Goal: Task Accomplishment & Management: Use online tool/utility

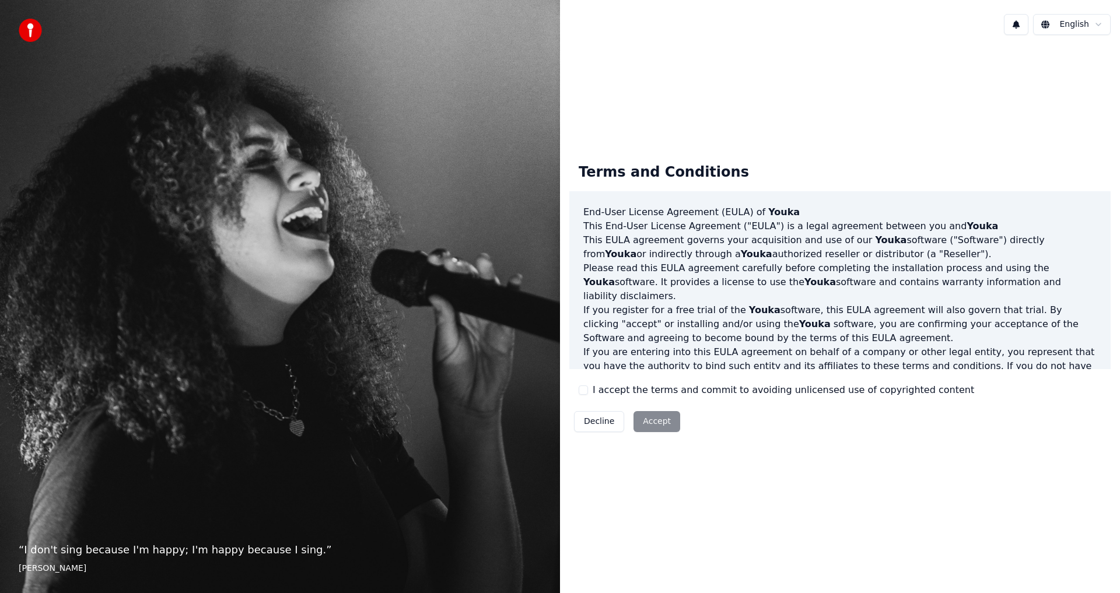
drag, startPoint x: 582, startPoint y: 392, endPoint x: 590, endPoint y: 392, distance: 8.2
click at [582, 392] on button "I accept the terms and commit to avoiding unlicensed use of copyrighted content" at bounding box center [583, 390] width 9 height 9
click at [650, 424] on button "Accept" at bounding box center [657, 421] width 47 height 21
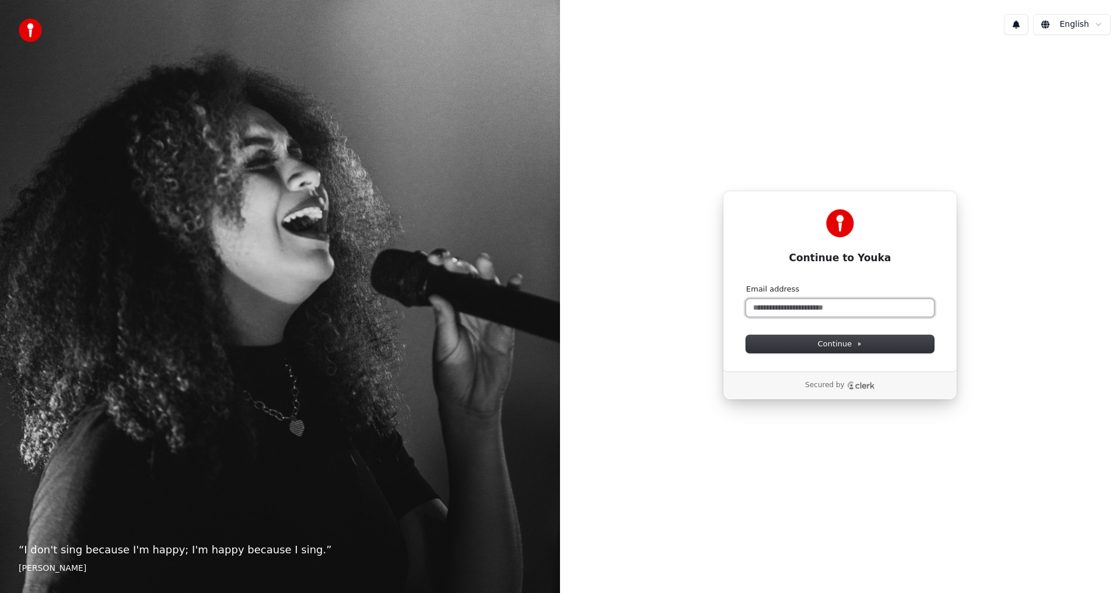
click at [797, 303] on input "Email address" at bounding box center [840, 308] width 188 height 18
click at [830, 355] on div "**********" at bounding box center [840, 281] width 235 height 181
click at [833, 345] on span "Continue" at bounding box center [840, 344] width 44 height 11
type input "**********"
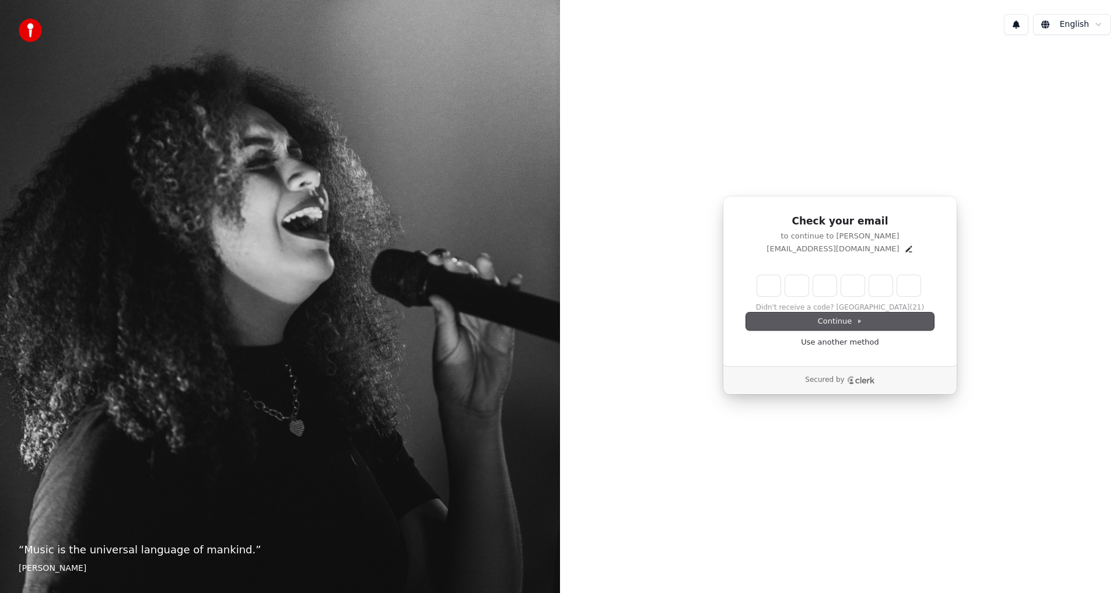
type input "*"
type input "**"
type input "*"
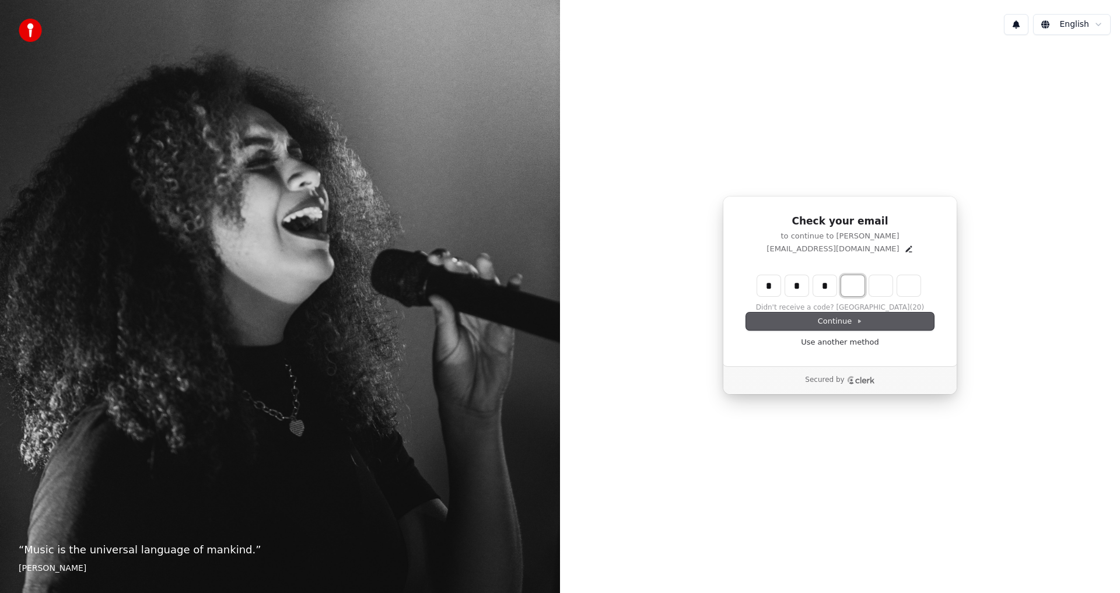
type input "***"
type input "*"
type input "****"
type input "*"
type input "******"
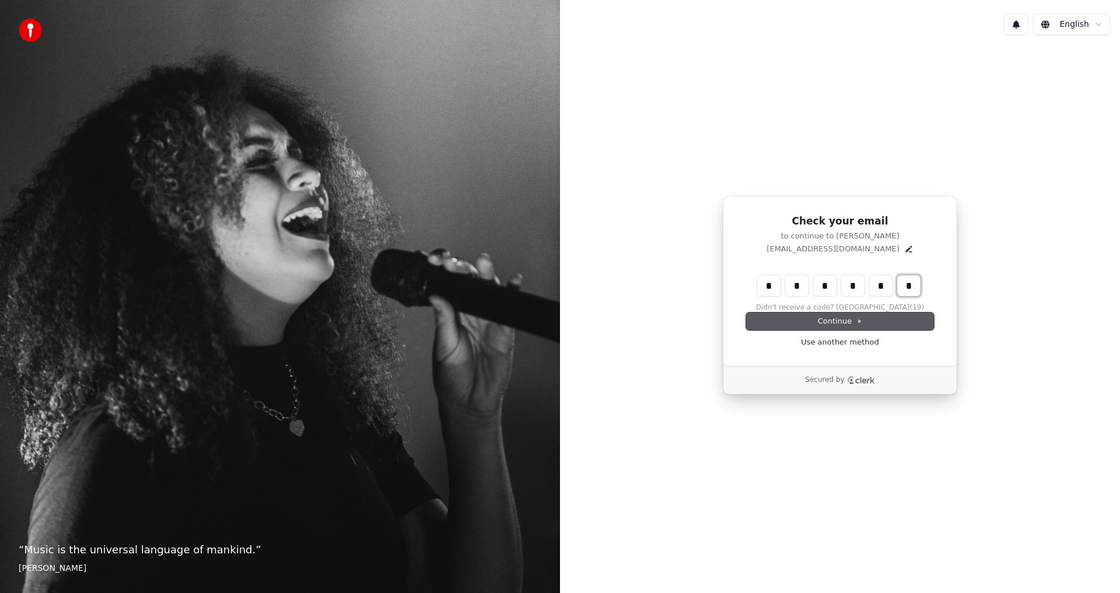
type input "*"
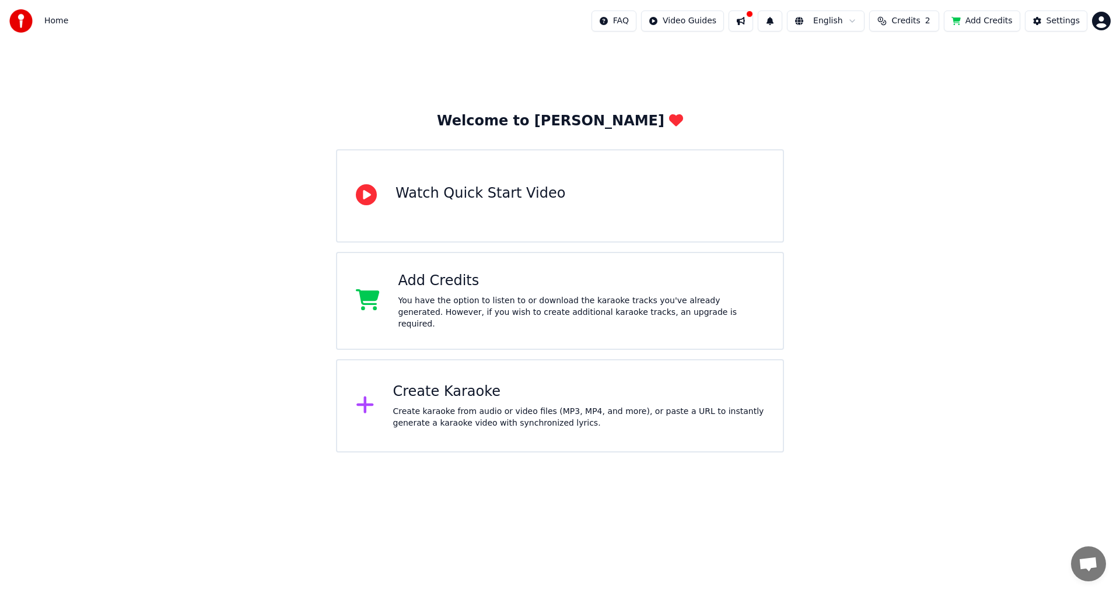
click at [550, 391] on div "Create Karaoke" at bounding box center [579, 392] width 372 height 19
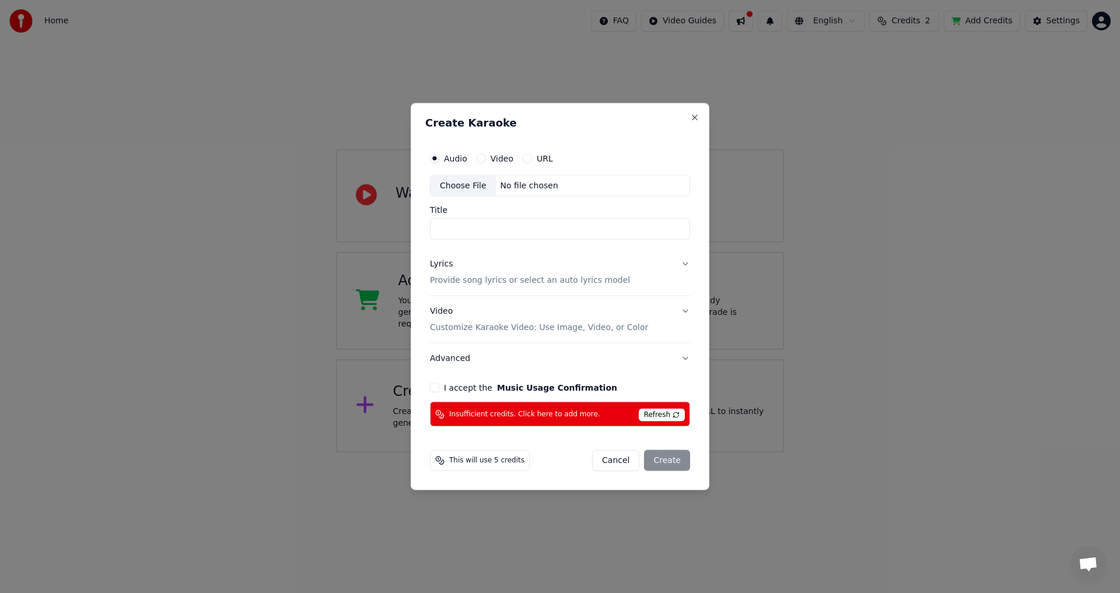
click at [488, 159] on div "Video" at bounding box center [495, 157] width 37 height 9
click at [494, 159] on label "Video" at bounding box center [502, 158] width 23 height 8
click at [486, 159] on button "Video" at bounding box center [481, 157] width 9 height 9
click at [523, 180] on div "No file chosen" at bounding box center [529, 186] width 67 height 12
drag, startPoint x: 466, startPoint y: 230, endPoint x: 392, endPoint y: 236, distance: 73.7
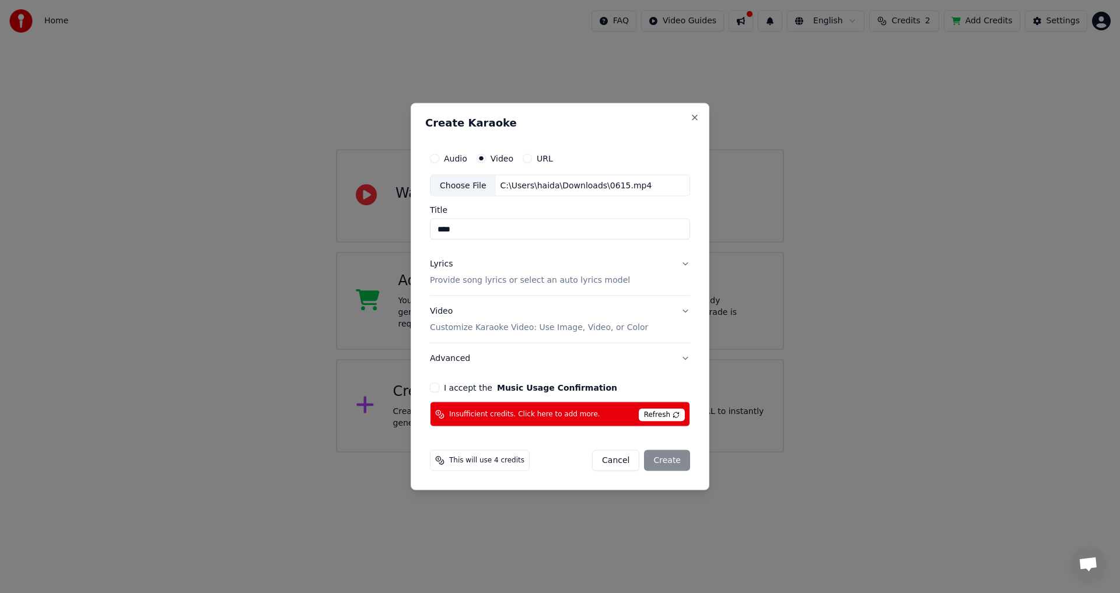
click at [396, 236] on body "Home FAQ Video Guides English Credits 2 Add Credits Settings Welcome to Youka W…" at bounding box center [560, 226] width 1120 height 453
type input "*"
type input "****"
click at [702, 251] on div "Create Karaoke Audio Video URL Choose File C:\Users\haida\Downloads\0615.mp4 Ti…" at bounding box center [560, 297] width 299 height 388
click at [684, 268] on button "Lyrics Provide song lyrics or select an auto lyrics model" at bounding box center [560, 272] width 260 height 47
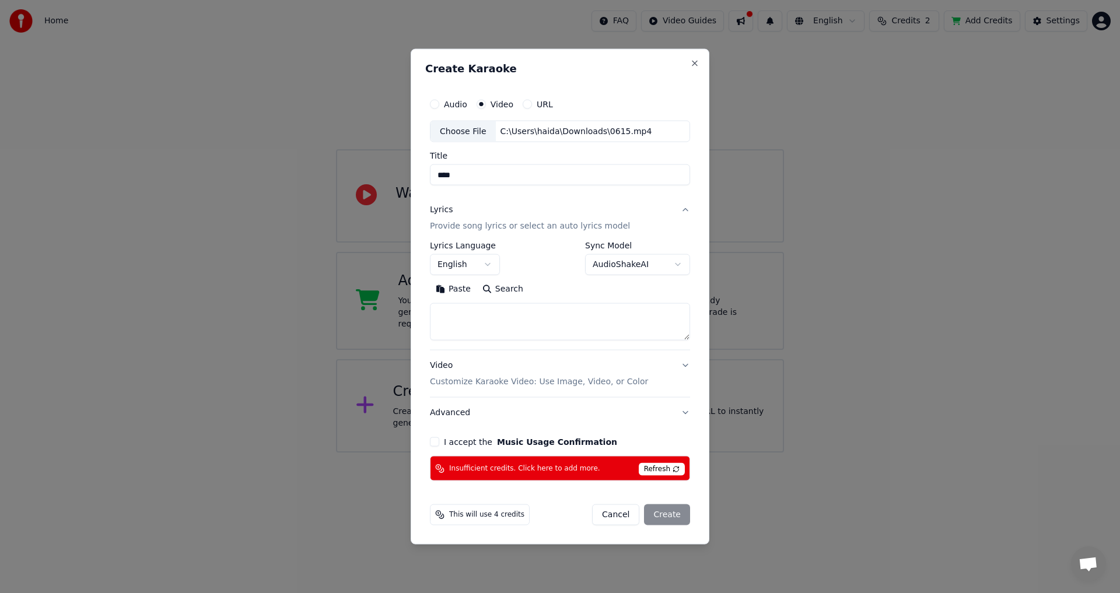
click at [507, 320] on textarea at bounding box center [560, 321] width 260 height 37
paste textarea "**********"
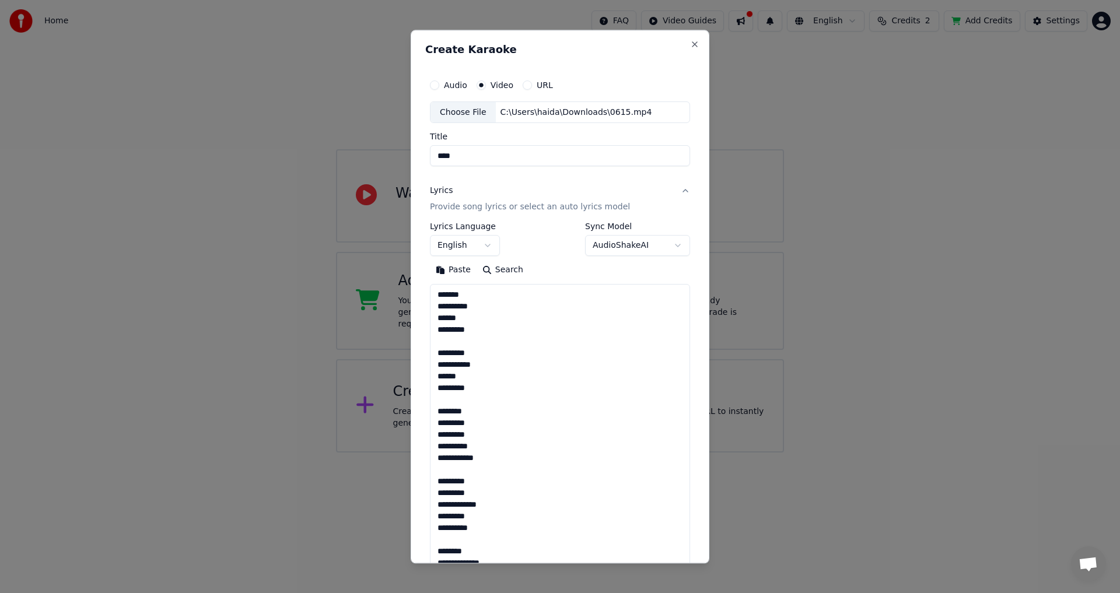
scroll to position [422, 0]
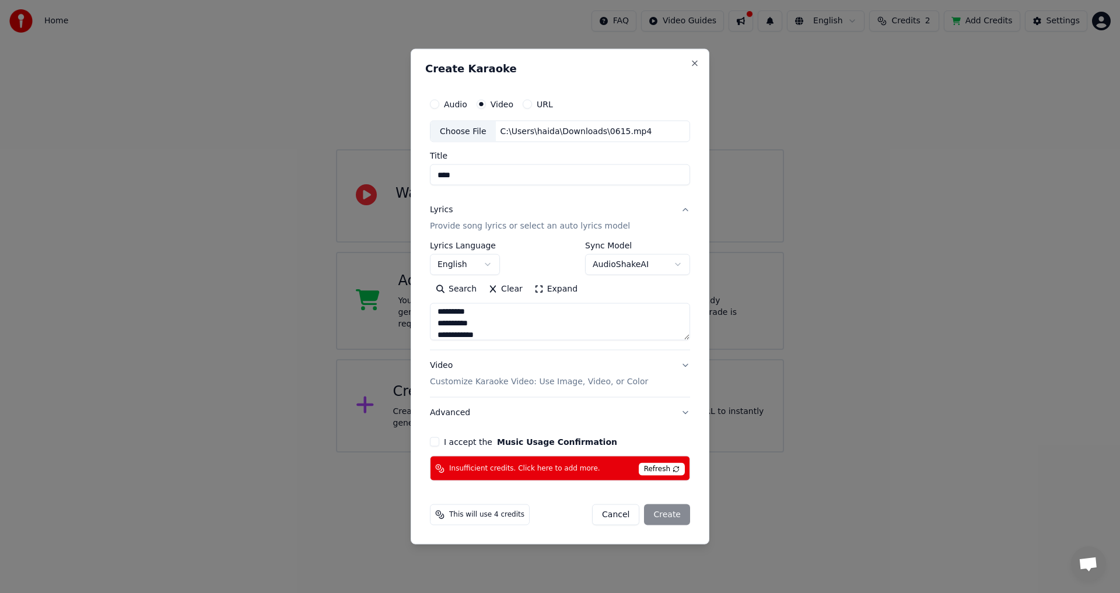
type textarea "**********"
click at [488, 263] on button "English" at bounding box center [465, 264] width 70 height 21
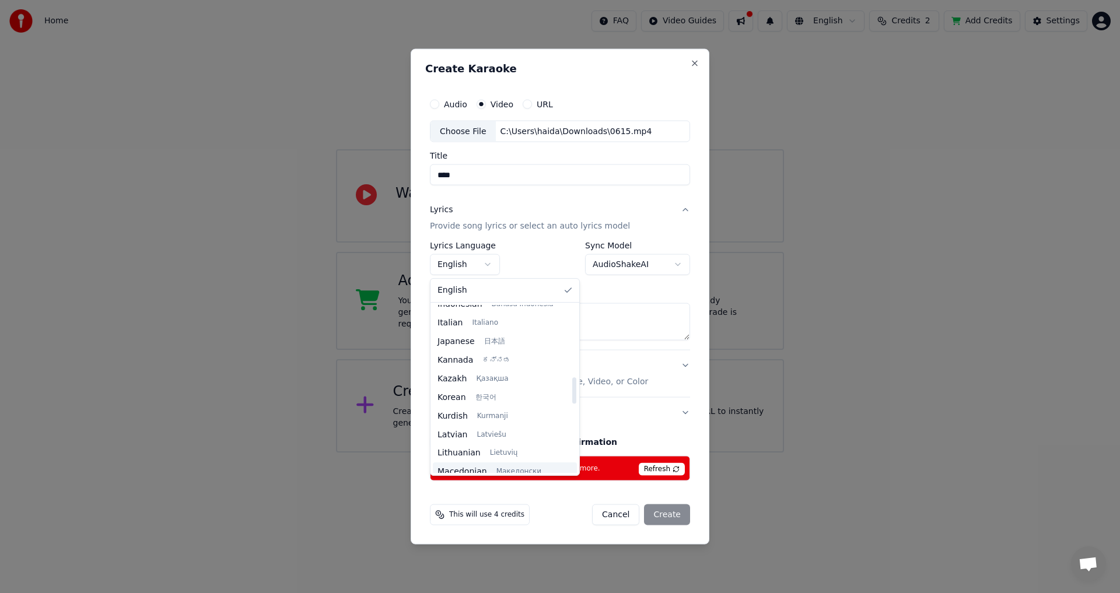
scroll to position [486, 0]
select select "**"
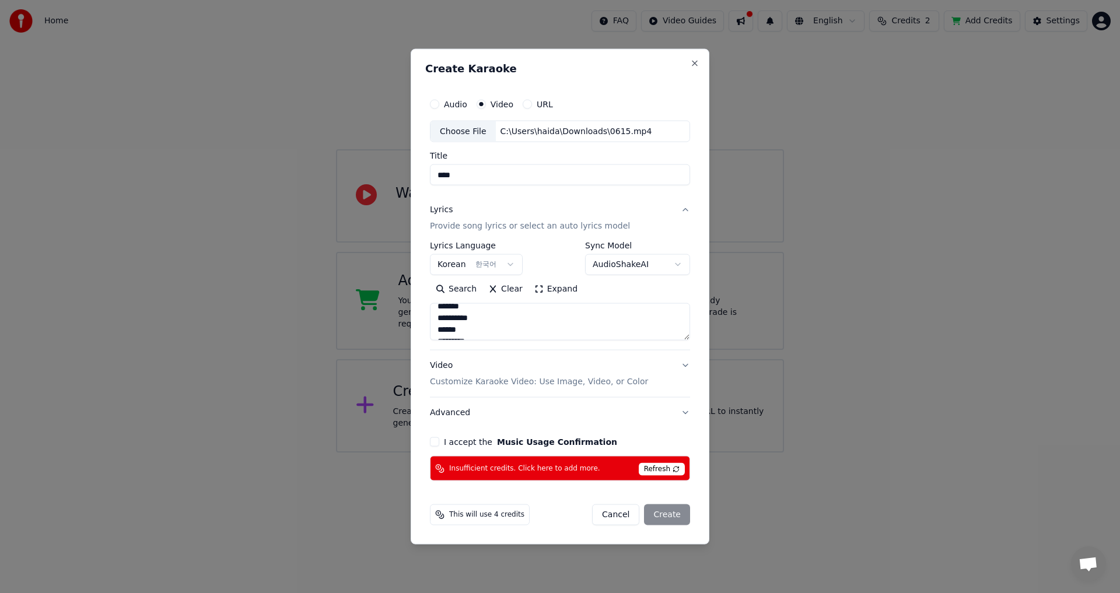
scroll to position [0, 0]
click at [470, 313] on textarea "**********" at bounding box center [560, 321] width 260 height 37
type textarea "**********"
click at [433, 443] on button "I accept the Music Usage Confirmation" at bounding box center [434, 442] width 9 height 9
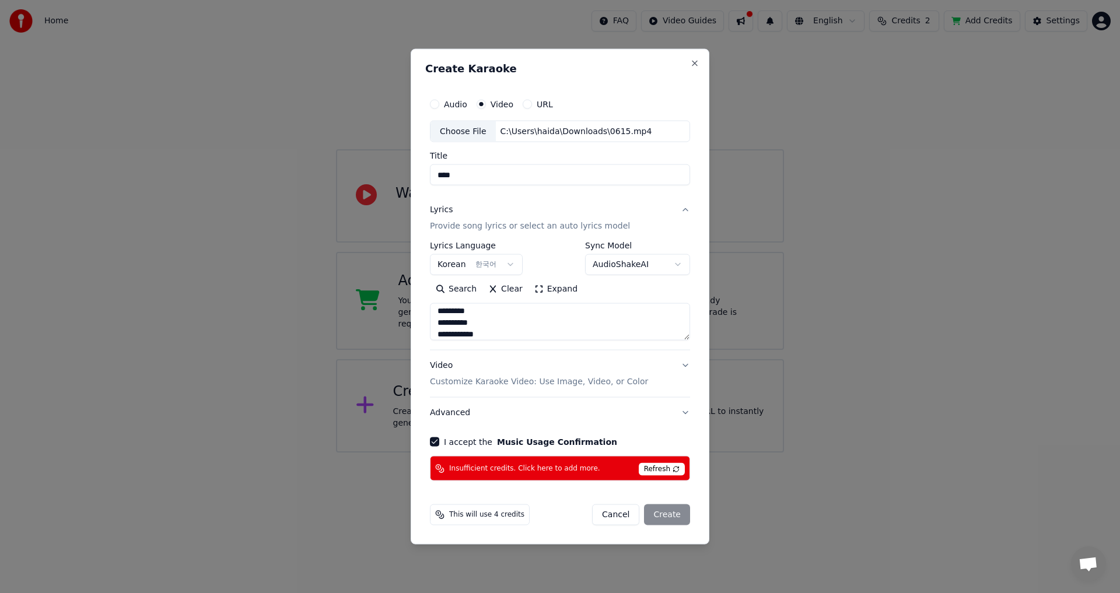
click at [686, 368] on button "Video Customize Karaoke Video: Use Image, Video, or Color" at bounding box center [560, 374] width 260 height 47
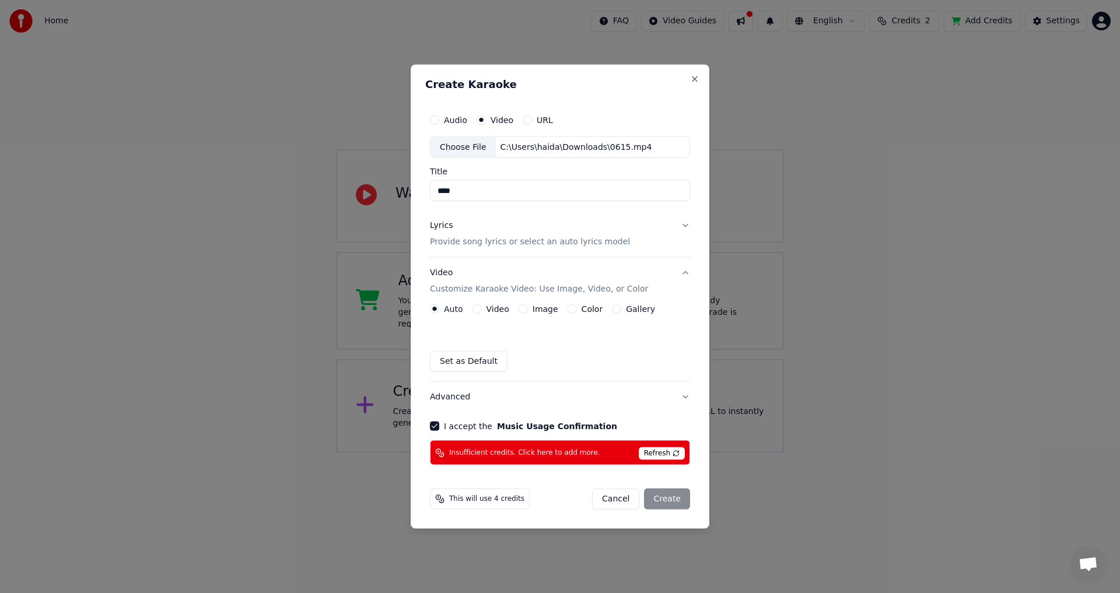
click at [474, 310] on button "Video" at bounding box center [477, 309] width 9 height 9
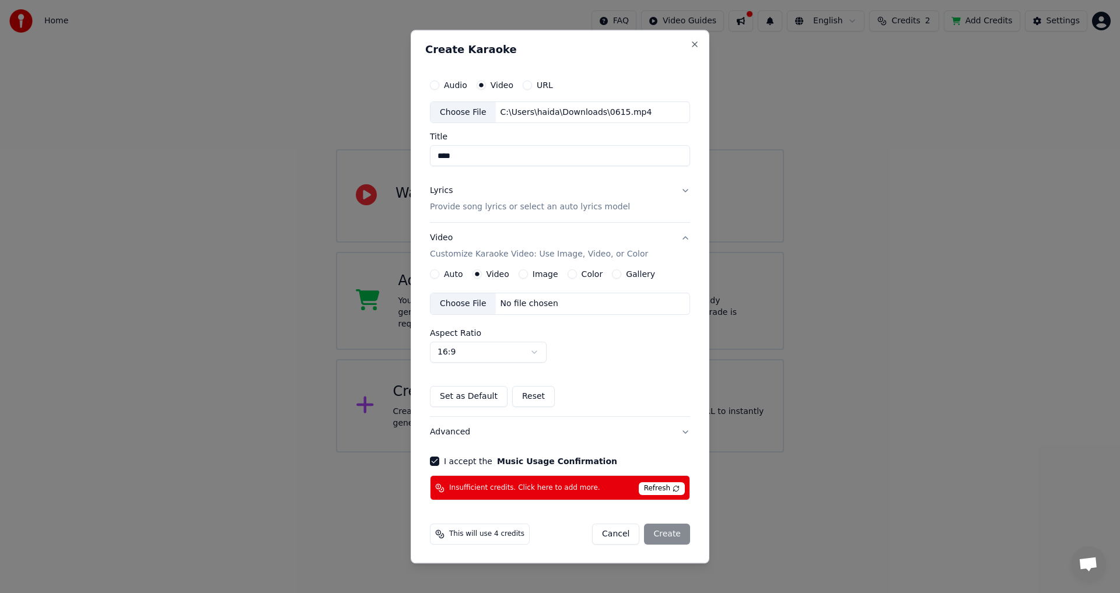
click at [551, 309] on div "No file chosen" at bounding box center [529, 305] width 67 height 12
click at [531, 349] on body "Home FAQ Video Guides English Credits 2 Add Credits Settings Welcome to Youka W…" at bounding box center [560, 226] width 1120 height 453
click at [529, 352] on body "Home FAQ Video Guides English Credits 2 Add Credits Settings Welcome to Youka W…" at bounding box center [560, 226] width 1120 height 453
select select "****"
click at [670, 188] on button "Lyrics Provide song lyrics or select an auto lyrics model" at bounding box center [560, 199] width 260 height 47
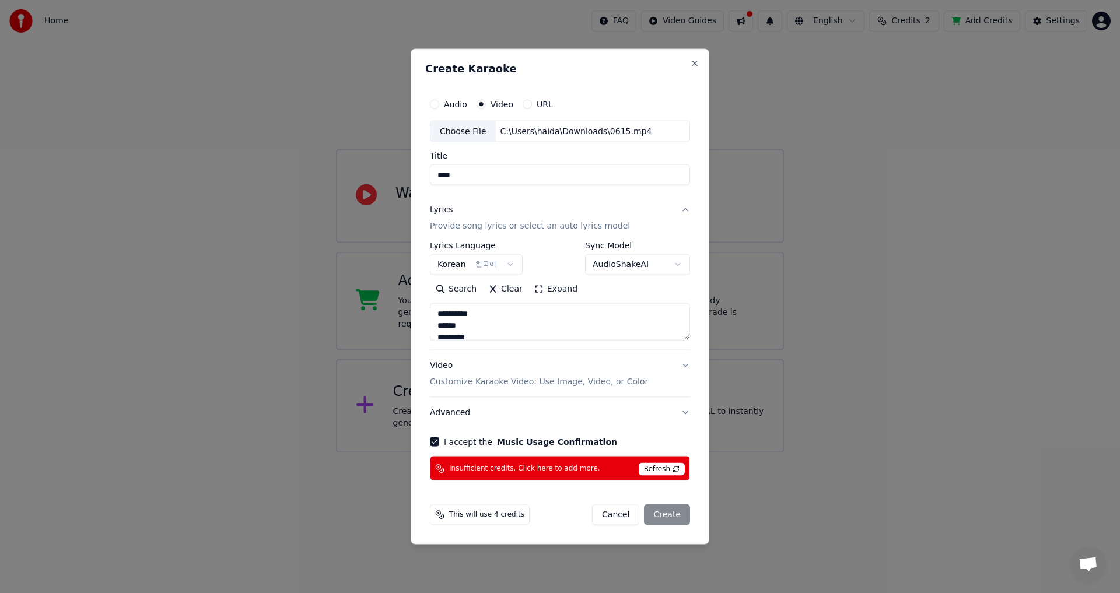
click at [685, 212] on button "Lyrics Provide song lyrics or select an auto lyrics model" at bounding box center [560, 218] width 260 height 47
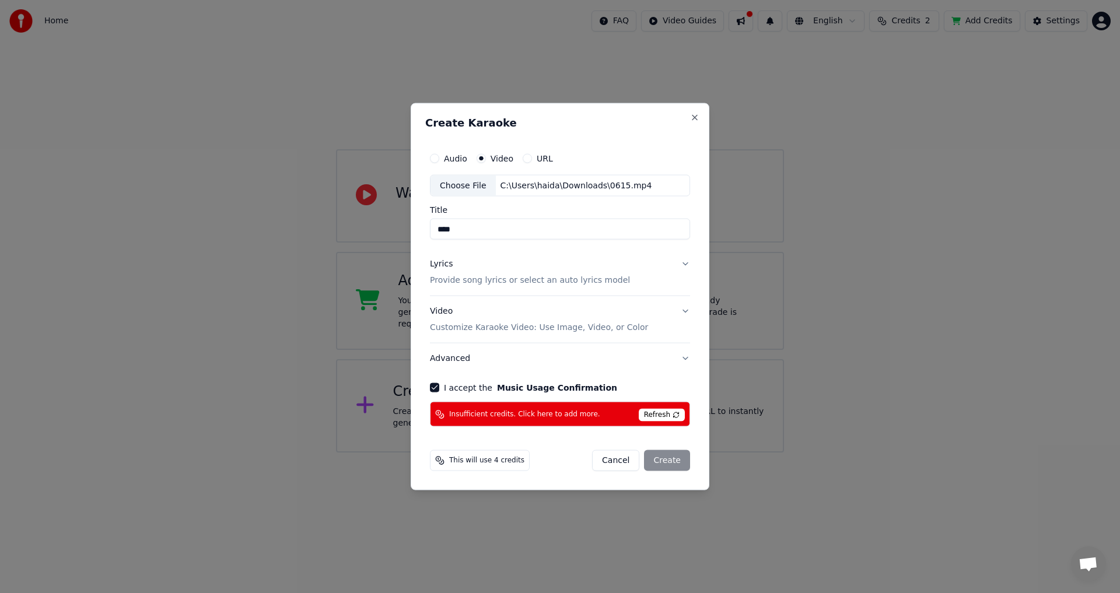
click at [671, 457] on div "Cancel Create" at bounding box center [641, 460] width 98 height 21
click at [683, 262] on button "Lyrics Provide song lyrics or select an auto lyrics model" at bounding box center [560, 272] width 260 height 47
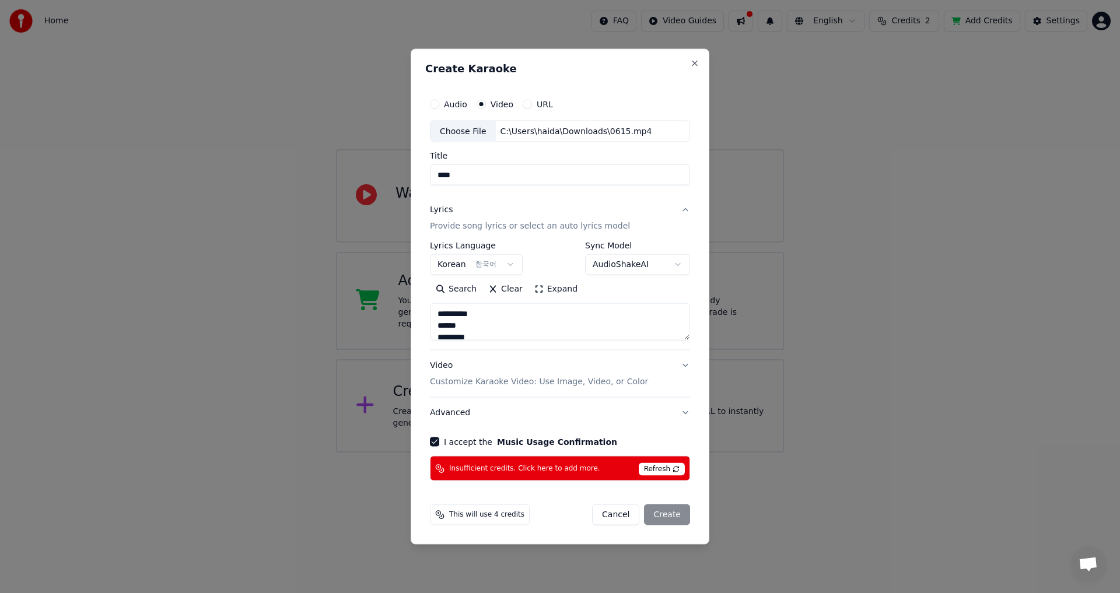
click at [683, 362] on button "Video Customize Karaoke Video: Use Image, Video, or Color" at bounding box center [560, 374] width 260 height 47
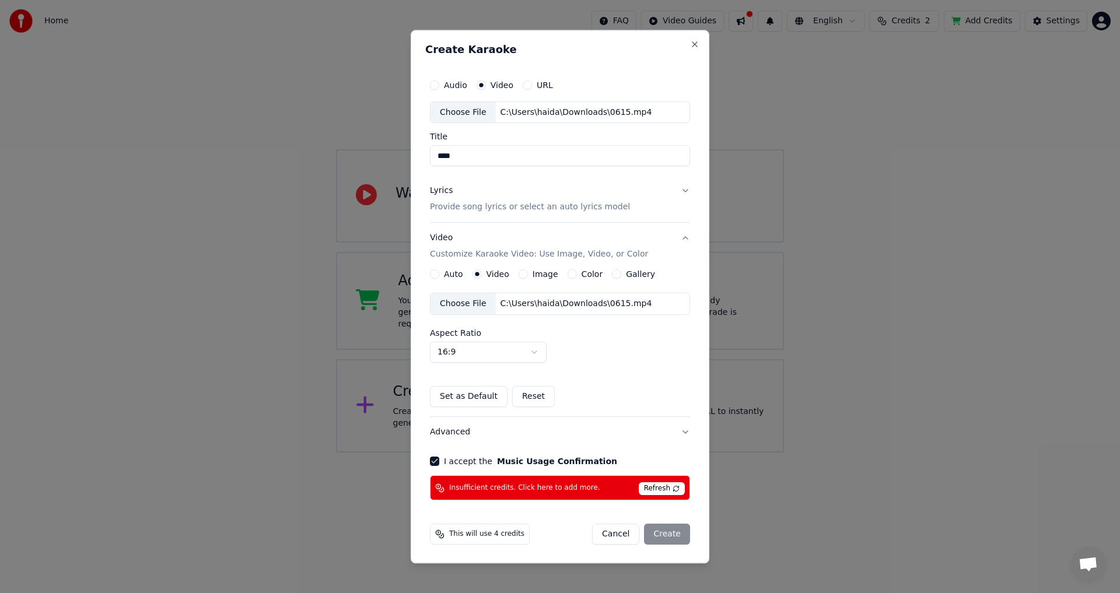
click at [435, 461] on button "I accept the Music Usage Confirmation" at bounding box center [434, 461] width 9 height 9
click at [666, 533] on div "Cancel Create" at bounding box center [641, 534] width 98 height 21
click at [436, 276] on button "Auto" at bounding box center [434, 274] width 9 height 9
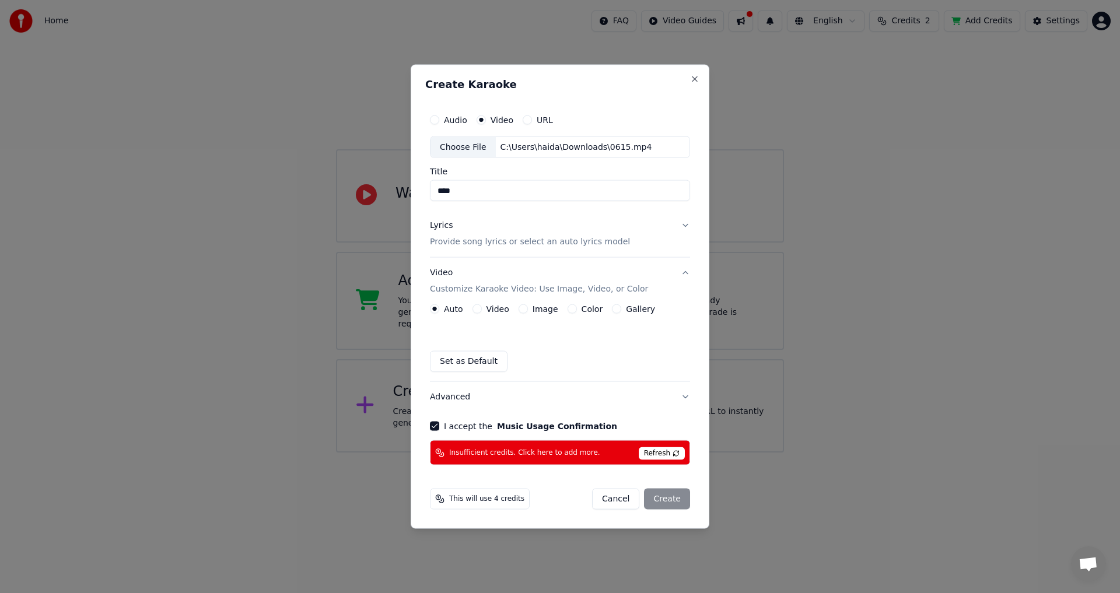
click at [478, 307] on button "Video" at bounding box center [477, 309] width 9 height 9
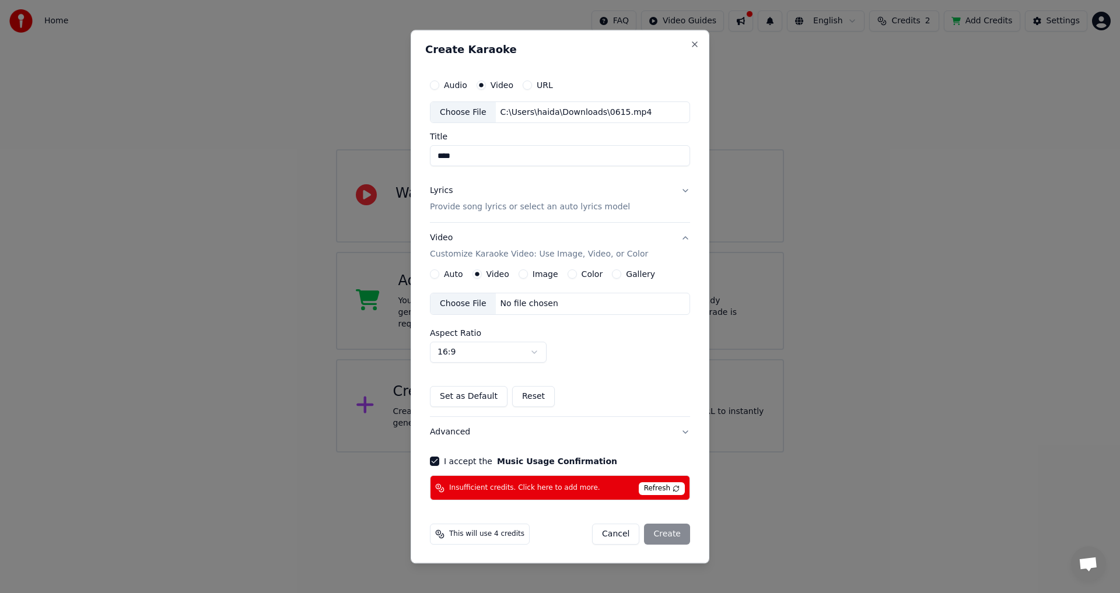
click at [481, 534] on span "This will use 4 credits" at bounding box center [486, 534] width 75 height 9
click at [558, 535] on div "This will use 4 credits Cancel Create" at bounding box center [560, 534] width 260 height 21
click at [608, 533] on button "Cancel" at bounding box center [615, 534] width 47 height 21
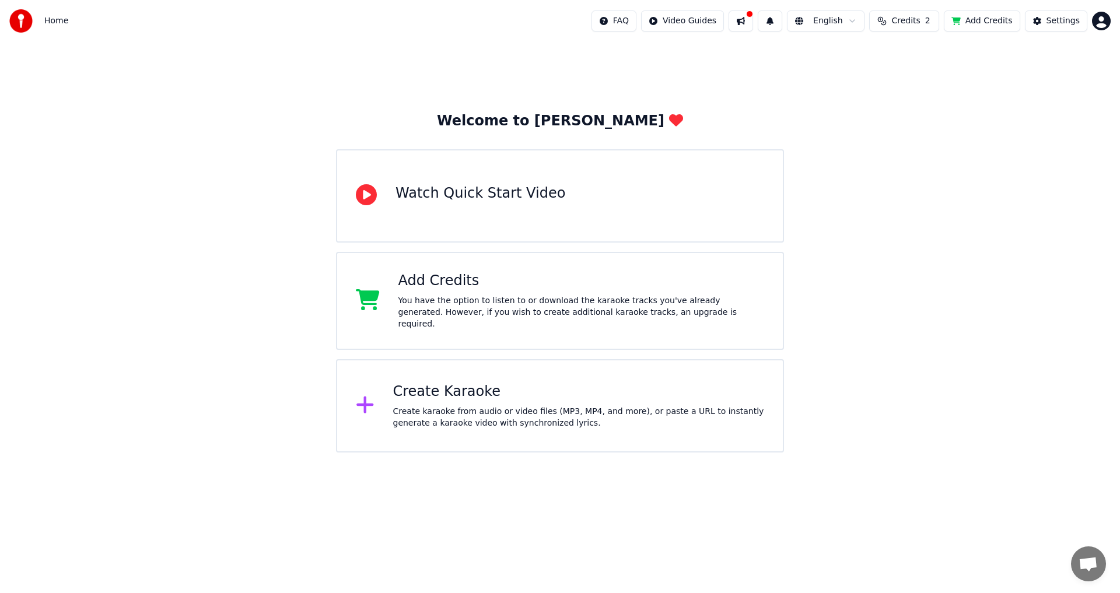
click at [931, 25] on span "2" at bounding box center [927, 21] width 5 height 12
click at [753, 22] on button at bounding box center [741, 21] width 25 height 21
click at [680, 16] on html "Home FAQ Video Guides English Credits 2 Add Credits Settings Welcome to Youka W…" at bounding box center [560, 226] width 1120 height 453
click at [1017, 100] on html "Home FAQ Video Guides English Credits 2 Add Credits Settings Welcome to Youka W…" at bounding box center [560, 226] width 1120 height 453
click at [674, 104] on div "Welcome to Youka Watch Quick Start Video Add Credits You have the option to lis…" at bounding box center [560, 247] width 1120 height 411
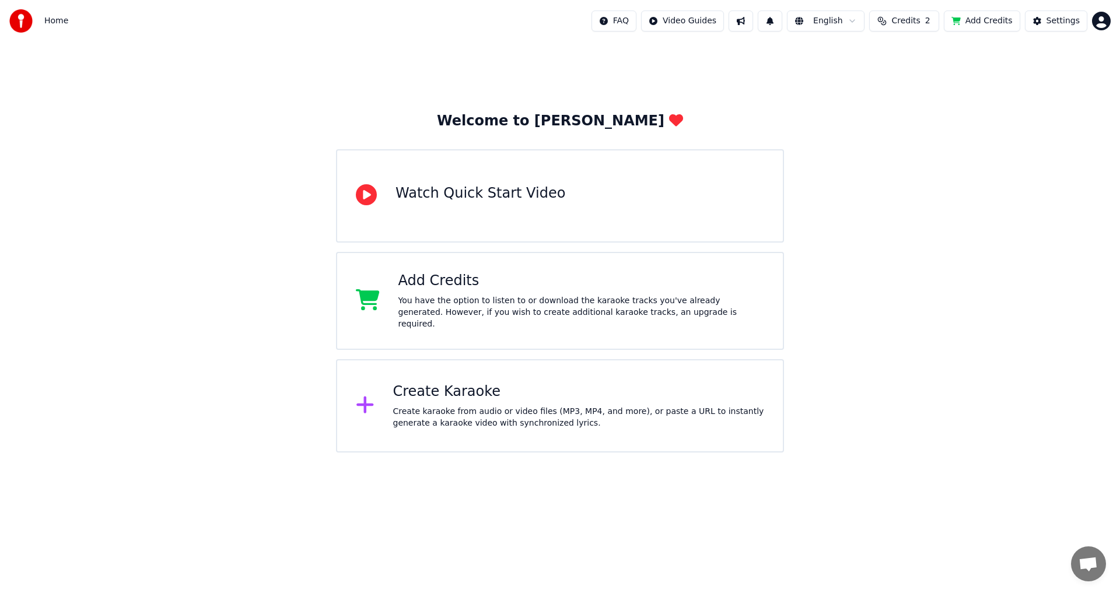
click at [914, 19] on span "Credits" at bounding box center [905, 21] width 29 height 12
click at [910, 102] on button "Refresh" at bounding box center [912, 107] width 60 height 21
click at [1030, 205] on div "Welcome to Youka Watch Quick Start Video Add Credits You have the option to lis…" at bounding box center [560, 247] width 1120 height 411
click at [991, 24] on button "Add Credits" at bounding box center [982, 21] width 76 height 21
click at [939, 26] on button "Credits 2" at bounding box center [904, 21] width 70 height 21
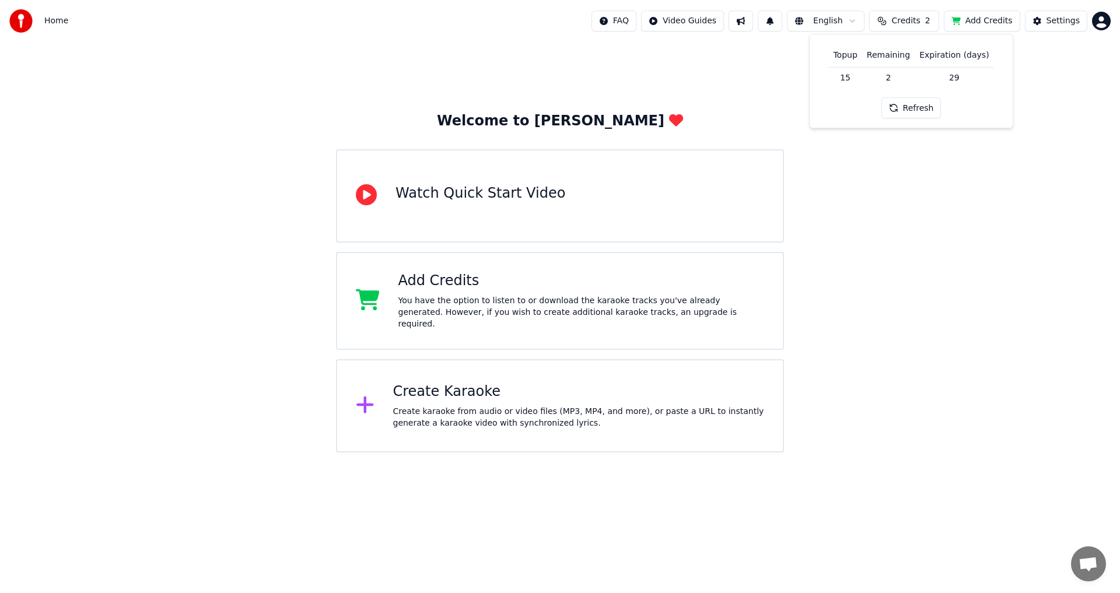
click at [922, 107] on button "Refresh" at bounding box center [912, 107] width 60 height 21
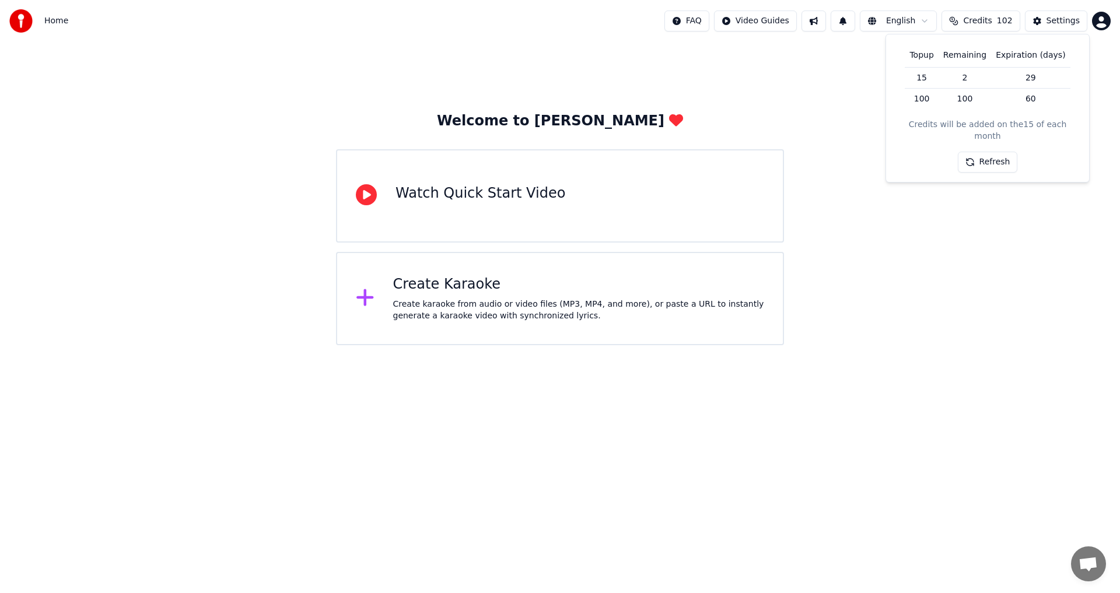
click at [1017, 235] on div "Welcome to Youka Watch Quick Start Video Create Karaoke Create karaoke from aud…" at bounding box center [560, 193] width 1120 height 303
click at [526, 294] on div "Create Karaoke Create karaoke from audio or video files (MP3, MP4, and more), o…" at bounding box center [579, 298] width 372 height 47
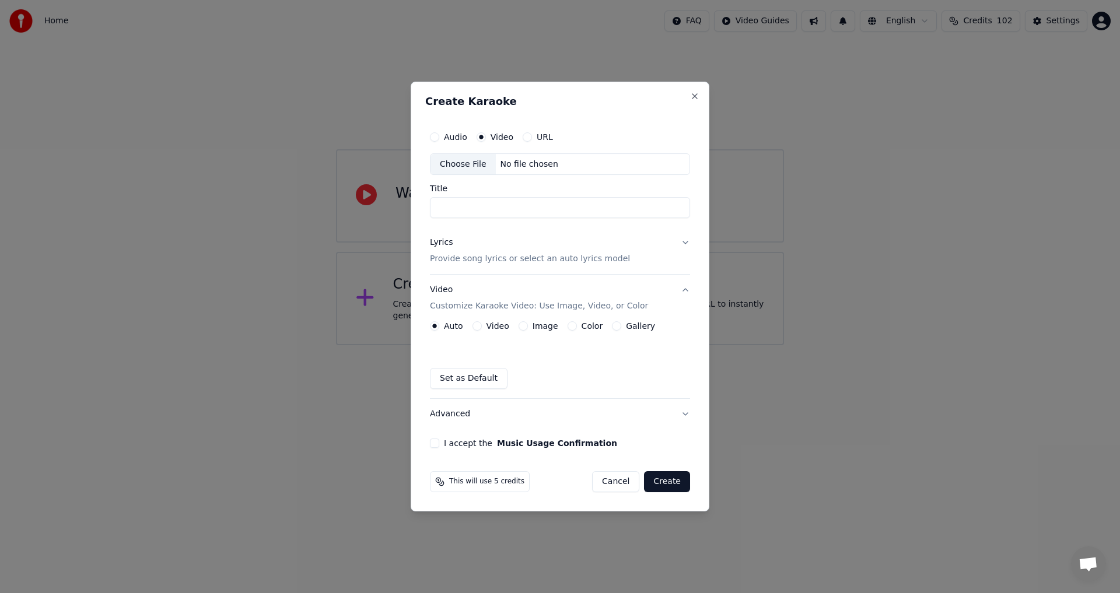
click at [538, 166] on div "No file chosen" at bounding box center [529, 165] width 67 height 12
type input "****"
click at [645, 168] on div "C:\Users\haida\Downloads\0615.mp4" at bounding box center [576, 165] width 161 height 12
click at [443, 137] on div "Audio" at bounding box center [448, 136] width 37 height 9
click at [436, 137] on button "Audio" at bounding box center [434, 136] width 9 height 9
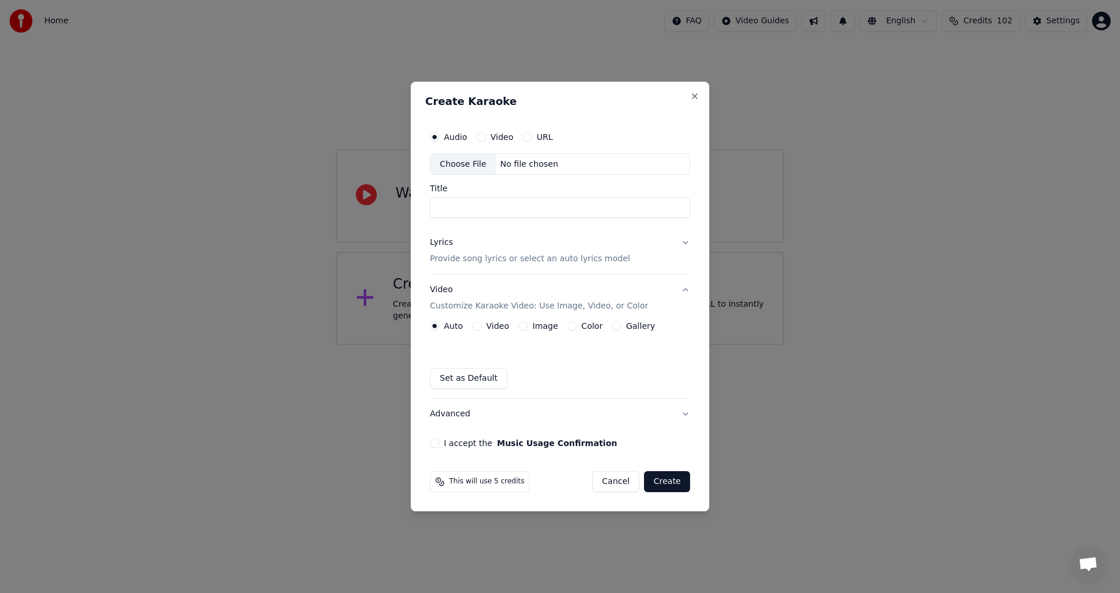
click at [511, 164] on div "No file chosen" at bounding box center [529, 165] width 67 height 12
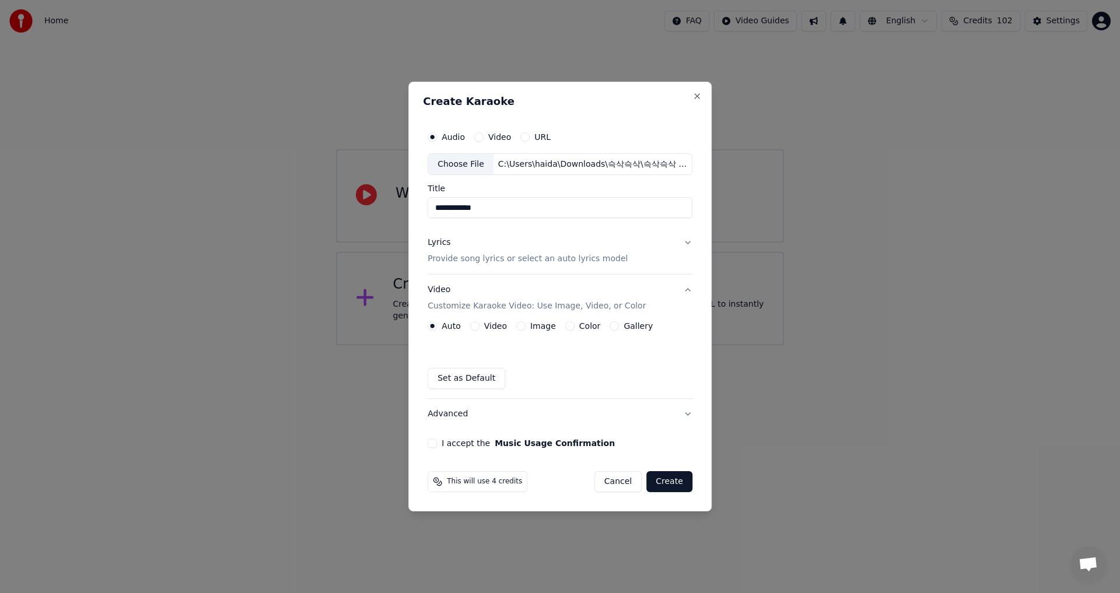
click at [536, 204] on input "**********" at bounding box center [560, 208] width 265 height 21
type input "****"
click at [563, 257] on p "Provide song lyrics or select an auto lyrics model" at bounding box center [528, 260] width 200 height 12
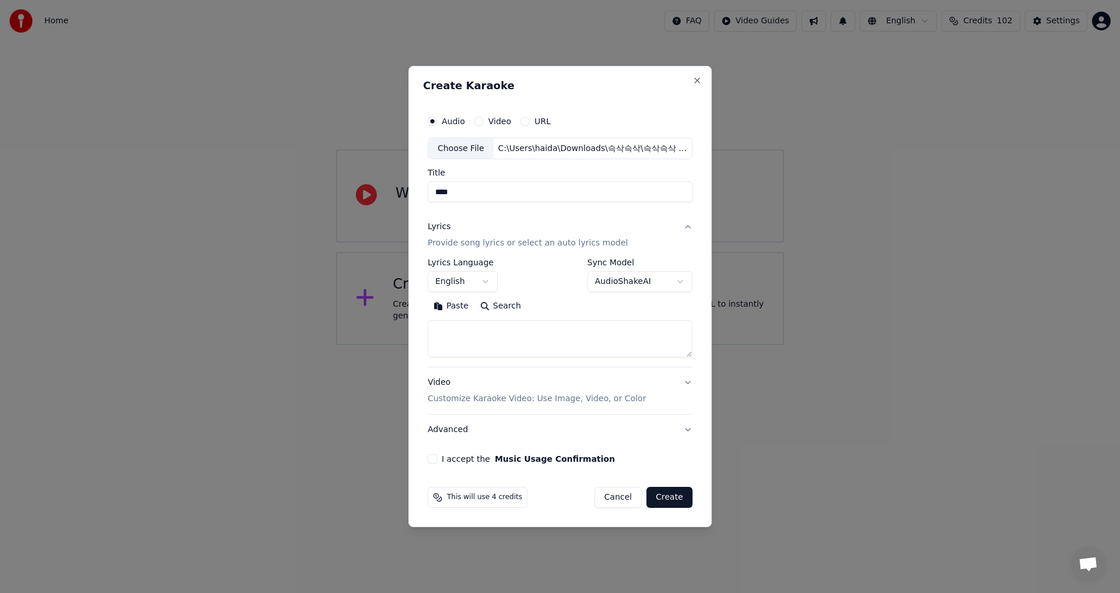
click at [524, 320] on div "Paste Search" at bounding box center [560, 328] width 265 height 61
click at [520, 330] on textarea at bounding box center [560, 339] width 265 height 37
paste textarea "**********"
type textarea "**********"
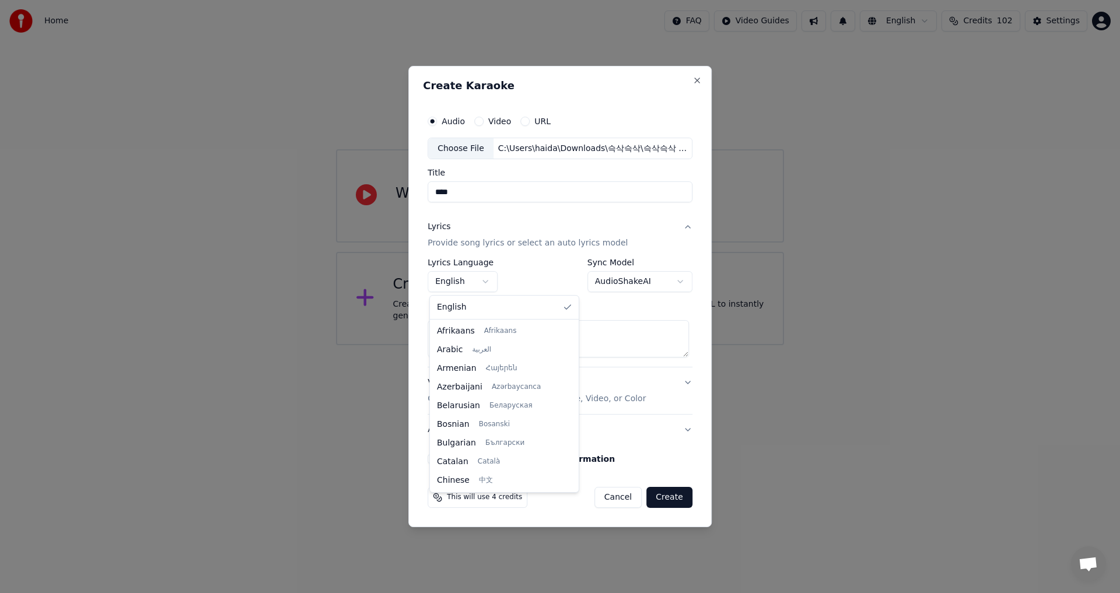
click at [480, 285] on body "**********" at bounding box center [560, 172] width 1120 height 345
select select "**"
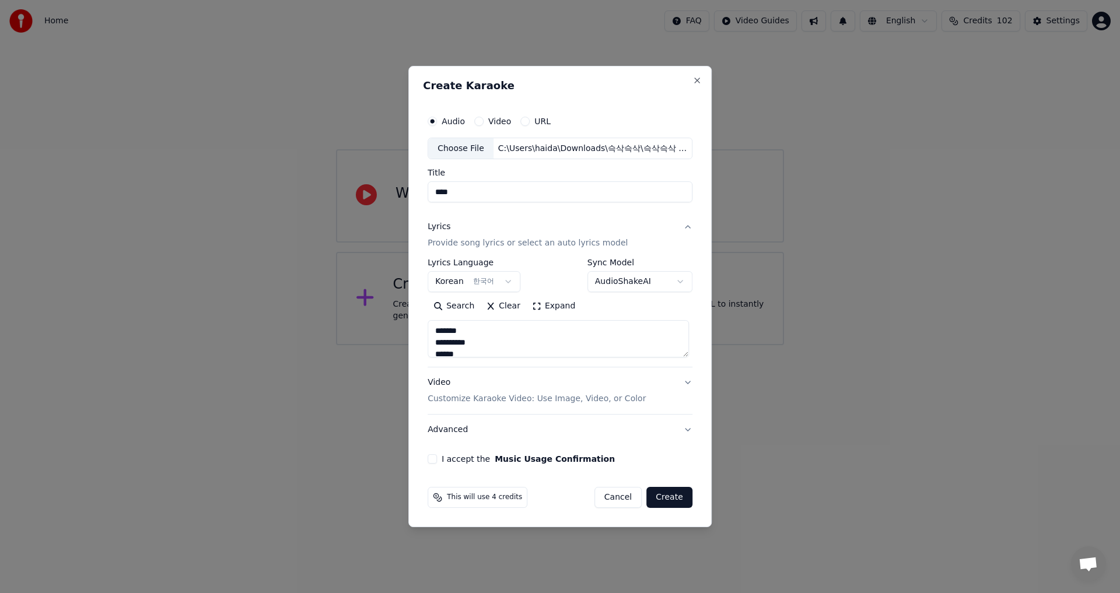
drag, startPoint x: 474, startPoint y: 332, endPoint x: 548, endPoint y: 334, distance: 74.7
click at [474, 332] on textarea "**********" at bounding box center [558, 339] width 261 height 37
type textarea "**********"
click at [685, 383] on button "Video Customize Karaoke Video: Use Image, Video, or Color" at bounding box center [560, 391] width 265 height 47
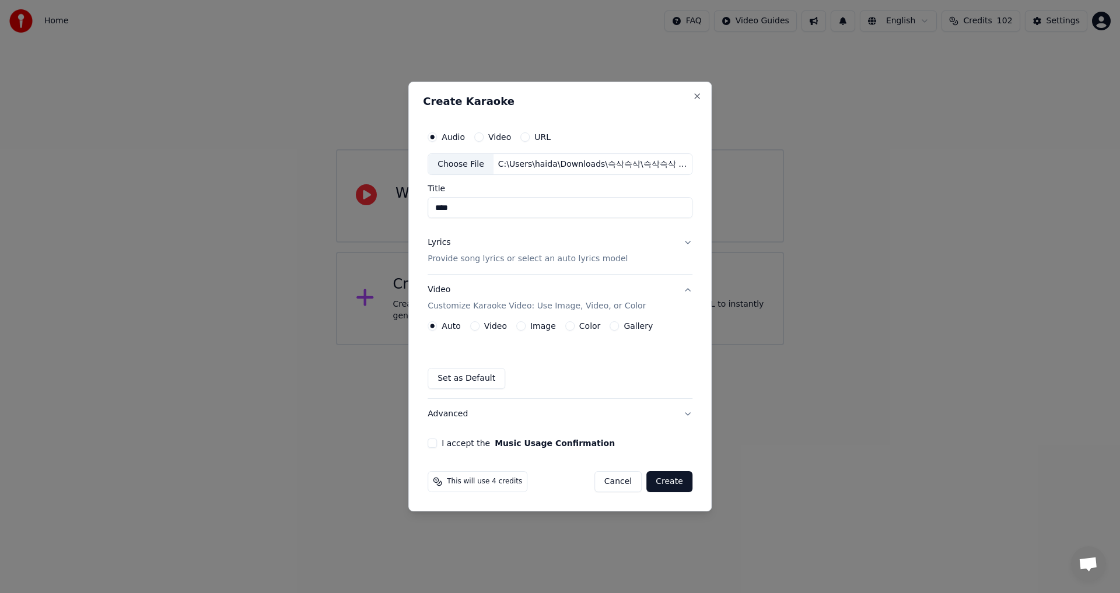
click at [472, 327] on button "Video" at bounding box center [474, 325] width 9 height 9
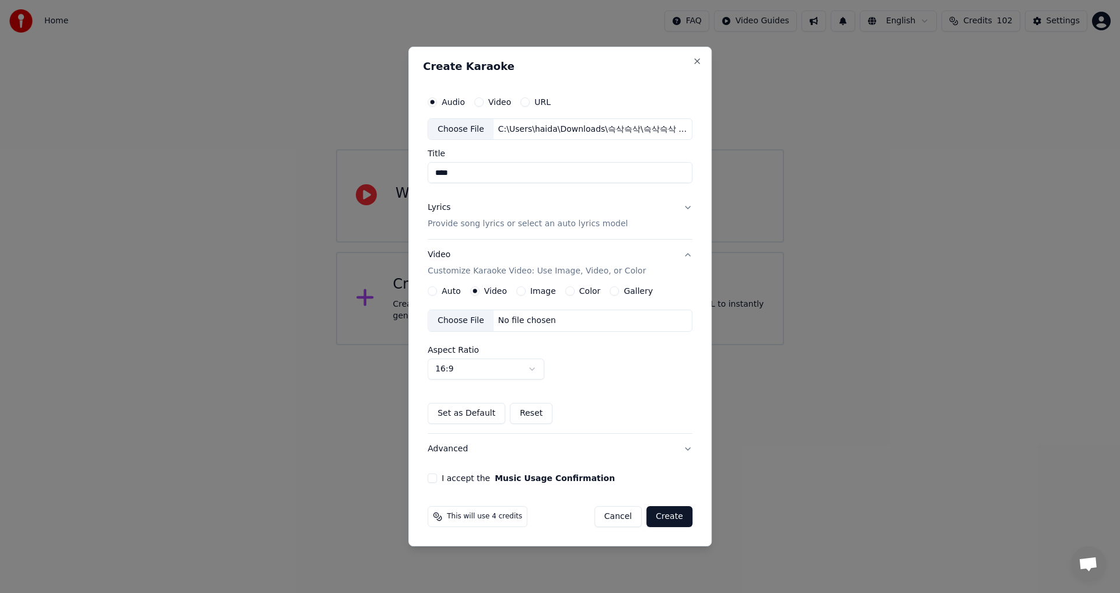
click at [558, 319] on div "Choose File No file chosen" at bounding box center [560, 321] width 265 height 22
click at [437, 478] on button "I accept the Music Usage Confirmation" at bounding box center [432, 478] width 9 height 9
click at [676, 522] on button "Create" at bounding box center [669, 516] width 46 height 21
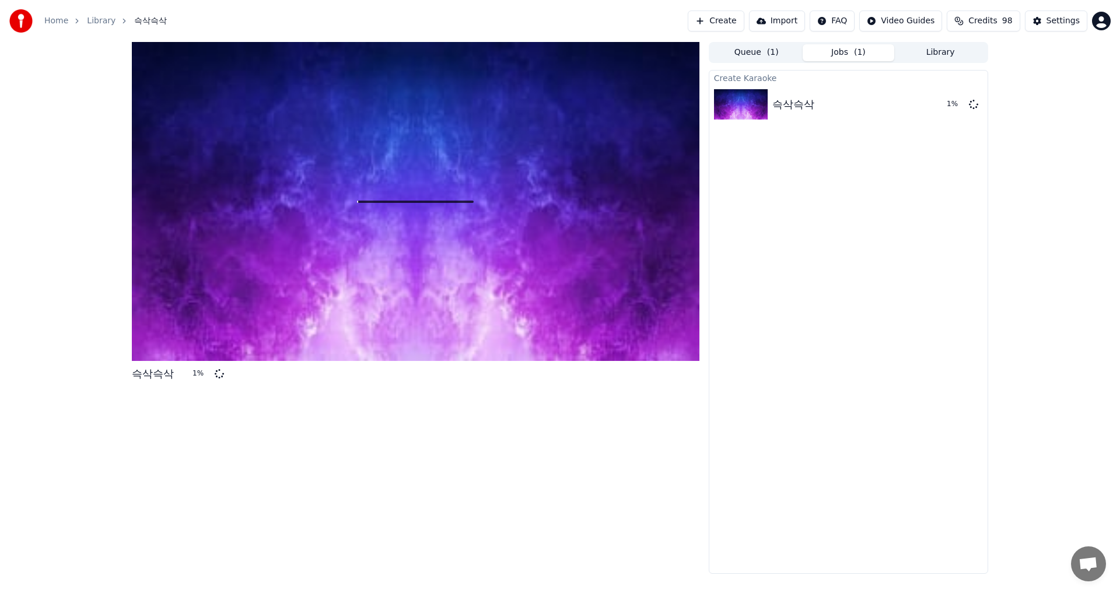
click at [751, 52] on button "Queue ( 1 )" at bounding box center [757, 52] width 92 height 17
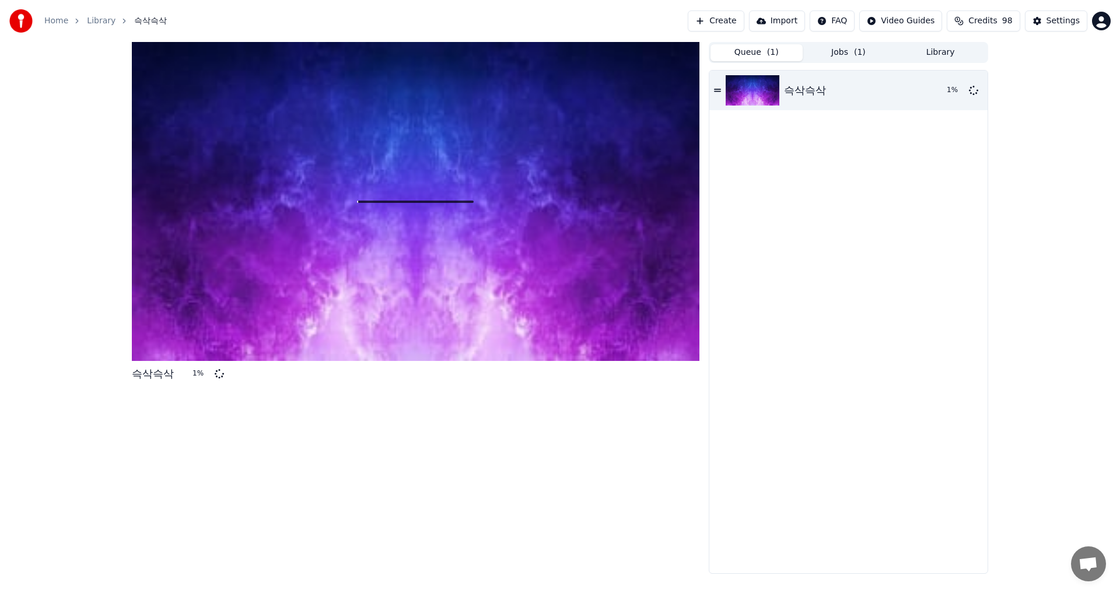
click at [834, 54] on button "Jobs ( 1 )" at bounding box center [849, 52] width 92 height 17
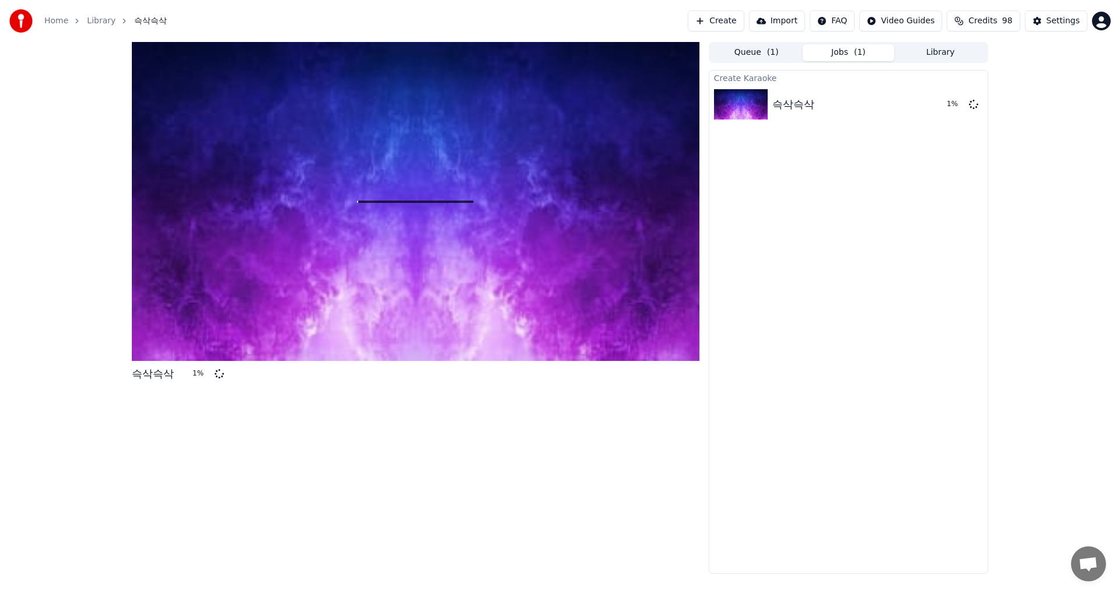
click at [940, 54] on button "Library" at bounding box center [940, 52] width 92 height 17
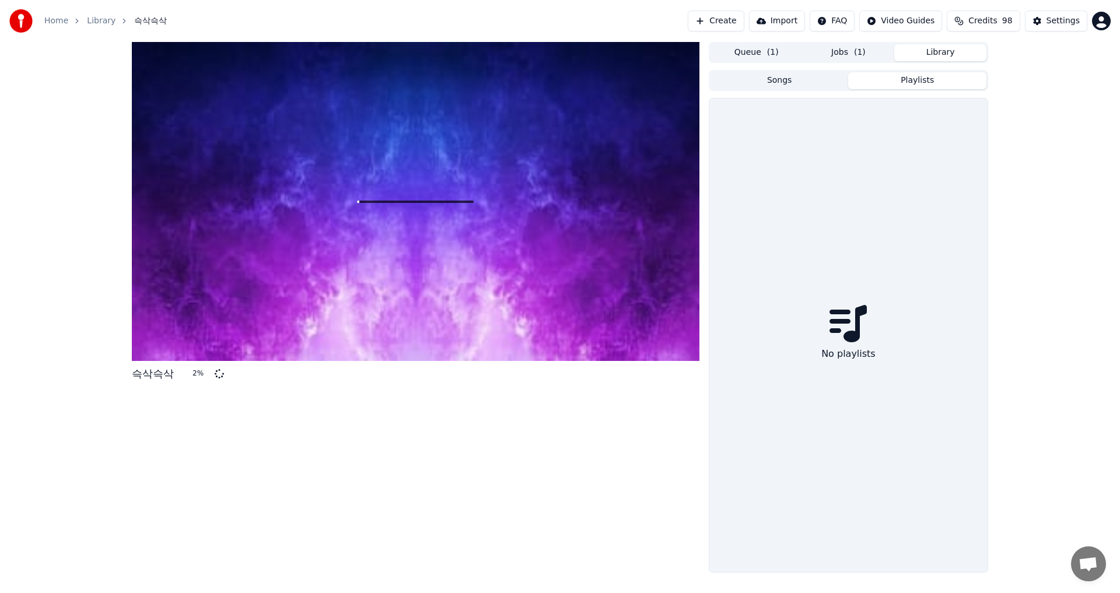
click at [892, 78] on button "Playlists" at bounding box center [917, 80] width 138 height 17
click at [804, 80] on button "Songs" at bounding box center [780, 80] width 138 height 17
click at [846, 62] on div "Queue ( 1 ) Jobs ( 1 ) Library Songs Playlists Sort No songs in library" at bounding box center [848, 304] width 279 height 524
click at [854, 57] on button "Jobs ( 1 )" at bounding box center [849, 52] width 92 height 17
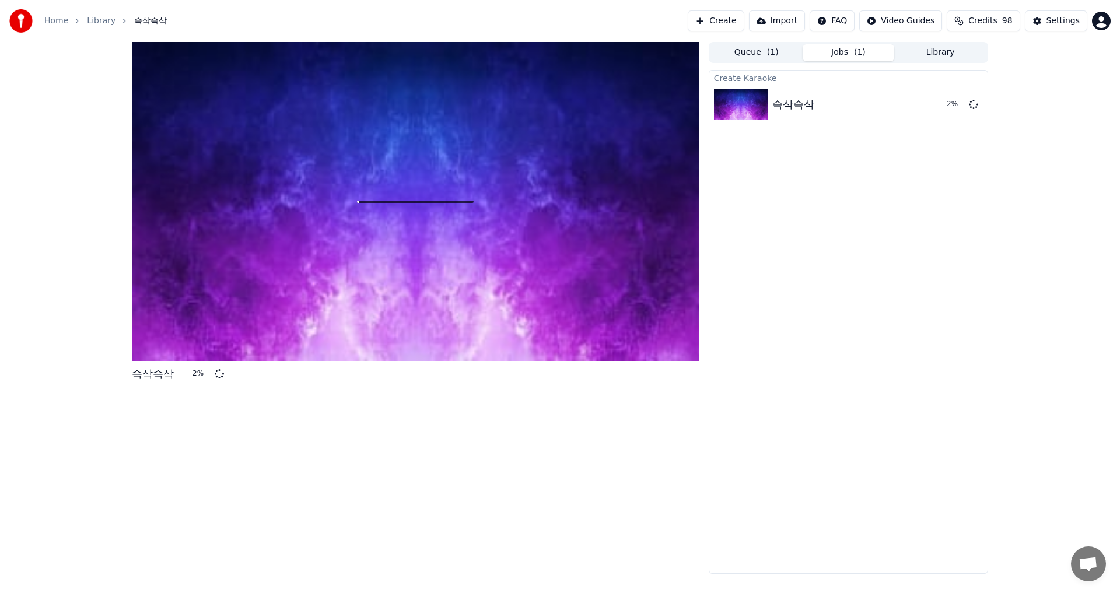
click at [918, 57] on button "Library" at bounding box center [940, 52] width 92 height 17
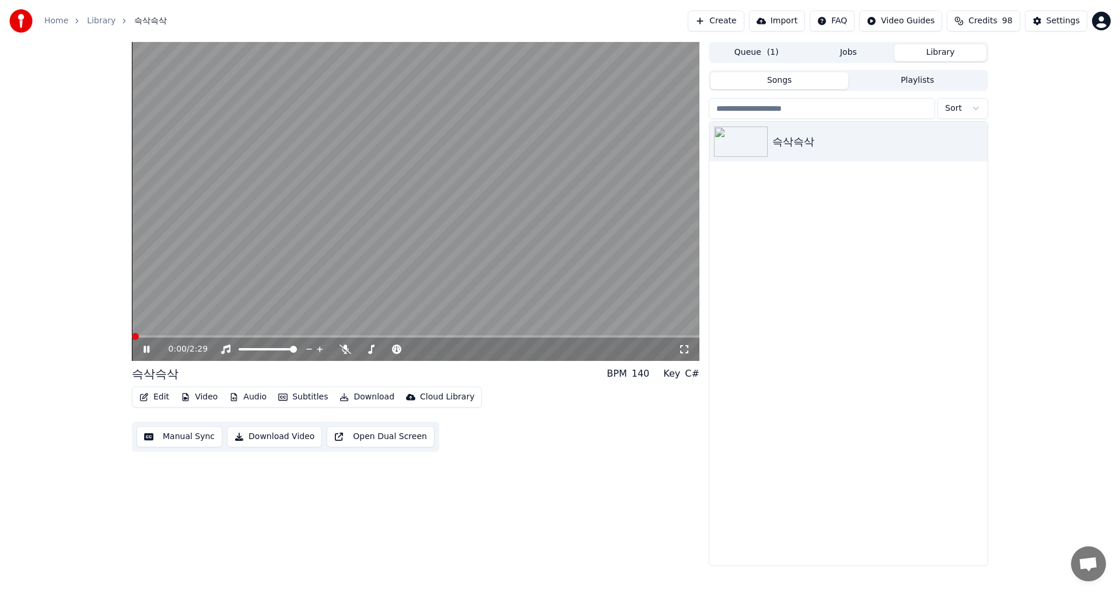
click at [132, 335] on span at bounding box center [135, 336] width 7 height 7
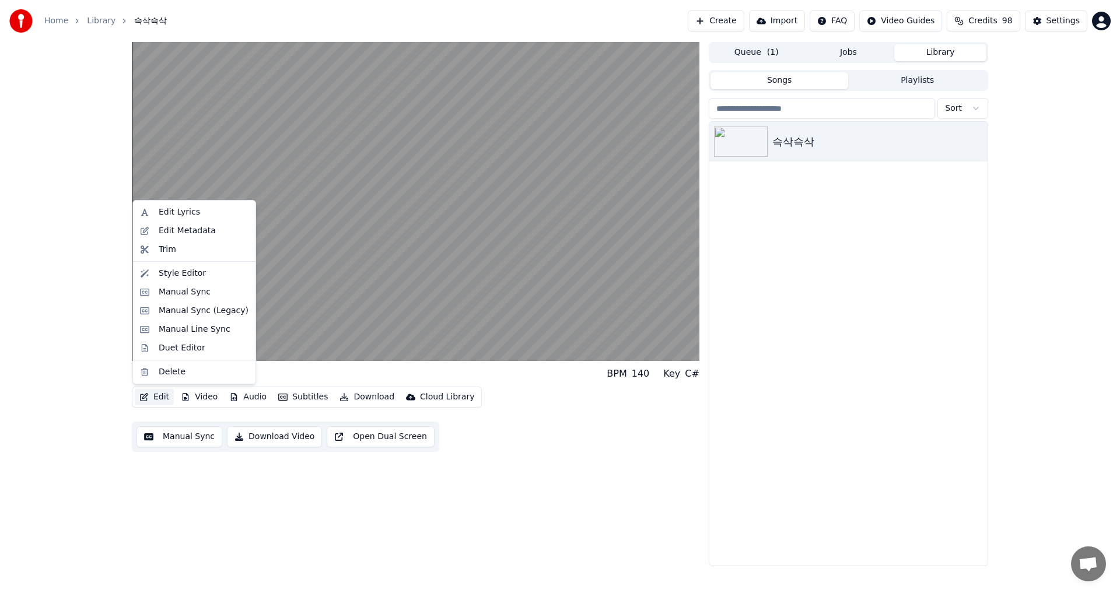
click at [160, 398] on button "Edit" at bounding box center [154, 397] width 39 height 16
click at [216, 278] on div "Style Editor" at bounding box center [204, 274] width 90 height 12
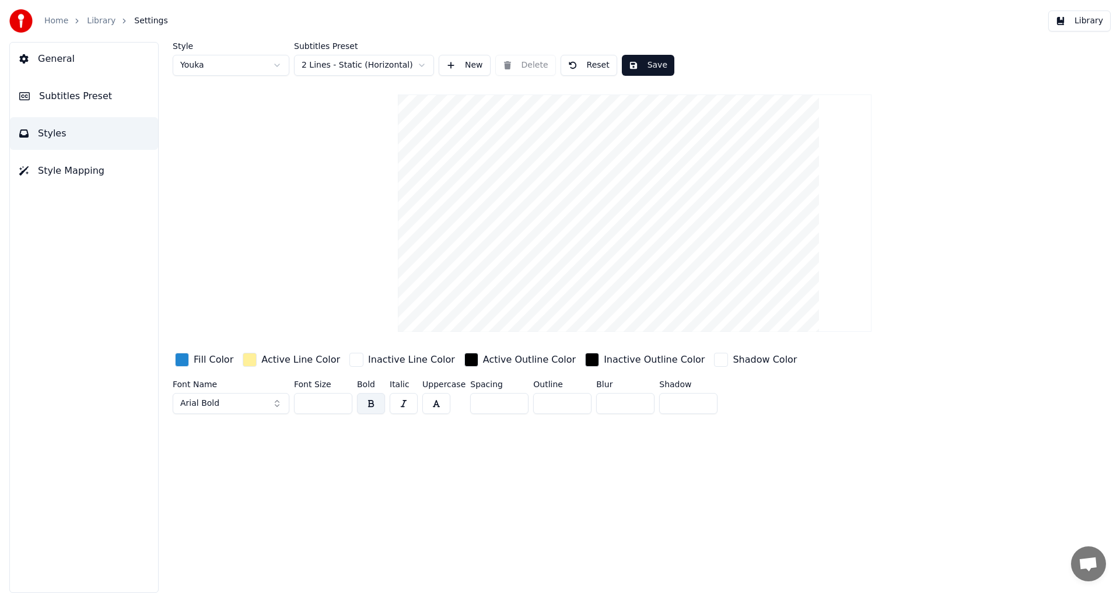
click at [67, 56] on span "General" at bounding box center [56, 59] width 37 height 14
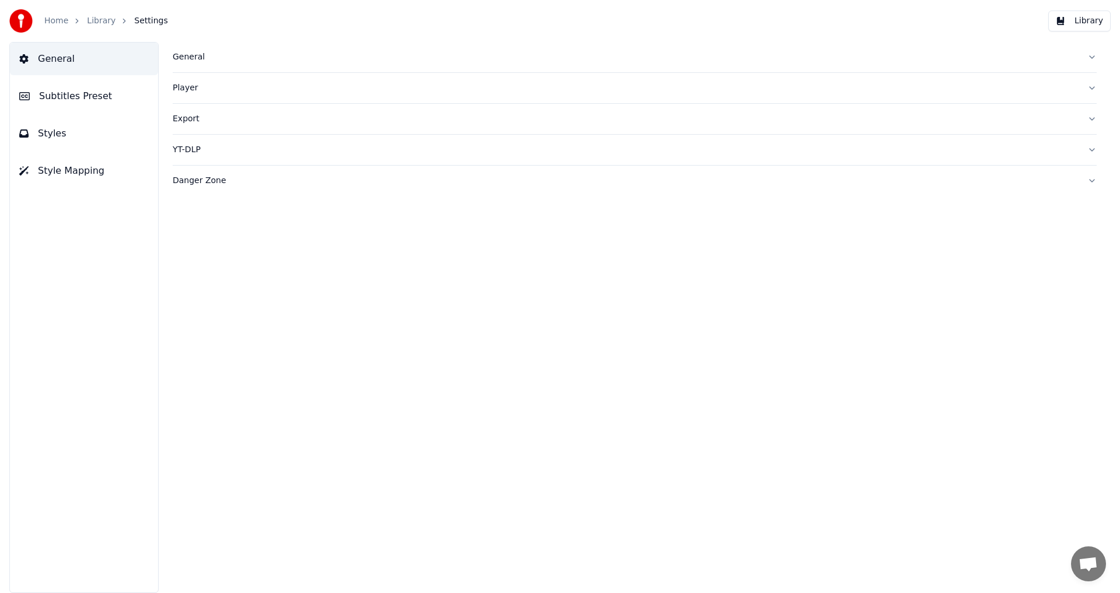
click at [202, 60] on div "General" at bounding box center [625, 57] width 905 height 12
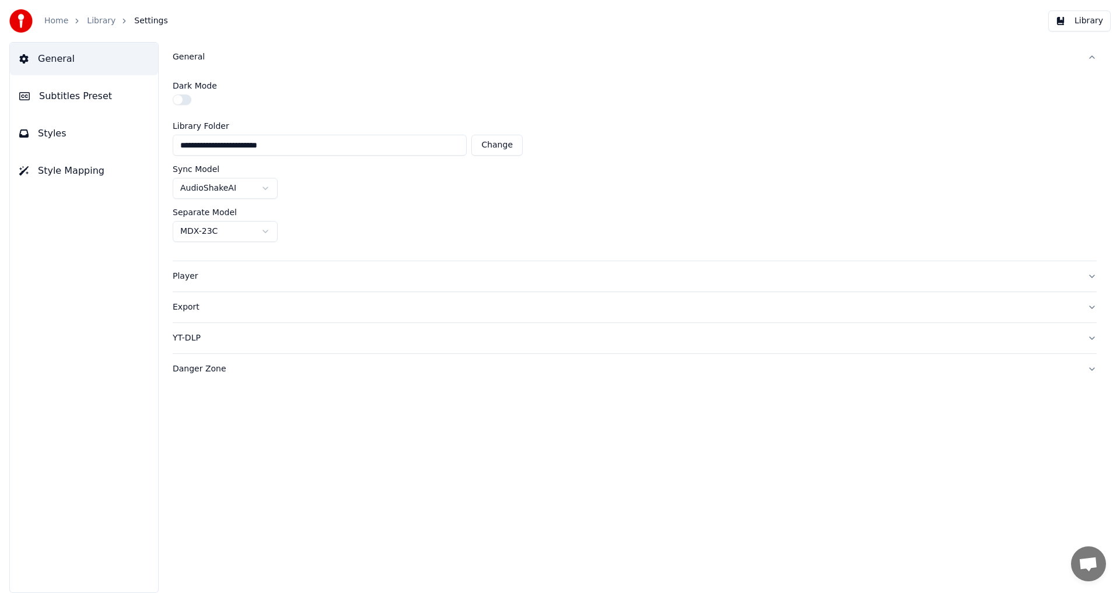
click at [202, 60] on div "General" at bounding box center [625, 57] width 905 height 12
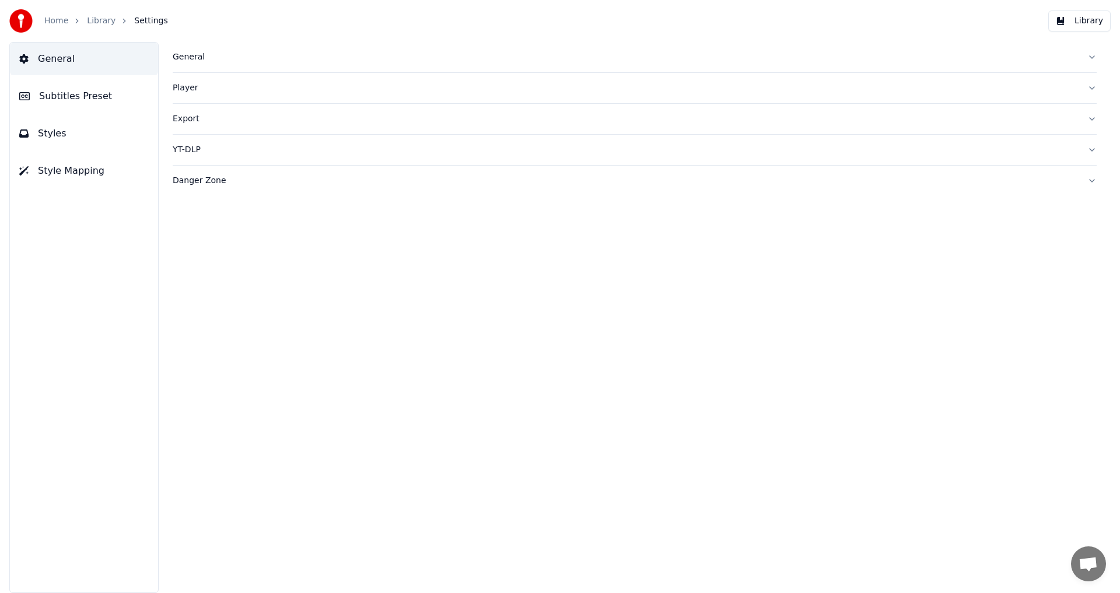
click at [1099, 17] on button "Library" at bounding box center [1079, 21] width 62 height 21
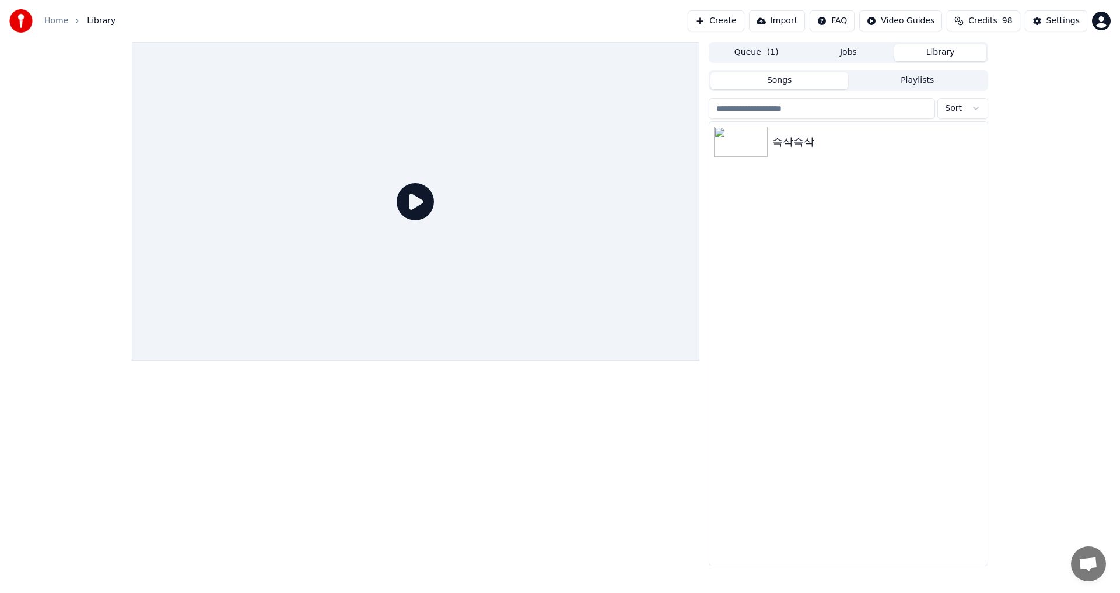
click at [409, 210] on icon at bounding box center [415, 201] width 37 height 37
click at [428, 196] on icon at bounding box center [415, 201] width 37 height 37
click at [818, 151] on div "슥삭슥삭" at bounding box center [848, 142] width 278 height 40
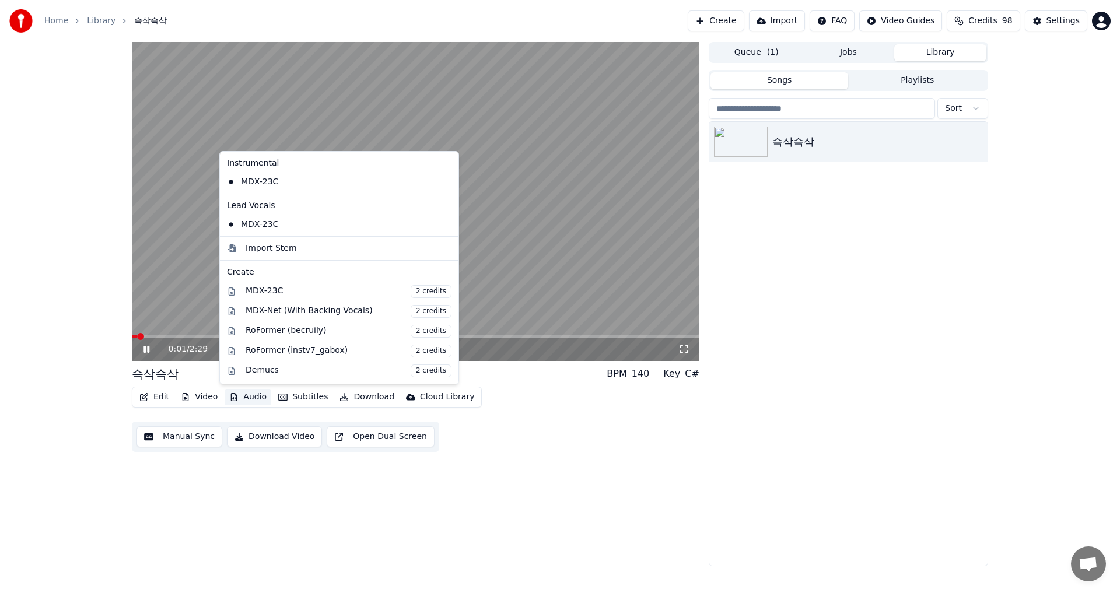
click at [242, 401] on button "Audio" at bounding box center [248, 397] width 47 height 16
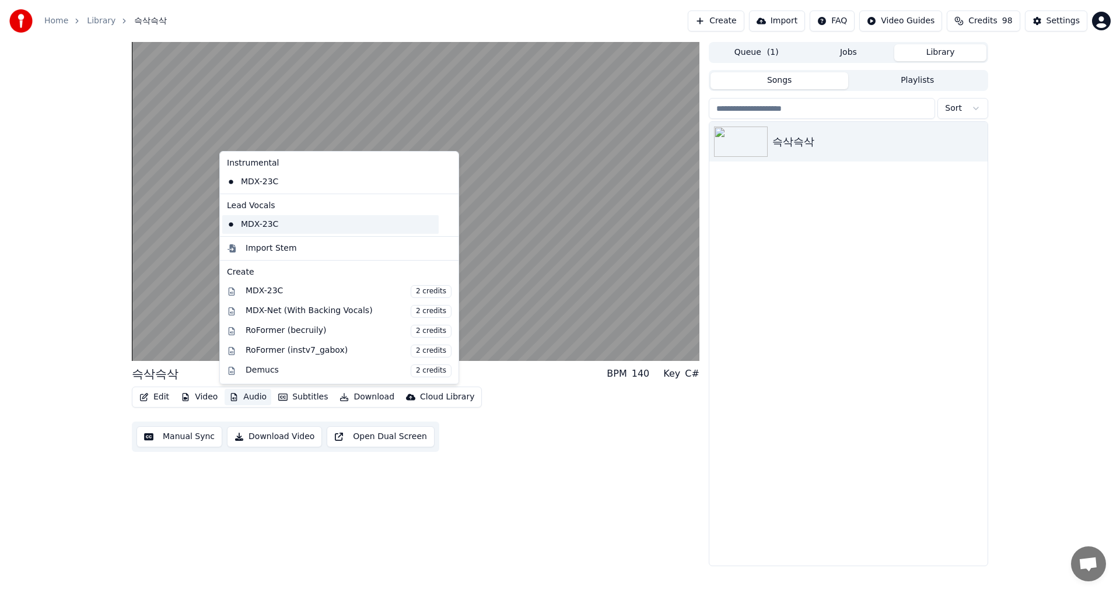
click at [375, 229] on div "MDX-23C" at bounding box center [330, 224] width 216 height 19
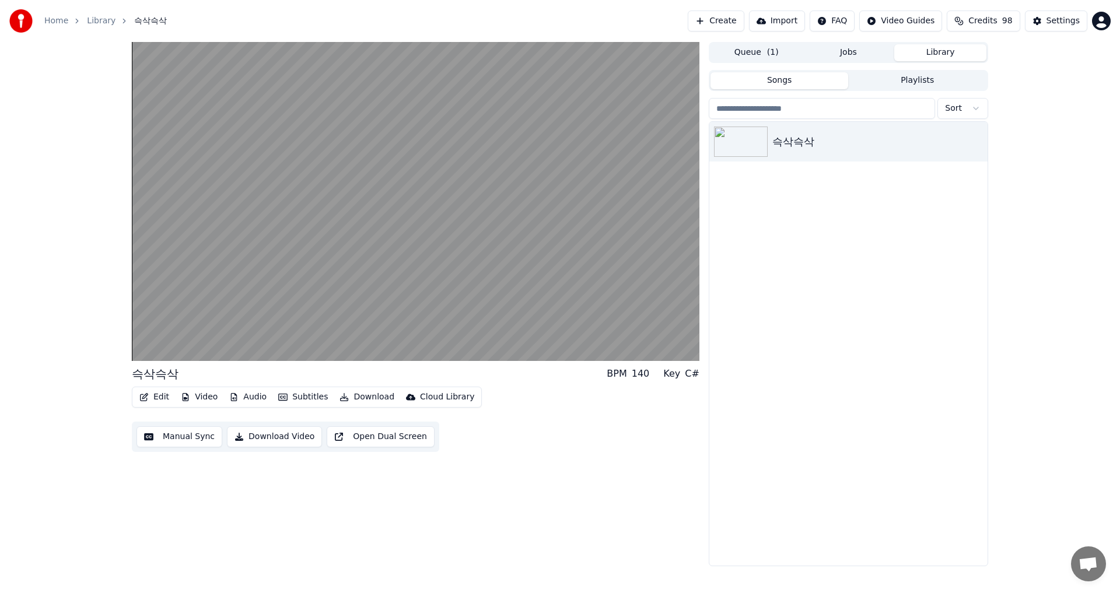
click at [242, 394] on button "Audio" at bounding box center [248, 397] width 47 height 16
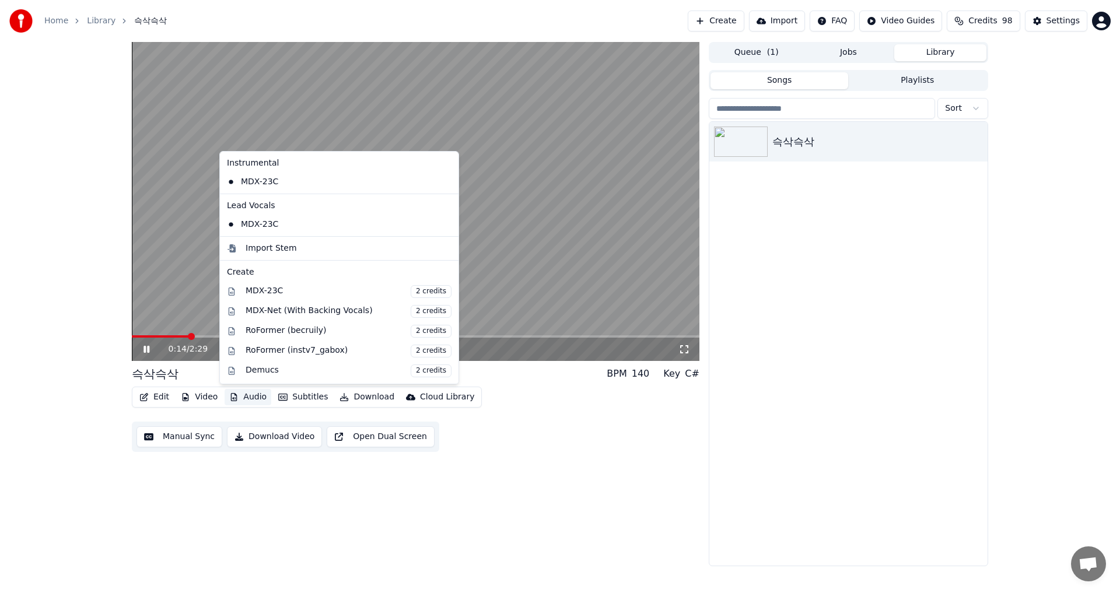
click at [443, 177] on icon at bounding box center [447, 181] width 8 height 9
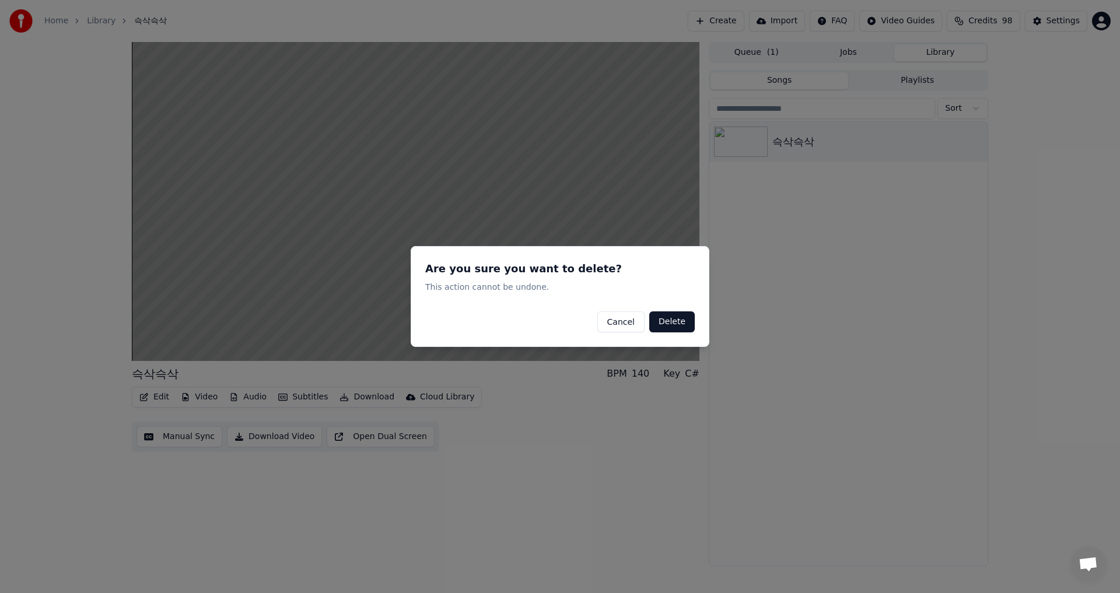
click at [625, 326] on button "Cancel" at bounding box center [620, 322] width 47 height 21
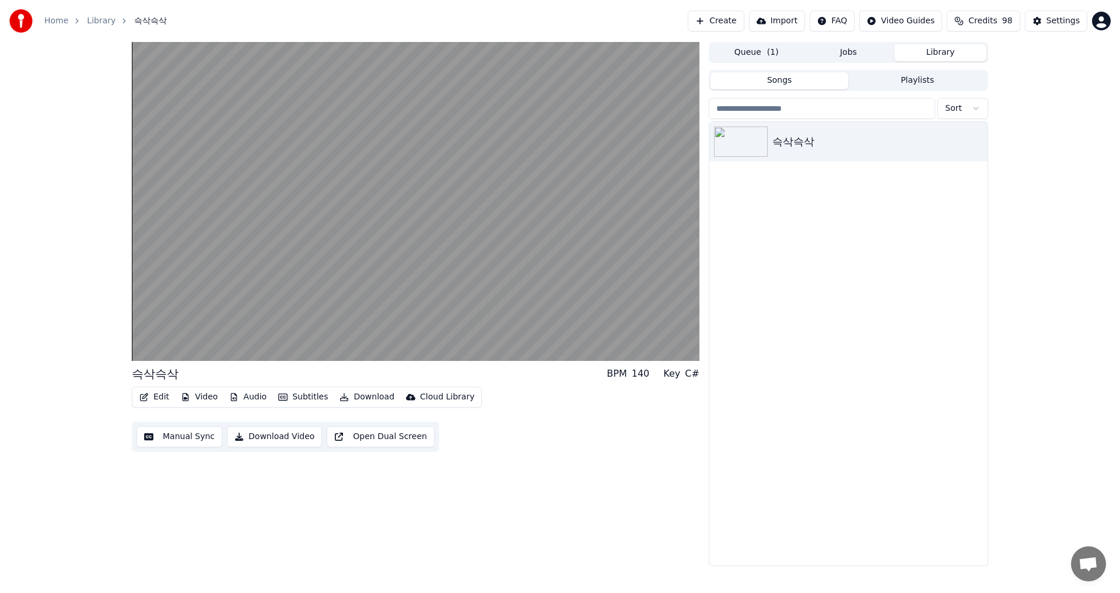
click at [200, 399] on button "Video" at bounding box center [199, 397] width 46 height 16
click at [223, 443] on div "Original" at bounding box center [225, 441] width 100 height 19
click at [207, 400] on button "Video" at bounding box center [199, 397] width 46 height 16
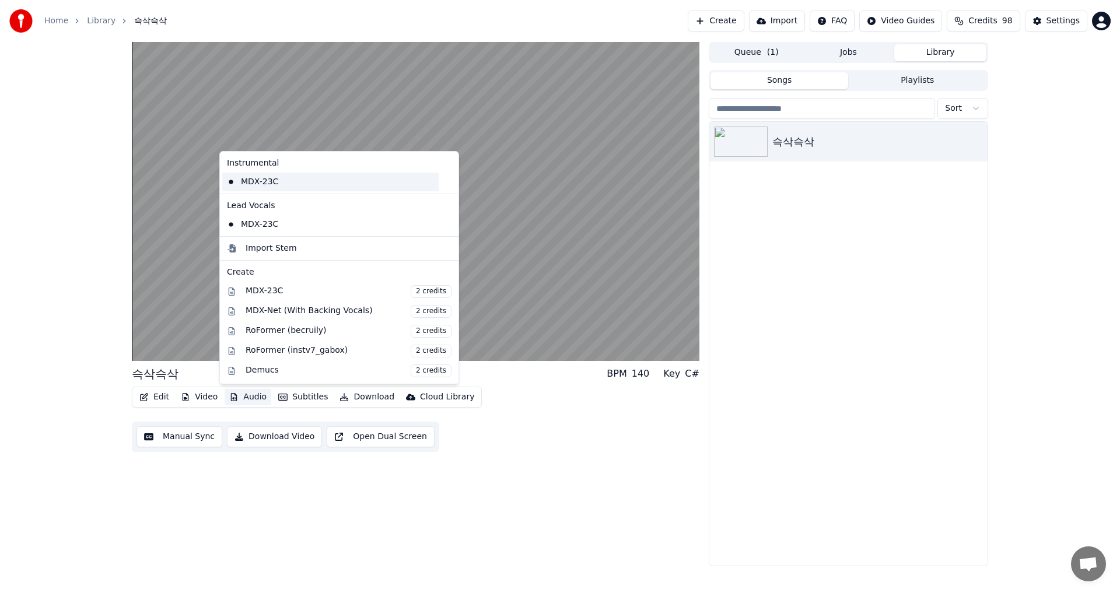
click at [233, 184] on div "MDX-23C" at bounding box center [330, 182] width 216 height 19
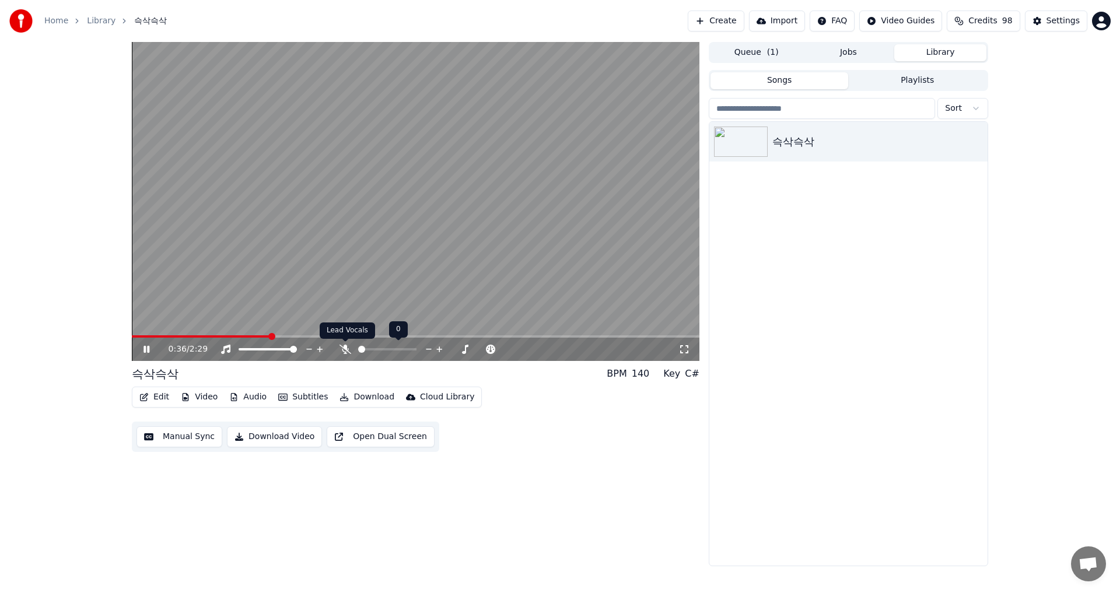
click at [345, 347] on icon at bounding box center [346, 349] width 12 height 9
click at [132, 333] on span at bounding box center [135, 336] width 7 height 7
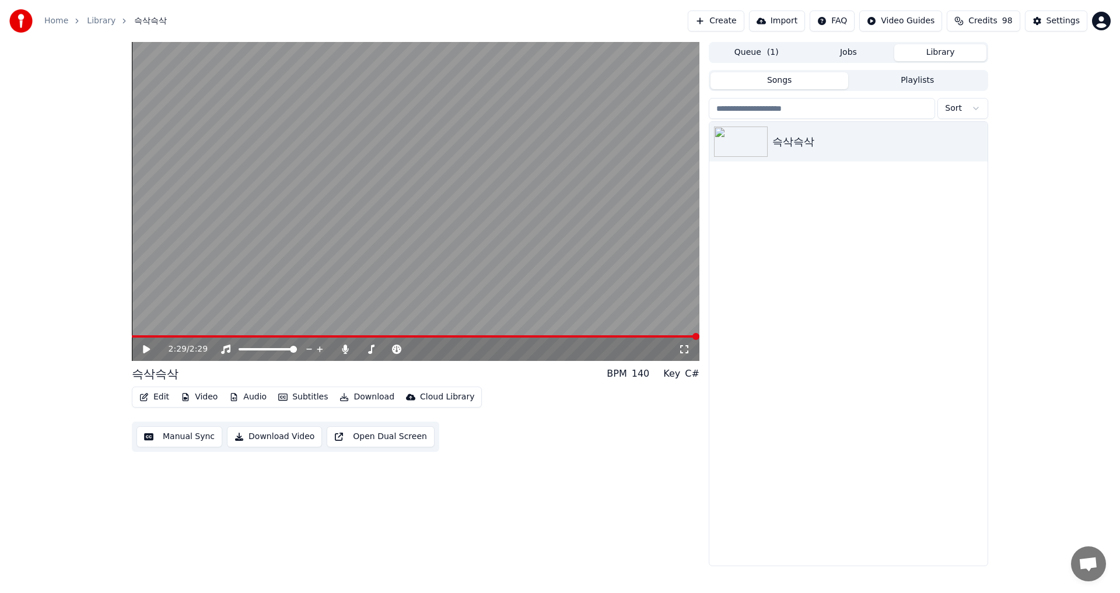
click at [242, 400] on button "Audio" at bounding box center [248, 397] width 47 height 16
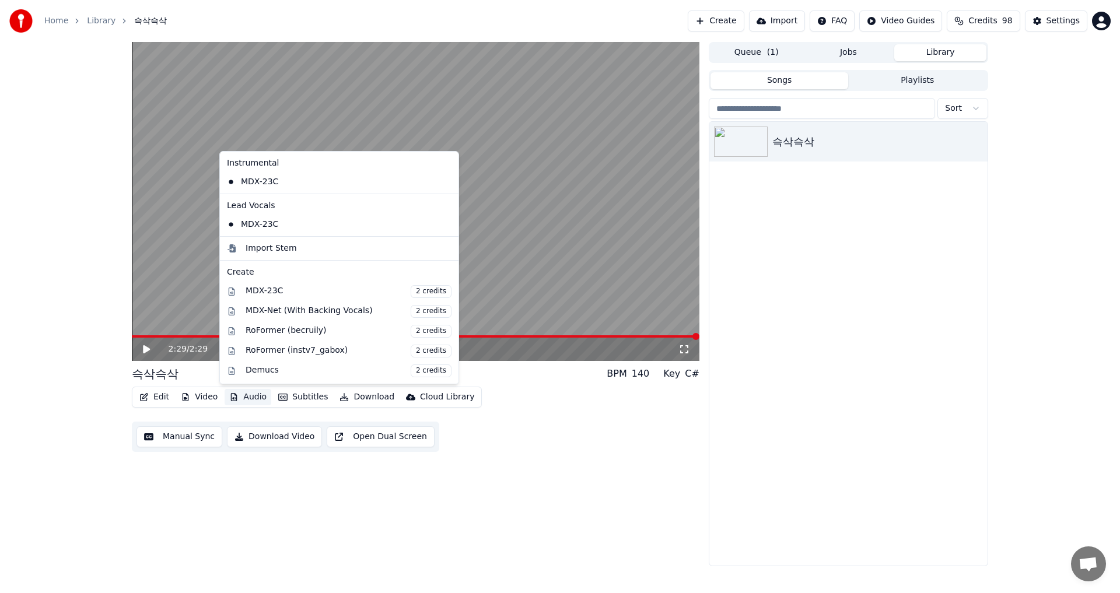
click at [607, 441] on div "Edit Video Audio Subtitles Download Cloud Library Manual Sync Download Video Op…" at bounding box center [416, 419] width 568 height 65
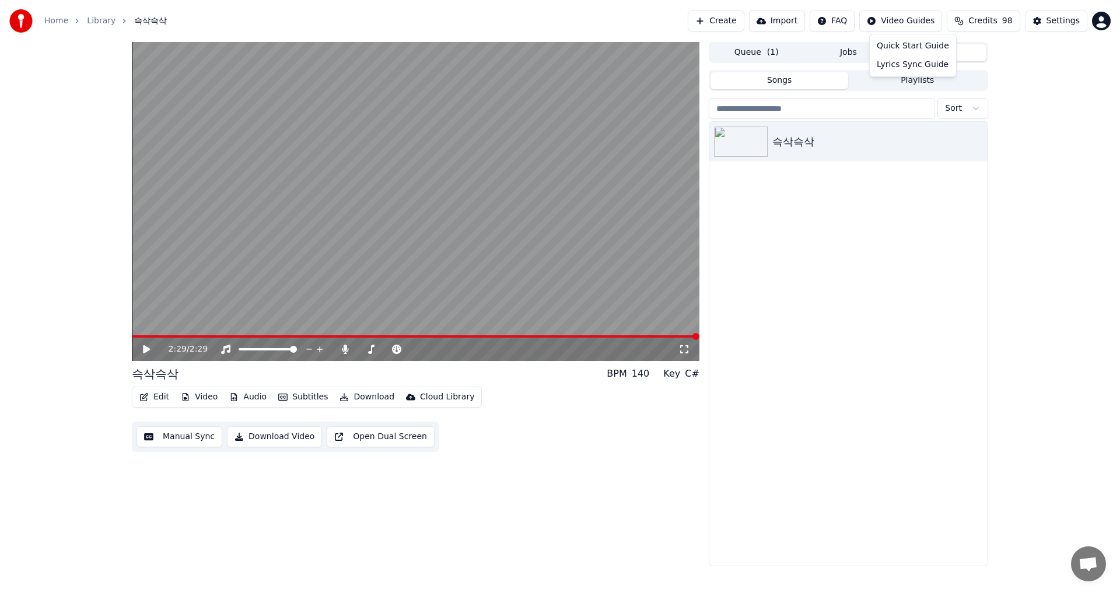
click at [910, 22] on html "Home Library 슥삭슥삭 Create Import FAQ Video Guides Credits 98 Settings 2:29 / 2:2…" at bounding box center [560, 296] width 1120 height 593
click at [1071, 20] on div "Settings" at bounding box center [1063, 21] width 33 height 12
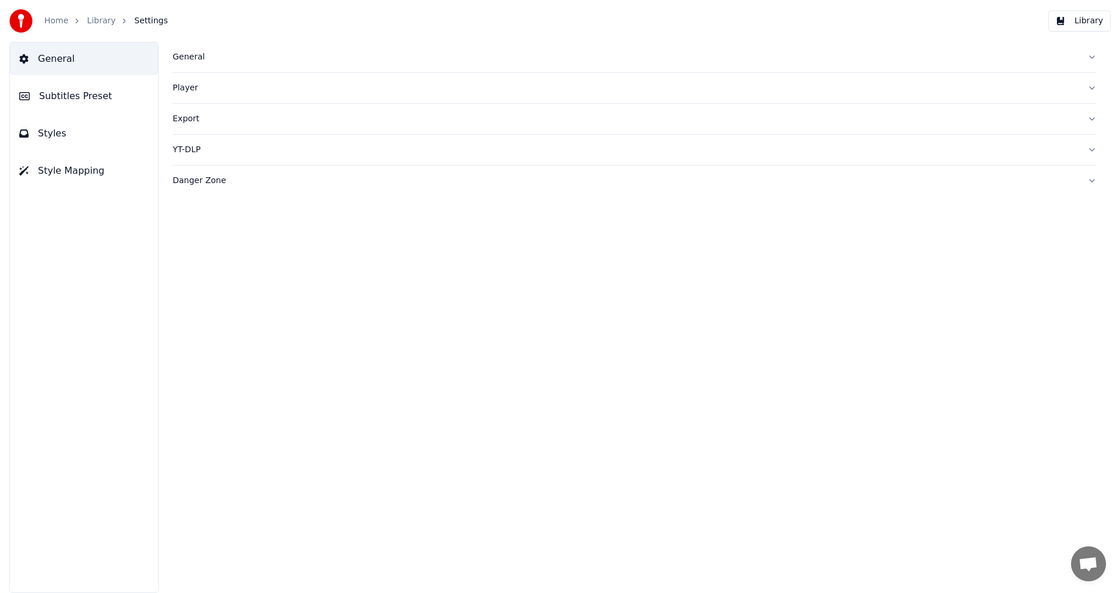
click at [188, 119] on div "Export" at bounding box center [625, 119] width 905 height 12
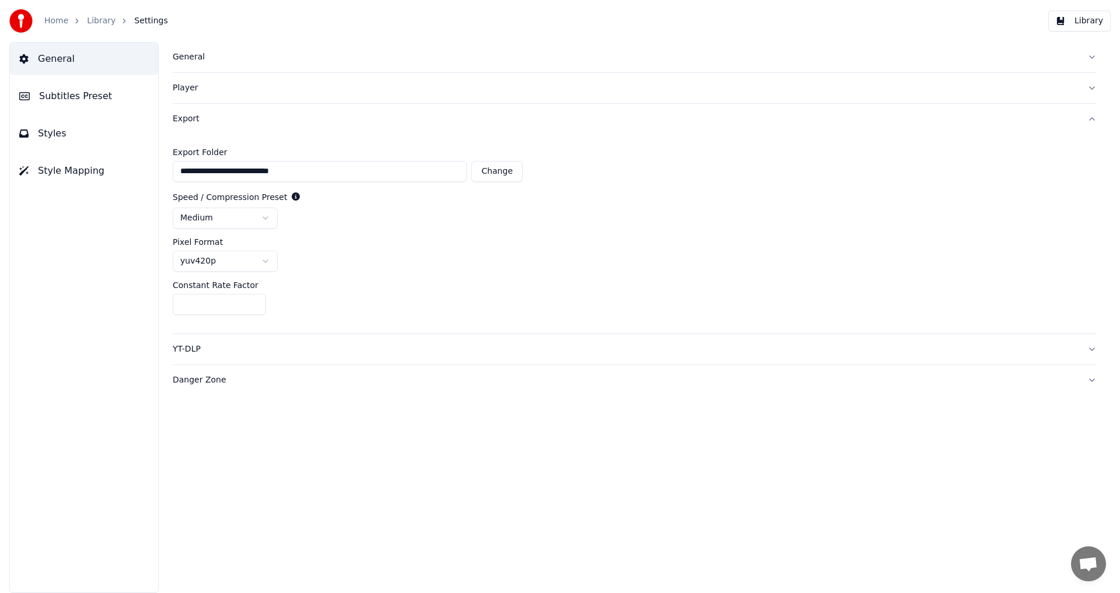
click at [188, 119] on div "Export" at bounding box center [625, 119] width 905 height 12
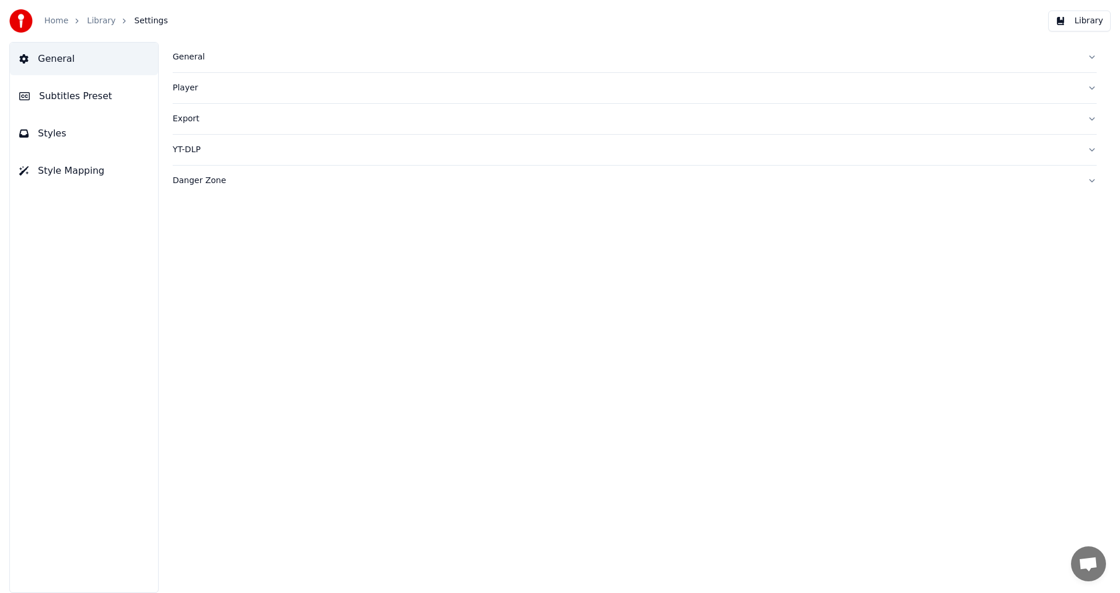
click at [85, 94] on span "Subtitles Preset" at bounding box center [75, 96] width 73 height 14
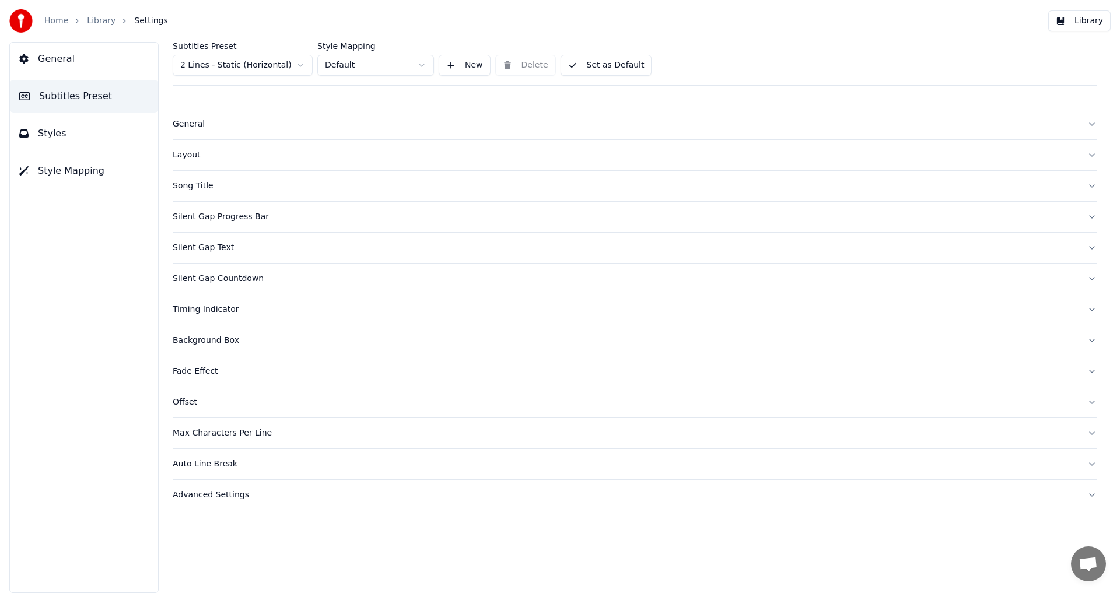
click at [104, 142] on button "Styles" at bounding box center [84, 133] width 148 height 33
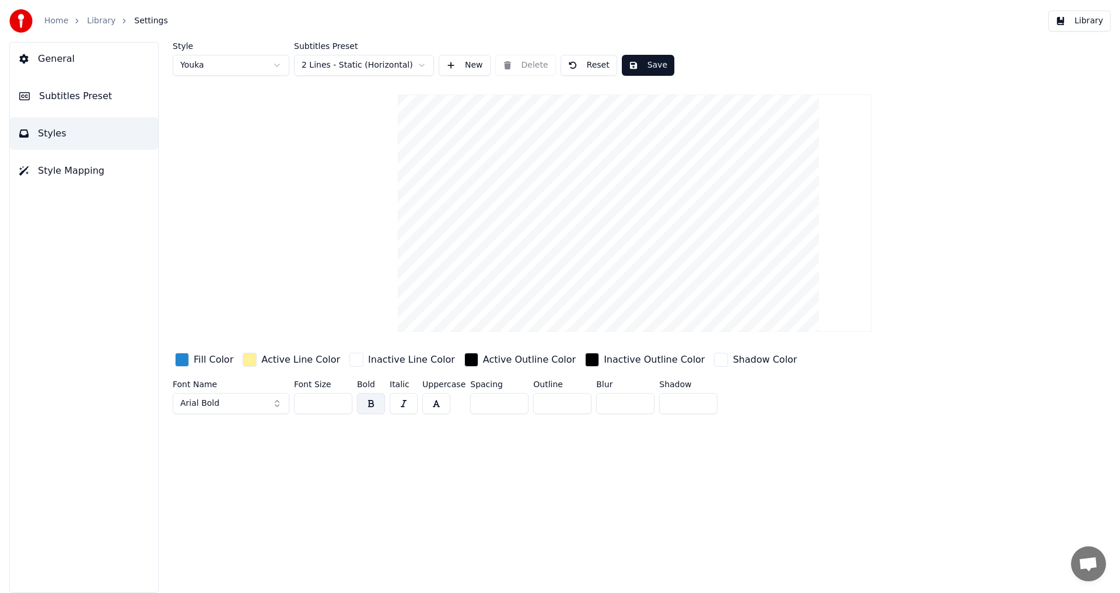
click at [98, 179] on button "Style Mapping" at bounding box center [84, 171] width 148 height 33
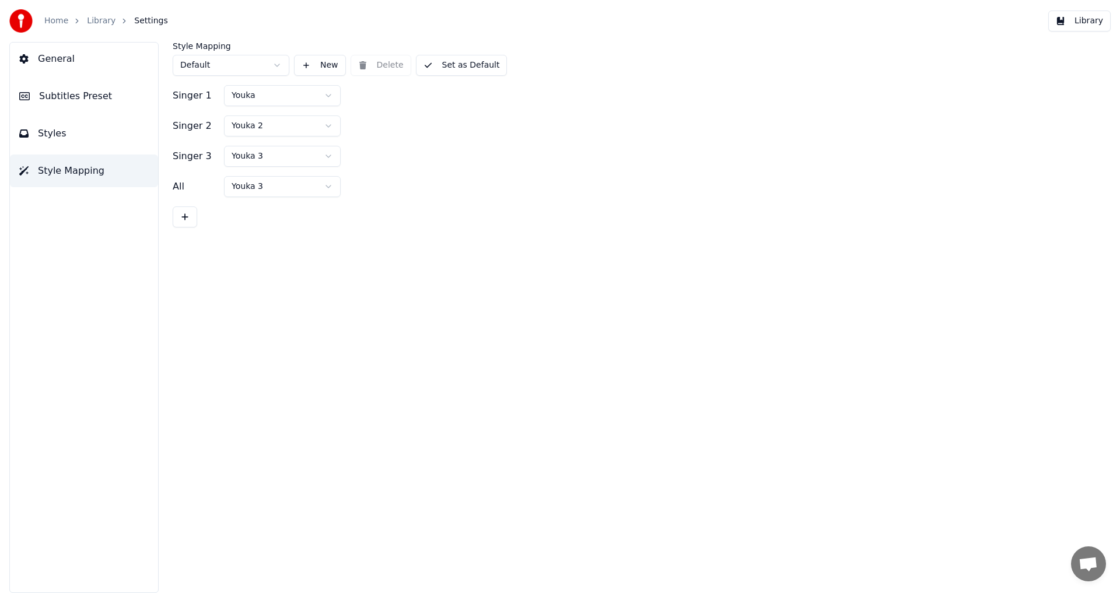
click at [105, 61] on button "General" at bounding box center [84, 59] width 148 height 33
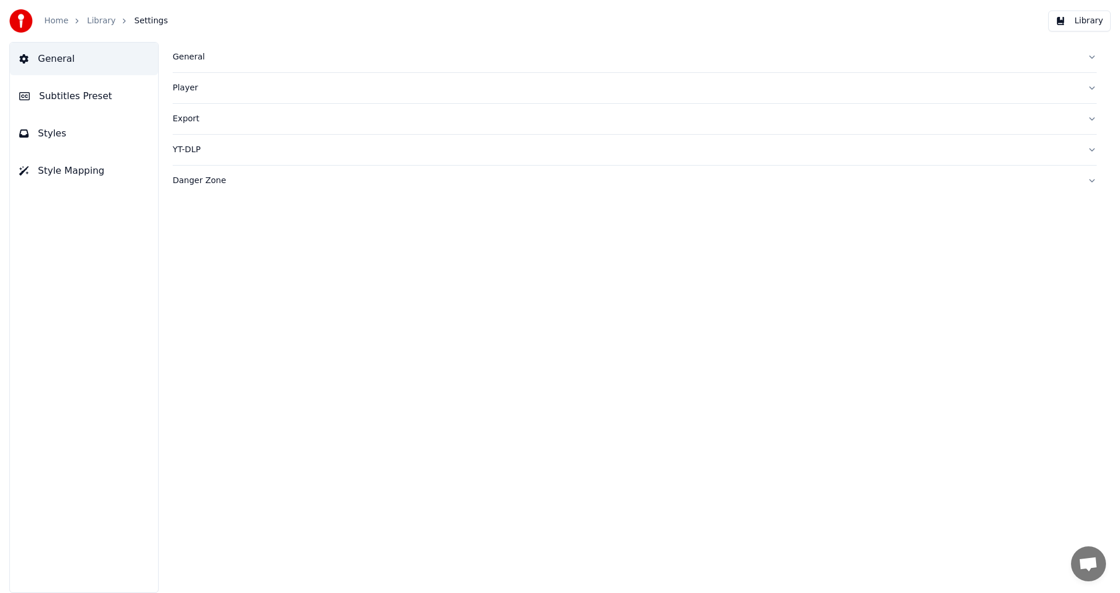
click at [202, 56] on div "General" at bounding box center [625, 57] width 905 height 12
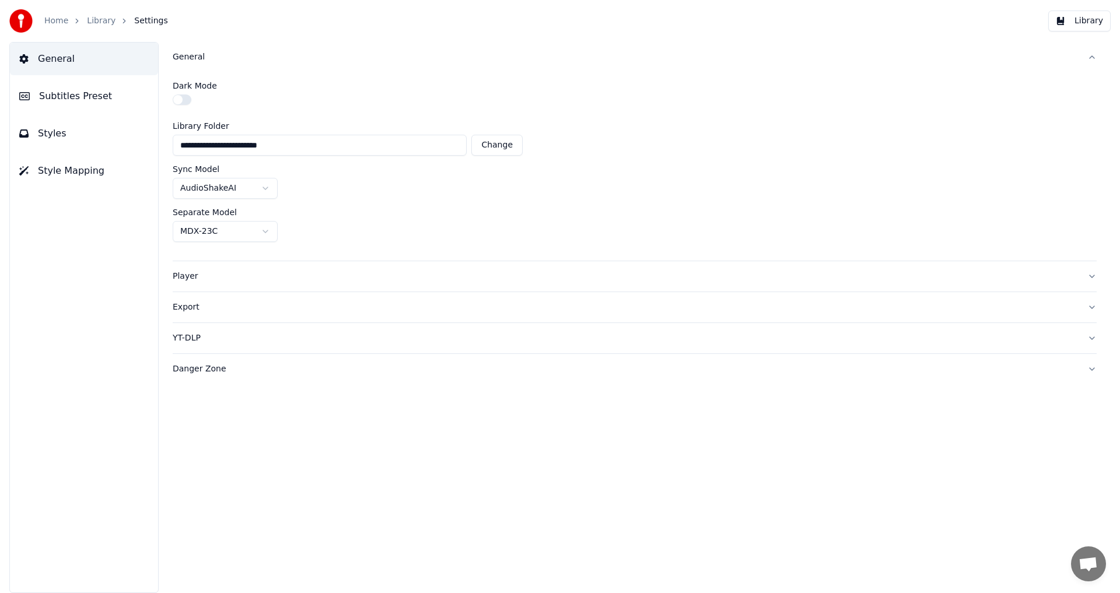
click at [201, 56] on div "General" at bounding box center [625, 57] width 905 height 12
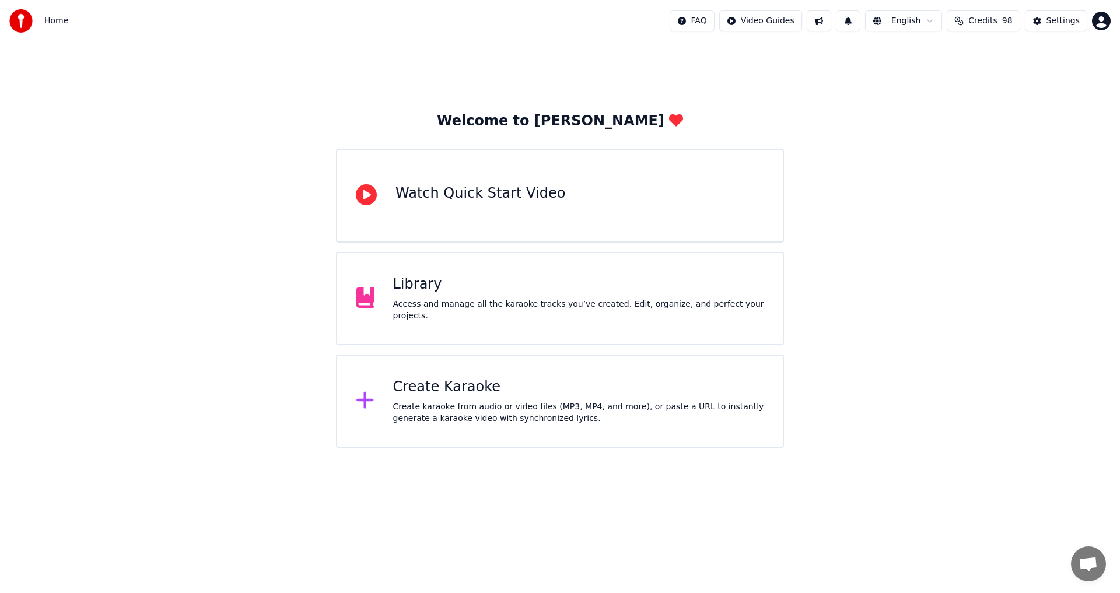
click at [556, 387] on div "Create Karaoke" at bounding box center [579, 387] width 372 height 19
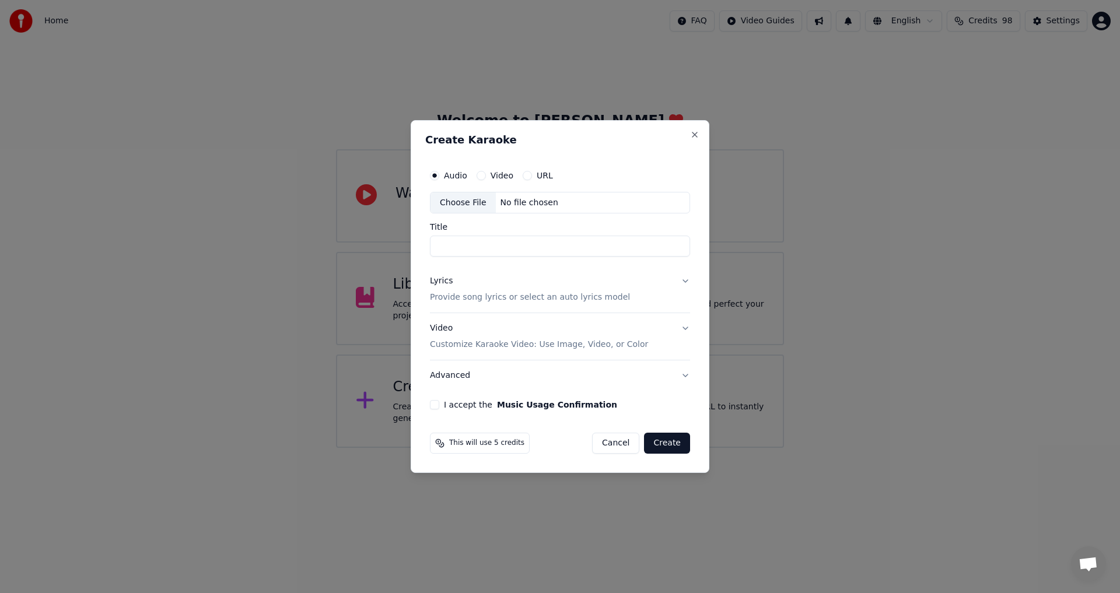
click at [520, 201] on div "No file chosen" at bounding box center [529, 203] width 67 height 12
type input "**********"
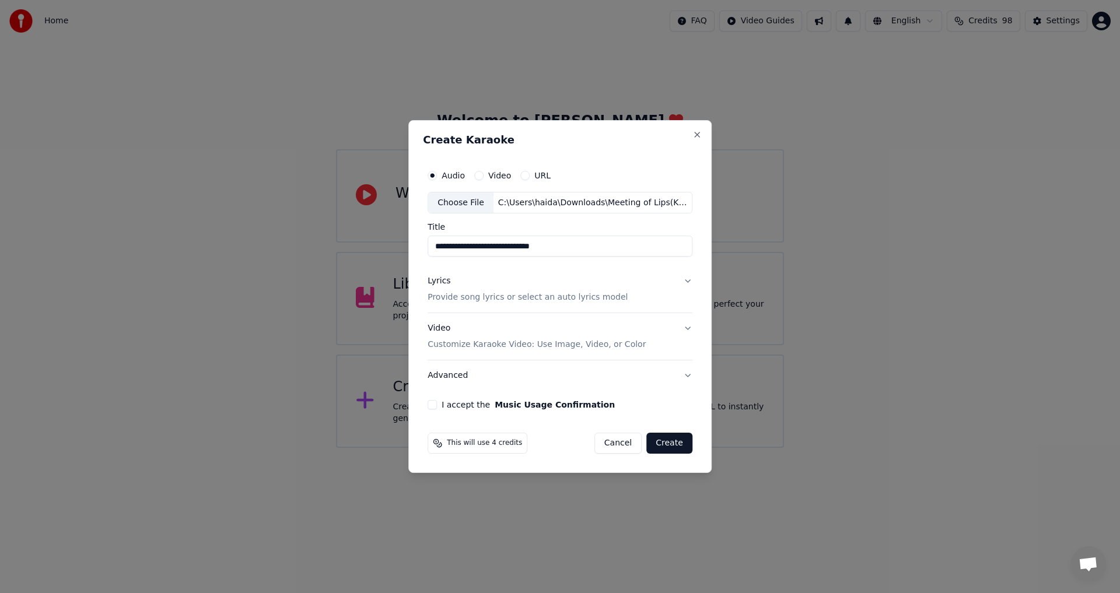
click at [685, 281] on button "Lyrics Provide song lyrics or select an auto lyrics model" at bounding box center [560, 290] width 265 height 47
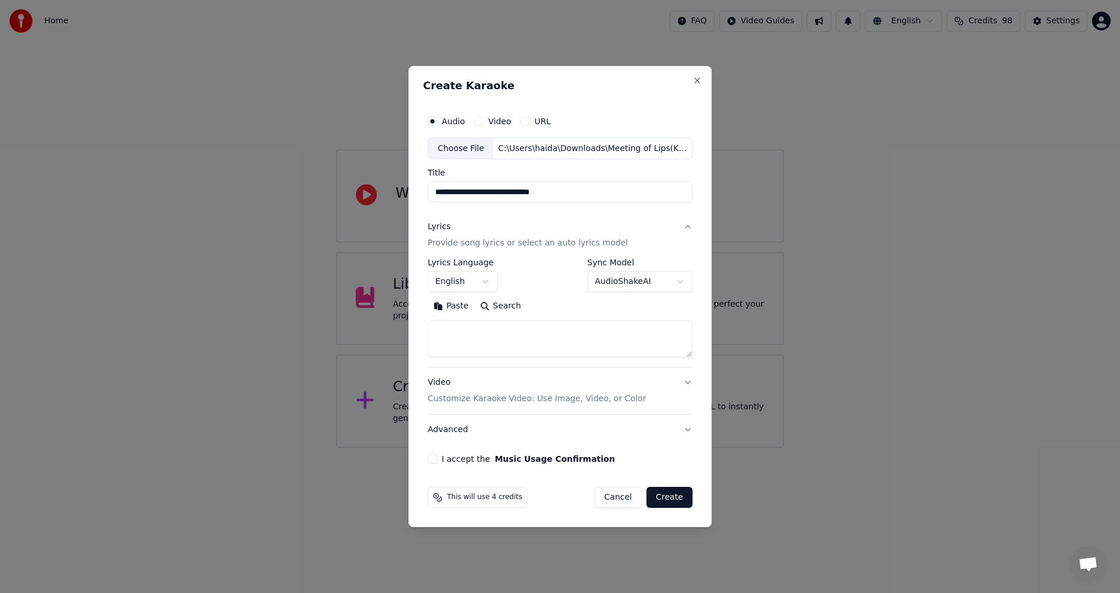
click at [520, 333] on textarea at bounding box center [560, 339] width 265 height 37
click at [467, 275] on body "**********" at bounding box center [560, 224] width 1120 height 448
click at [470, 275] on body "**********" at bounding box center [560, 224] width 1120 height 448
click at [519, 324] on textarea at bounding box center [560, 339] width 265 height 37
paste textarea "**********"
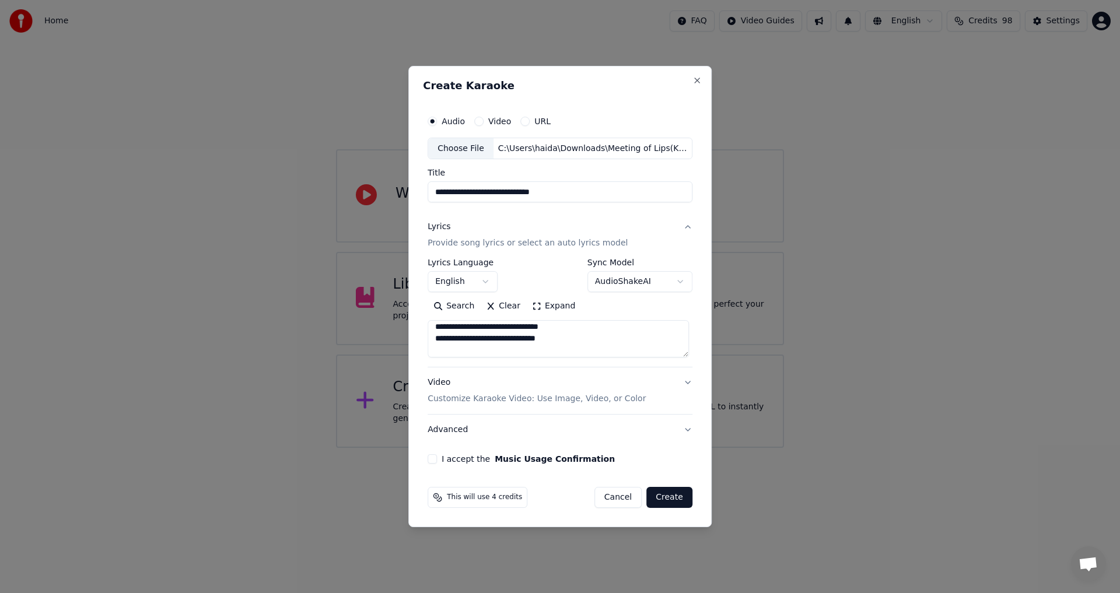
scroll to position [194, 0]
type textarea "**********"
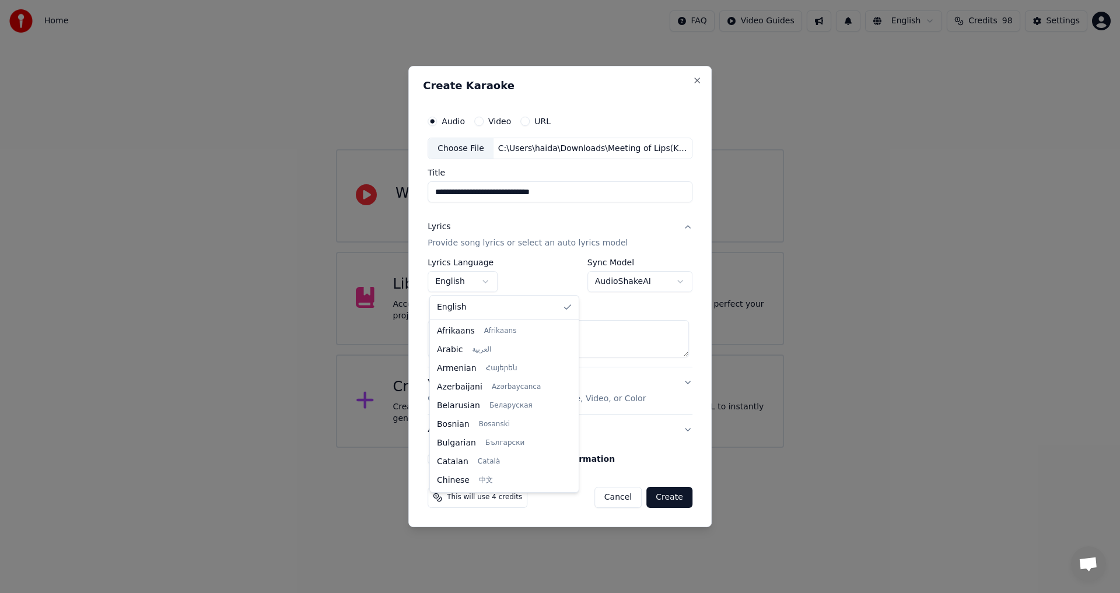
click at [486, 281] on body "**********" at bounding box center [560, 224] width 1120 height 448
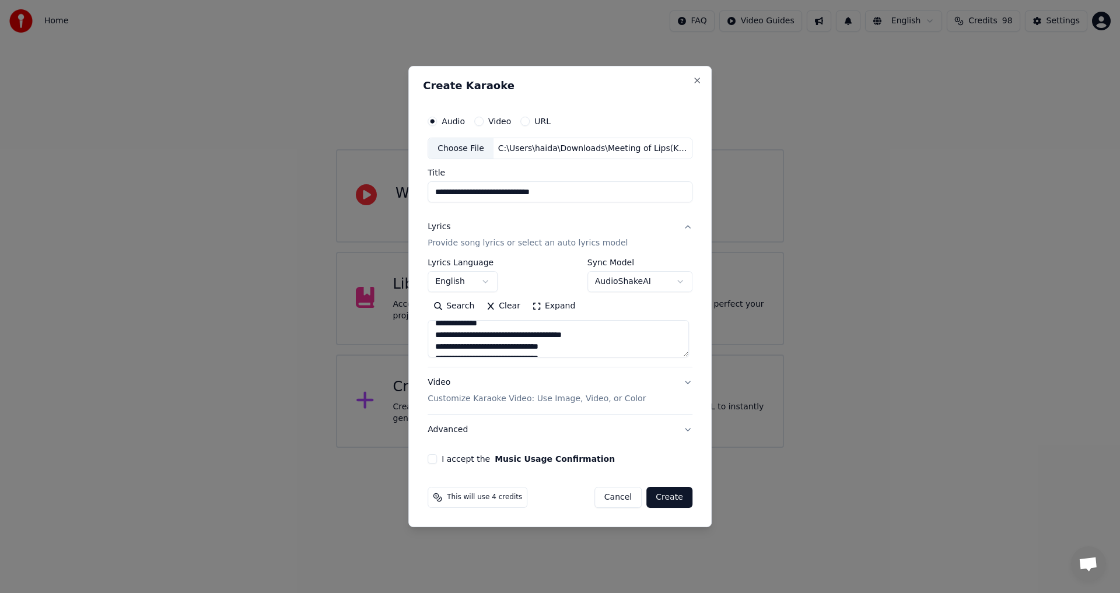
click at [553, 281] on div "**********" at bounding box center [560, 276] width 265 height 34
click at [687, 384] on button "Video Customize Karaoke Video: Use Image, Video, or Color" at bounding box center [560, 391] width 265 height 47
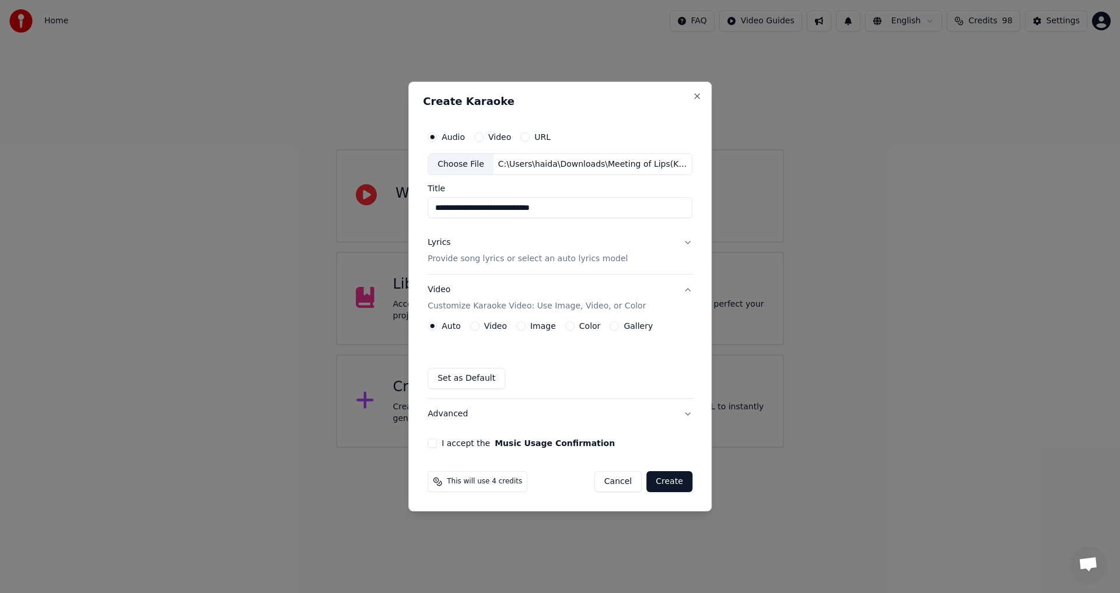
click at [481, 323] on div "Video" at bounding box center [488, 325] width 37 height 9
click at [478, 324] on button "Video" at bounding box center [474, 325] width 9 height 9
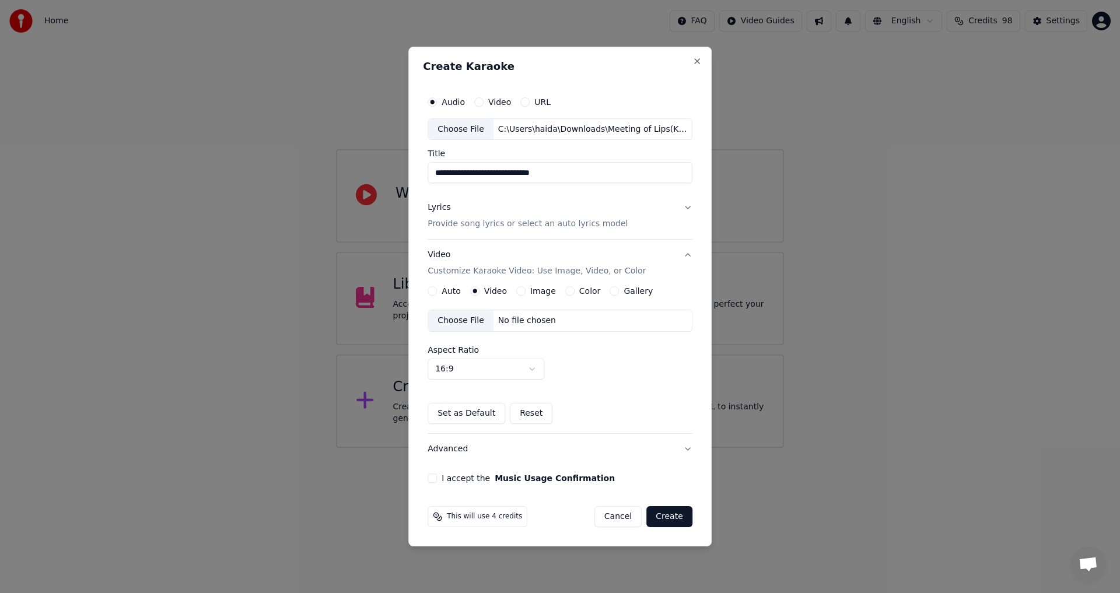
click at [512, 373] on body "**********" at bounding box center [560, 224] width 1120 height 448
click at [611, 370] on body "**********" at bounding box center [560, 224] width 1120 height 448
click at [531, 326] on div "No file chosen" at bounding box center [527, 321] width 67 height 12
click at [437, 482] on button "I accept the Music Usage Confirmation" at bounding box center [432, 478] width 9 height 9
click at [676, 518] on button "Create" at bounding box center [669, 516] width 46 height 21
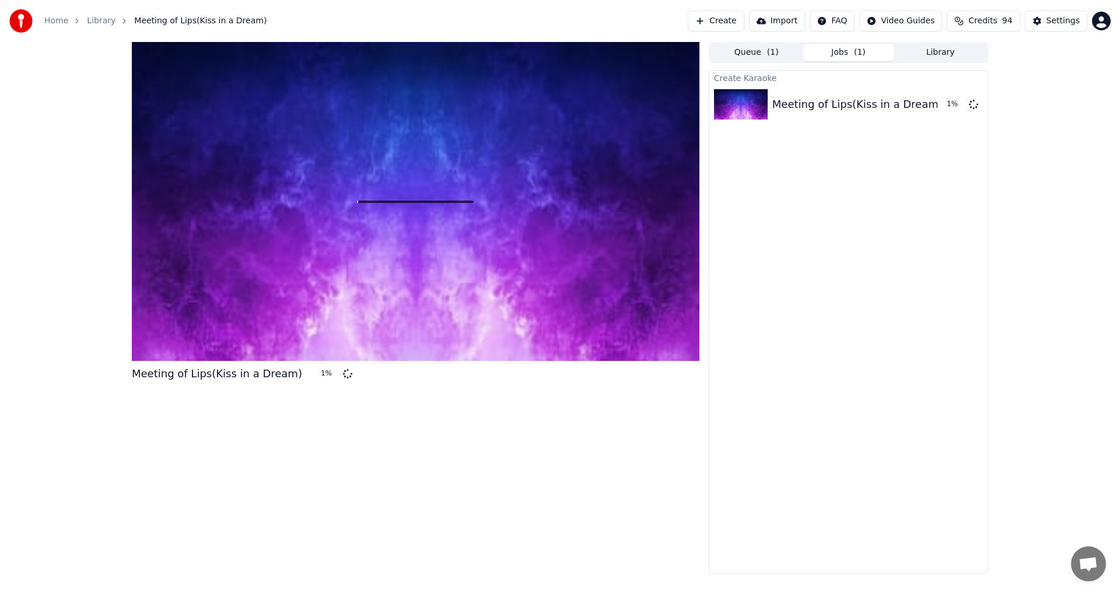
click at [940, 57] on button "Library" at bounding box center [940, 52] width 92 height 17
click at [847, 54] on button "Jobs ( 1 )" at bounding box center [849, 52] width 92 height 17
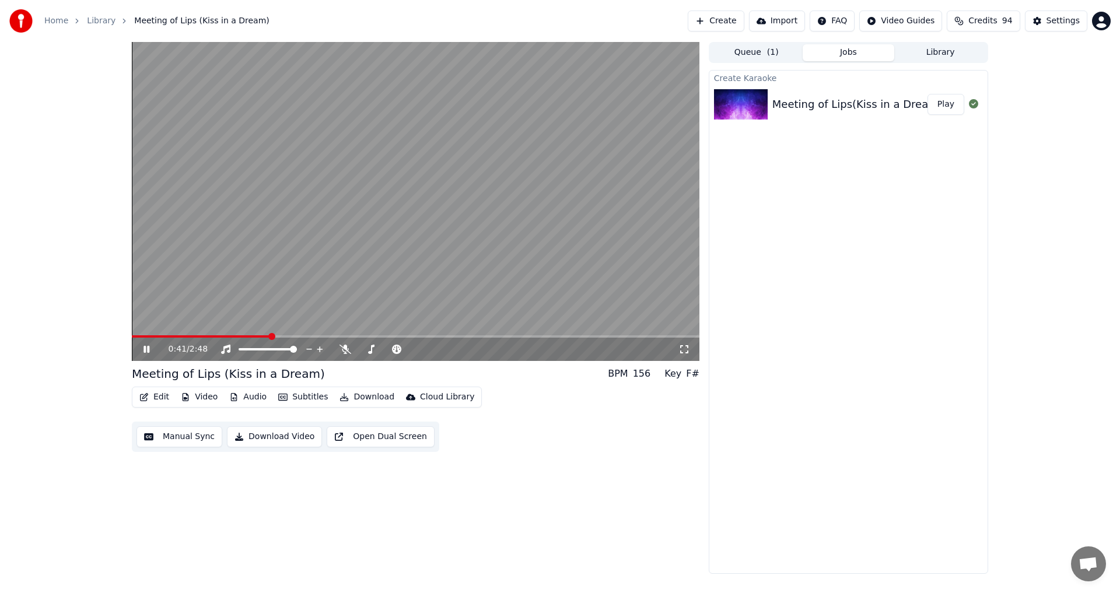
click at [307, 398] on button "Subtitles" at bounding box center [303, 397] width 59 height 16
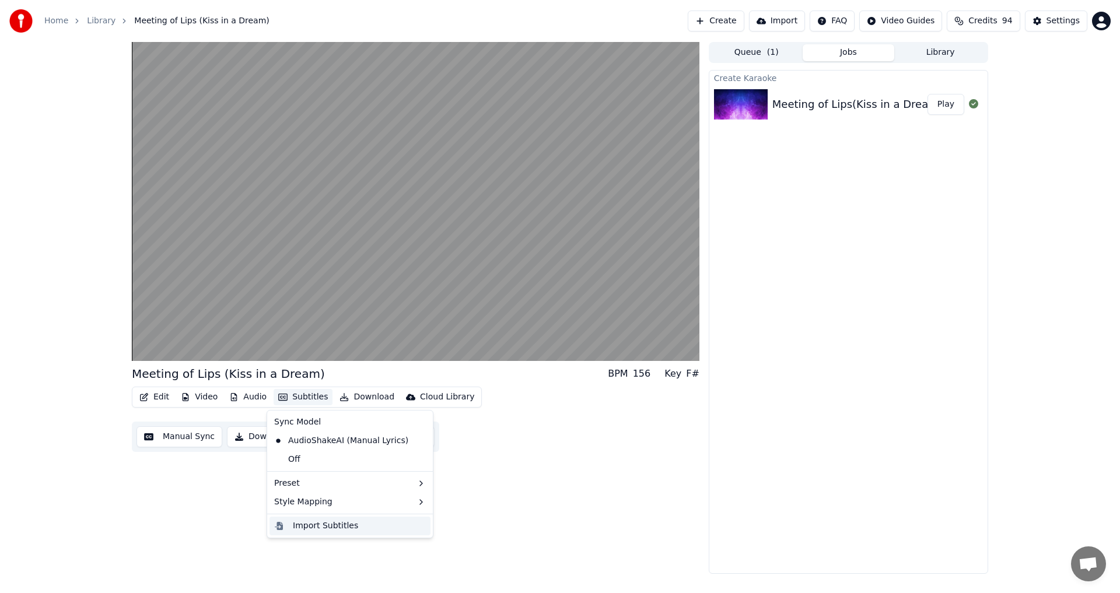
click at [349, 527] on div "Import Subtitles" at bounding box center [325, 526] width 65 height 12
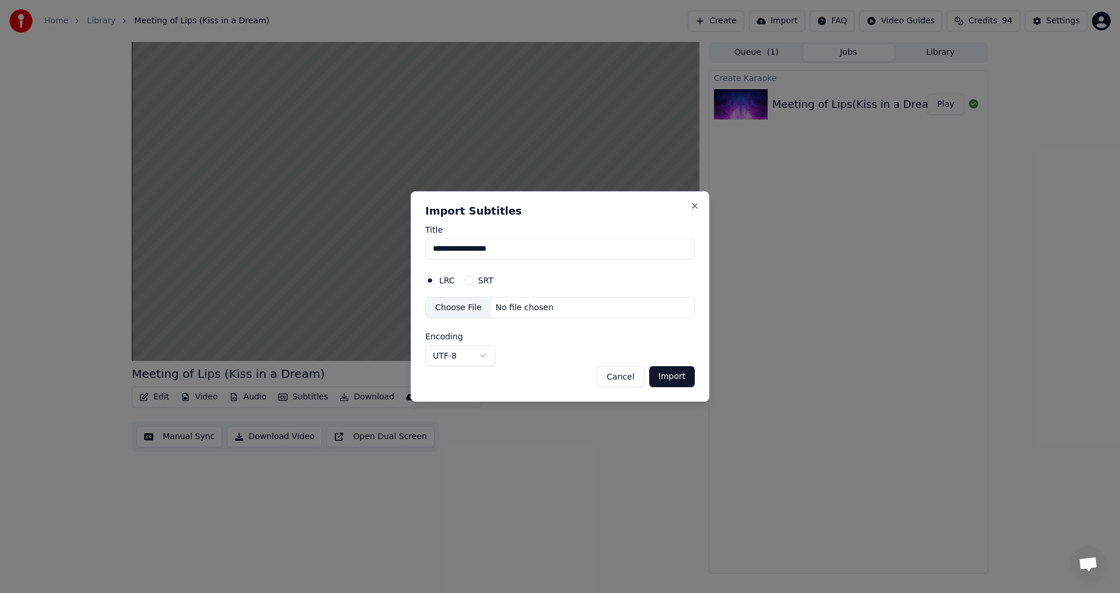
click at [530, 310] on div "No file chosen" at bounding box center [524, 308] width 67 height 12
click at [523, 312] on div "No file chosen" at bounding box center [524, 308] width 67 height 12
click at [701, 204] on div "**********" at bounding box center [560, 296] width 299 height 211
click at [699, 205] on button "Close" at bounding box center [694, 205] width 9 height 9
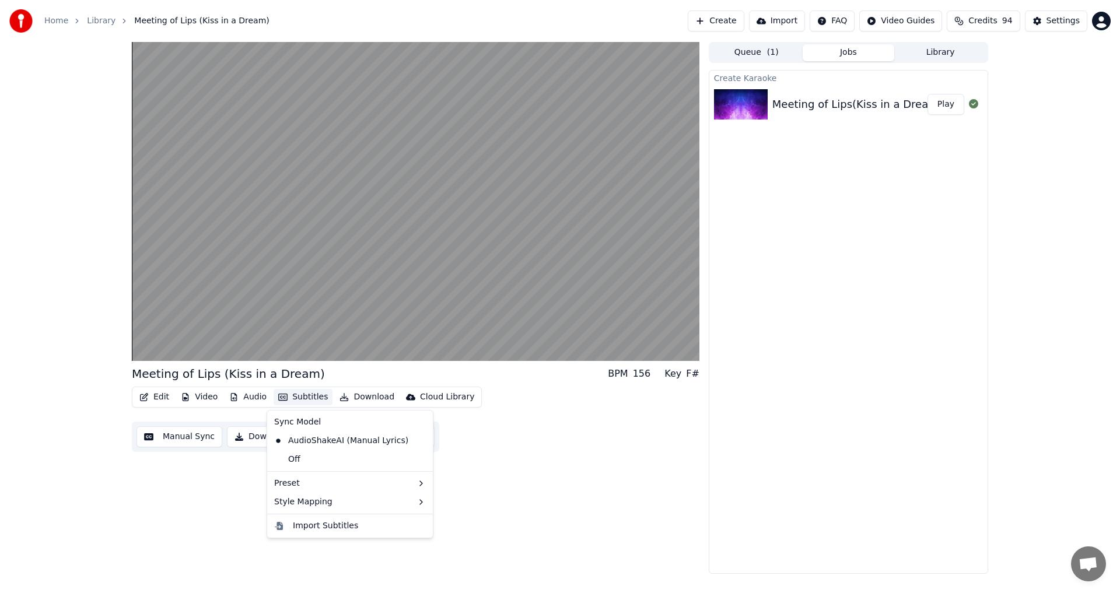
click at [303, 396] on button "Subtitles" at bounding box center [303, 397] width 59 height 16
click at [319, 436] on div "AudioShakeAI (Manual Lyrics)" at bounding box center [342, 441] width 144 height 19
click at [303, 397] on button "Subtitles" at bounding box center [303, 397] width 59 height 16
click at [304, 457] on div "Off" at bounding box center [350, 459] width 161 height 19
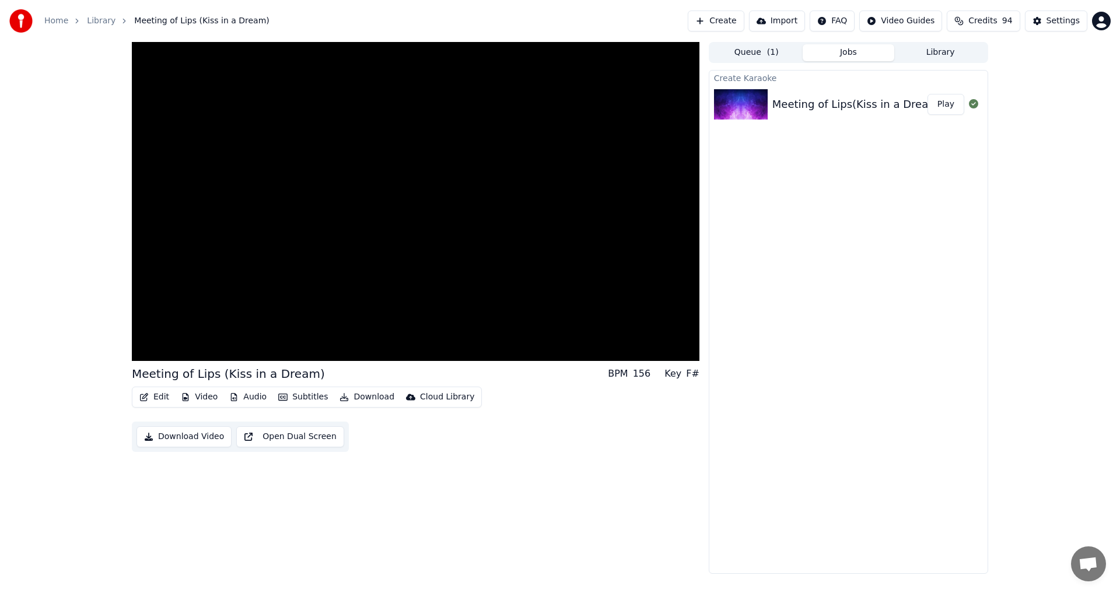
click at [344, 426] on button "Open Dual Screen" at bounding box center [290, 436] width 108 height 21
click at [313, 400] on button "Subtitles" at bounding box center [303, 397] width 59 height 16
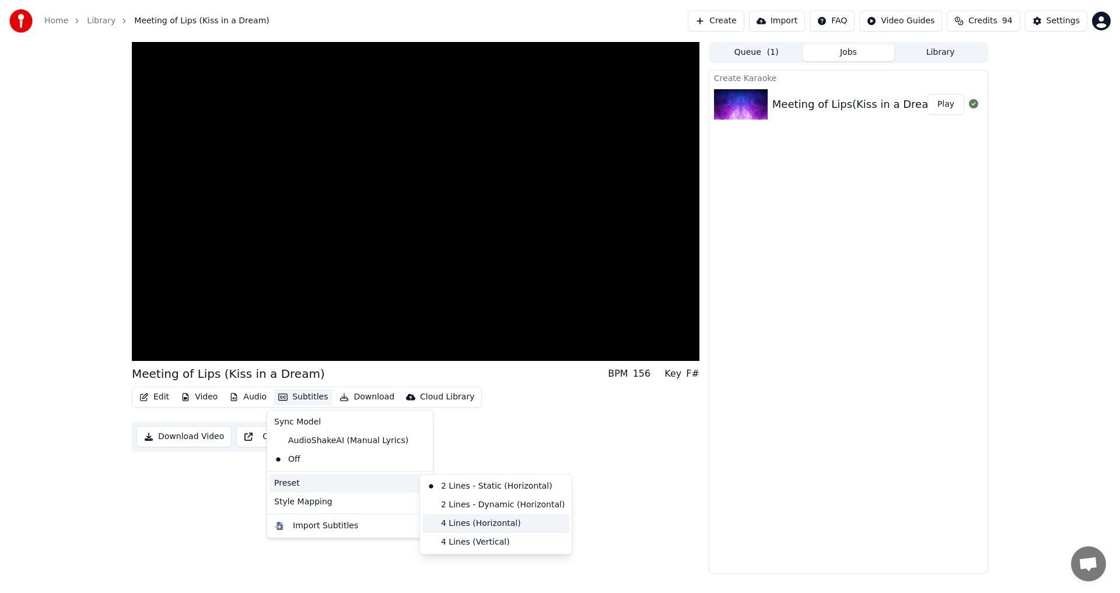
click at [449, 524] on div "4 Lines (Horizontal)" at bounding box center [495, 524] width 147 height 19
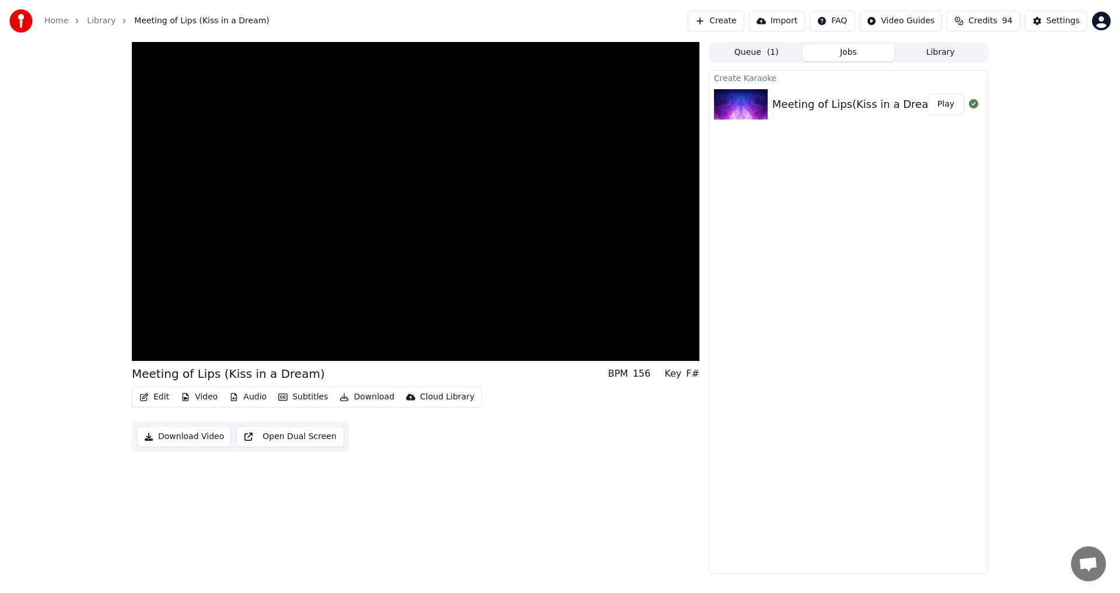
click at [304, 390] on button "Subtitles" at bounding box center [303, 397] width 59 height 16
click at [305, 448] on div "AudioShakeAI (Manual Lyrics)" at bounding box center [342, 441] width 144 height 19
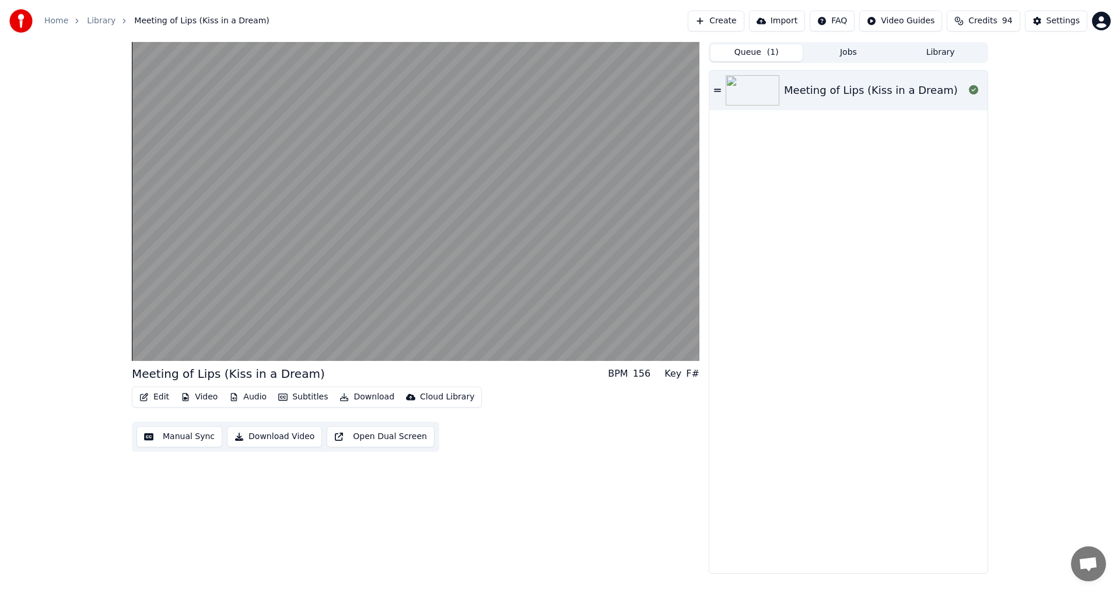
click at [768, 47] on span "( 1 )" at bounding box center [773, 53] width 12 height 12
click at [898, 97] on div "Meeting of Lips (Kiss in a Dream)" at bounding box center [871, 90] width 174 height 16
click at [163, 398] on button "Edit" at bounding box center [154, 397] width 39 height 16
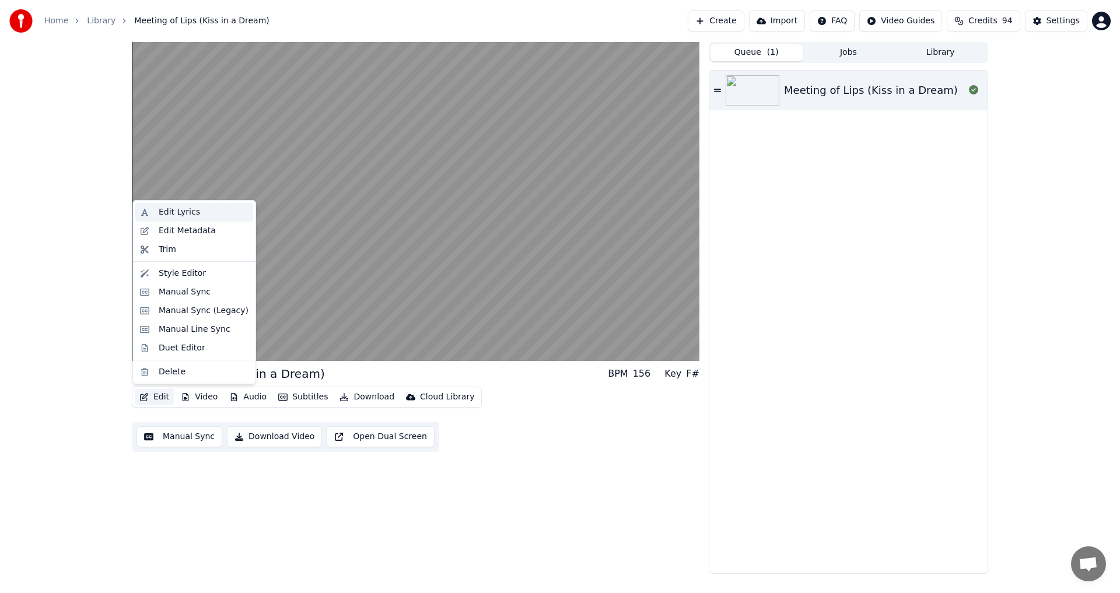
click at [190, 209] on div "Edit Lyrics" at bounding box center [179, 213] width 41 height 12
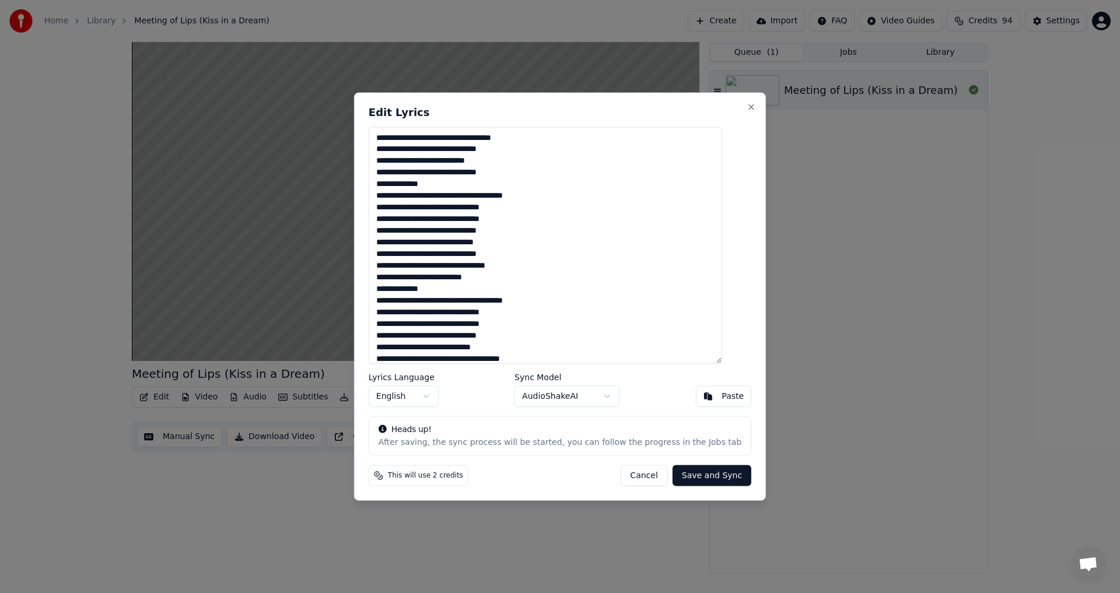
click at [436, 400] on body "Home Library Meeting of Lips (Kiss in a Dream) Create Import FAQ Video Guides C…" at bounding box center [560, 296] width 1120 height 593
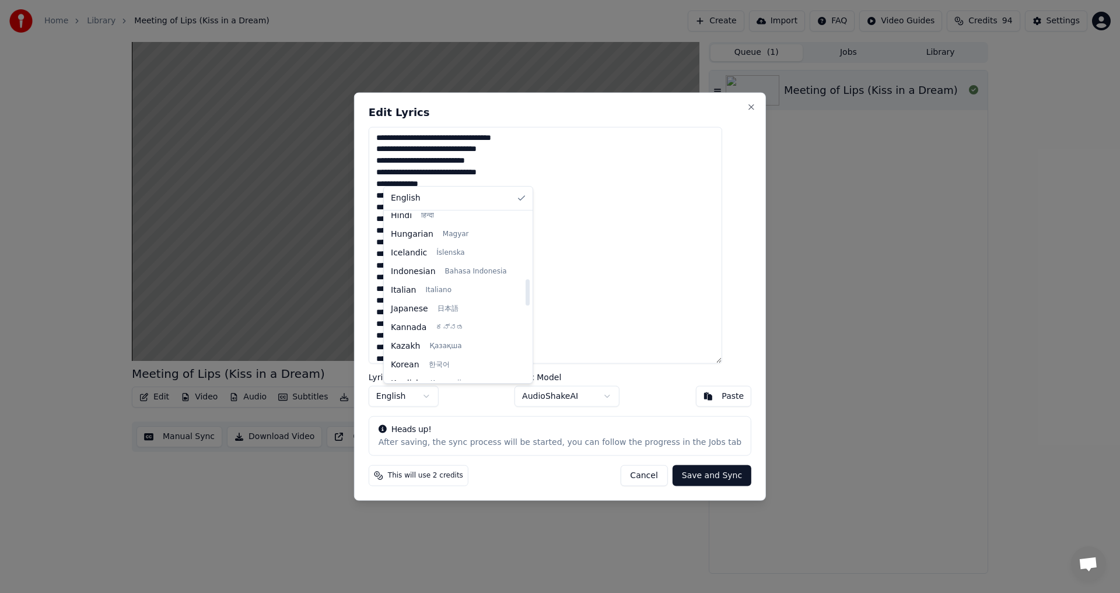
scroll to position [421, 0]
drag, startPoint x: 517, startPoint y: 250, endPoint x: 522, endPoint y: 301, distance: 50.9
click at [526, 301] on div at bounding box center [528, 292] width 4 height 26
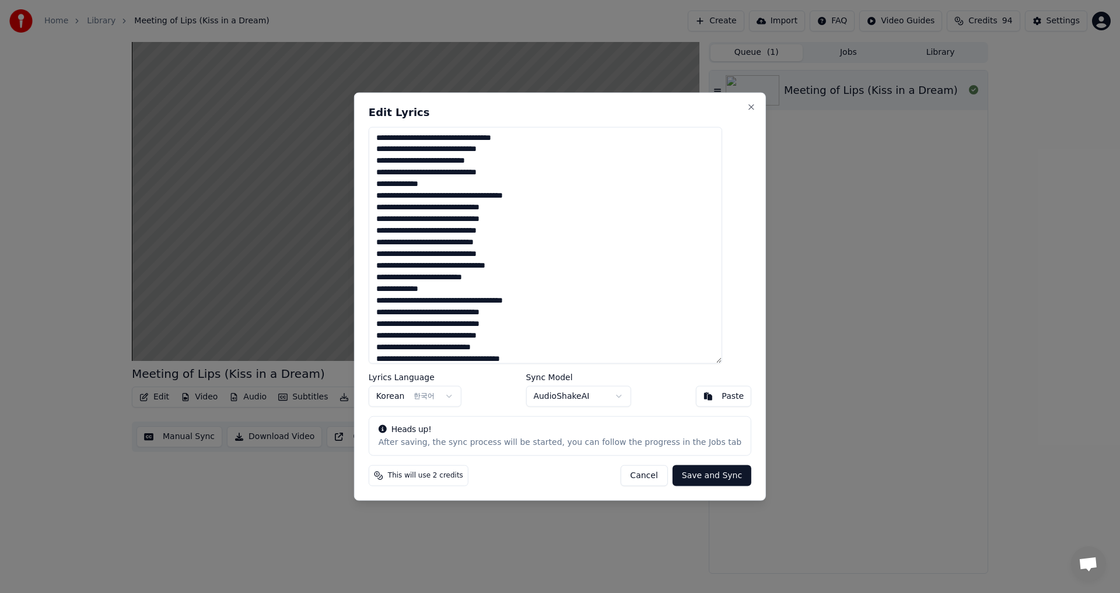
click at [705, 482] on button "Save and Sync" at bounding box center [712, 476] width 79 height 21
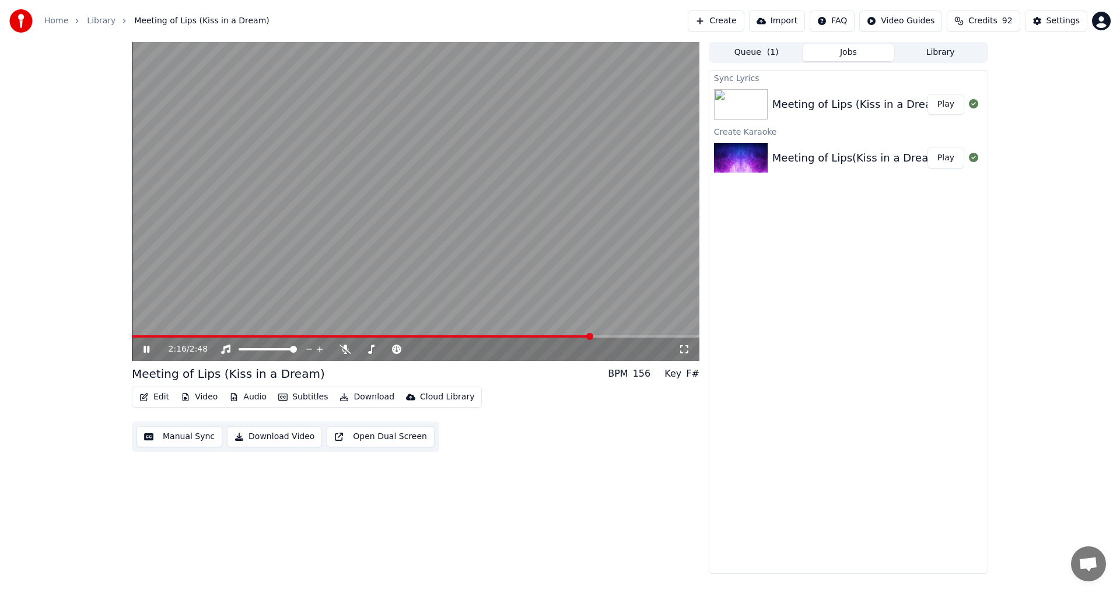
click at [254, 401] on button "Audio" at bounding box center [248, 397] width 47 height 16
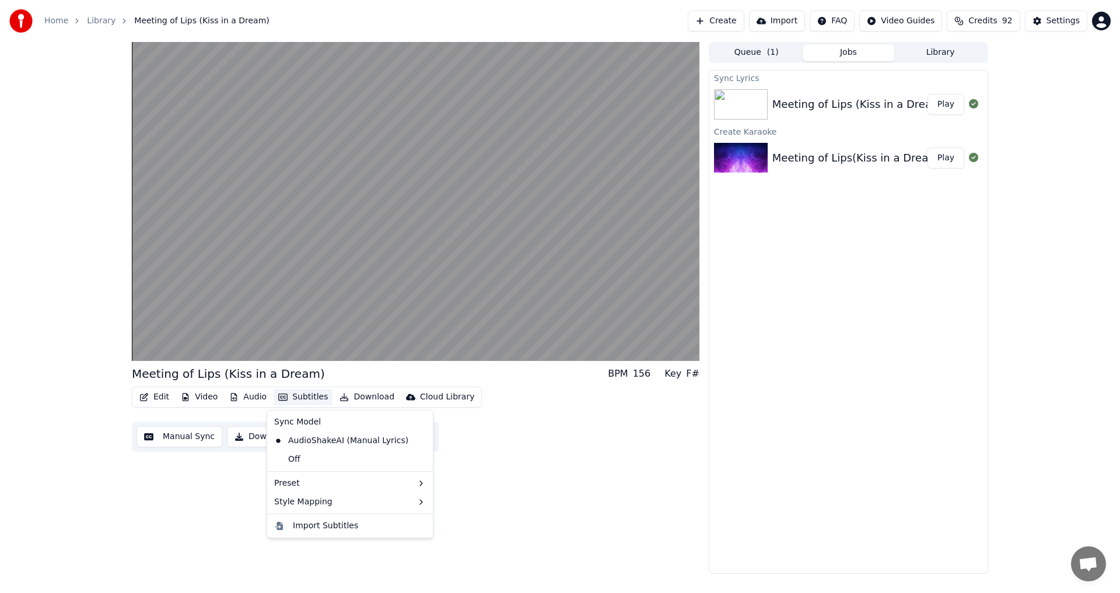
click at [309, 398] on button "Subtitles" at bounding box center [303, 397] width 59 height 16
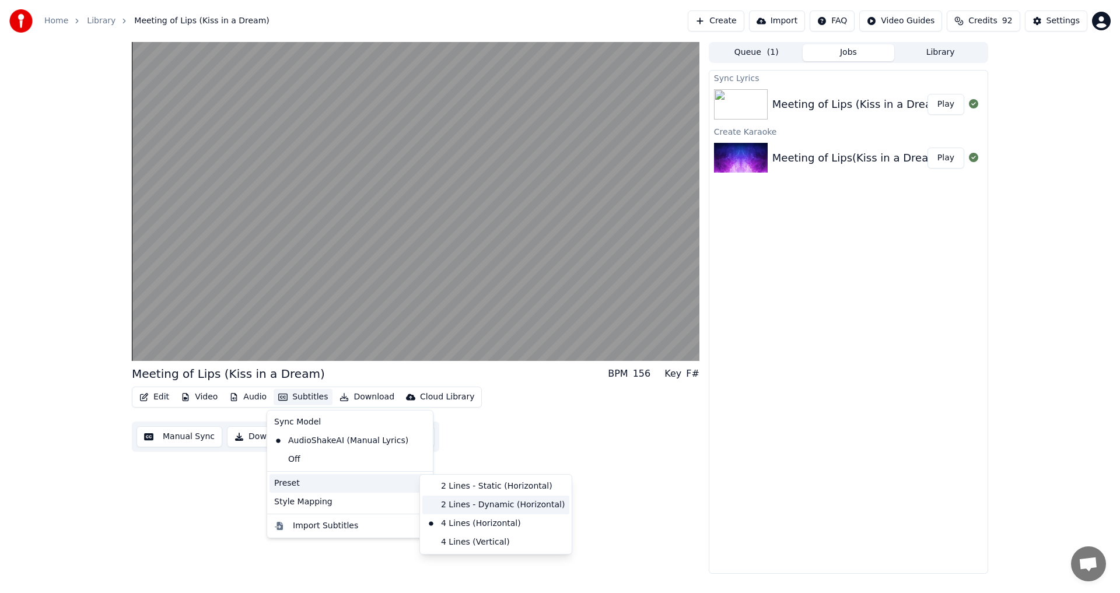
click at [482, 502] on div "2 Lines - Dynamic (Horizontal)" at bounding box center [495, 505] width 147 height 19
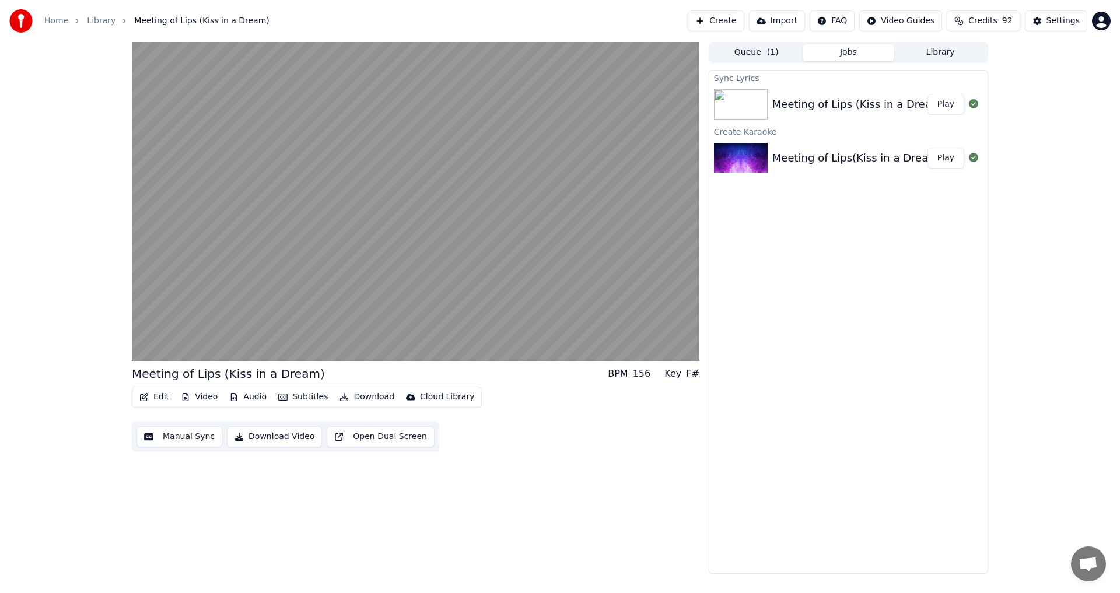
click at [311, 401] on button "Subtitles" at bounding box center [303, 397] width 59 height 16
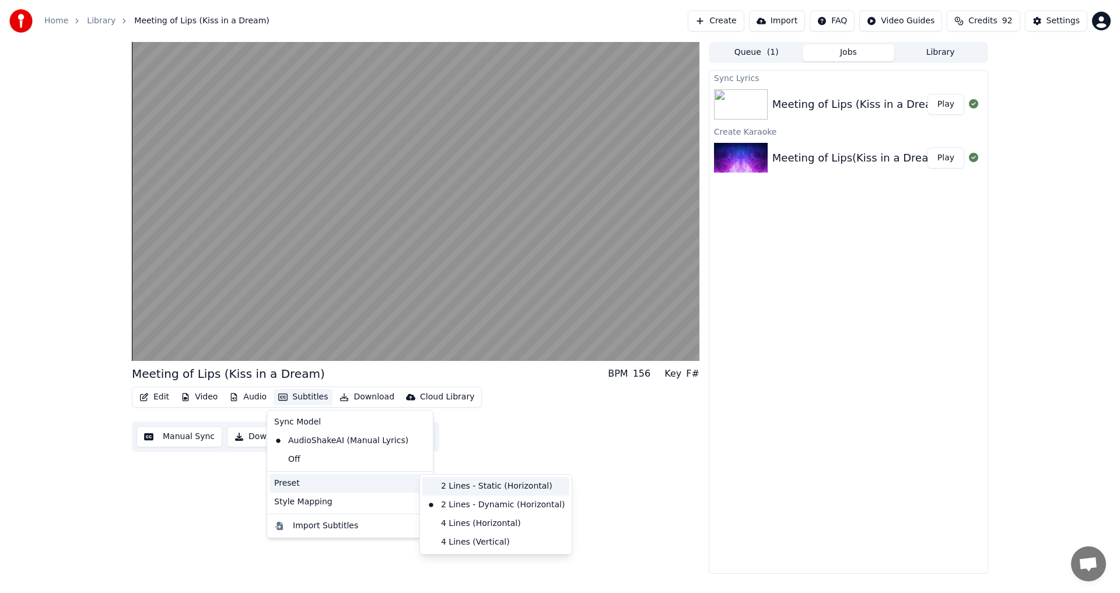
click at [485, 487] on div "2 Lines - Static (Horizontal)" at bounding box center [495, 486] width 147 height 19
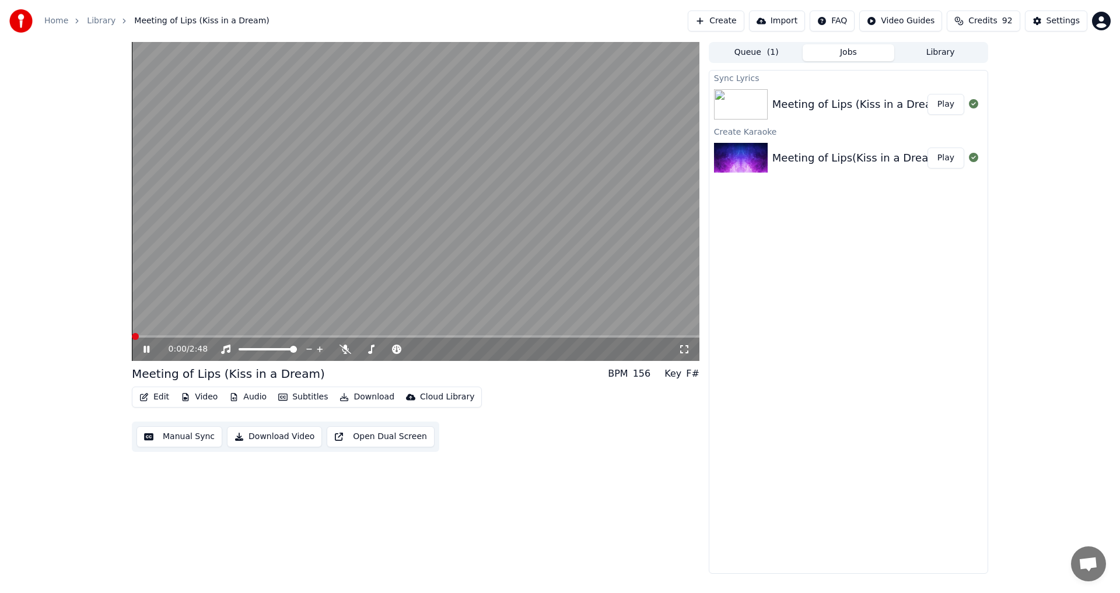
click at [132, 333] on span at bounding box center [135, 336] width 7 height 7
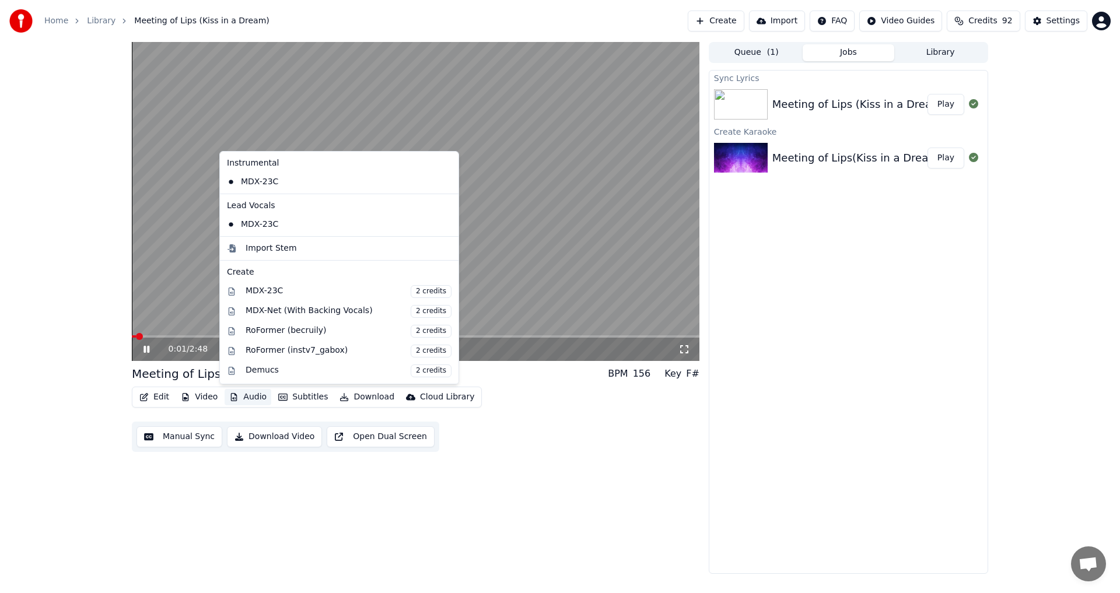
click at [246, 402] on button "Audio" at bounding box center [248, 397] width 47 height 16
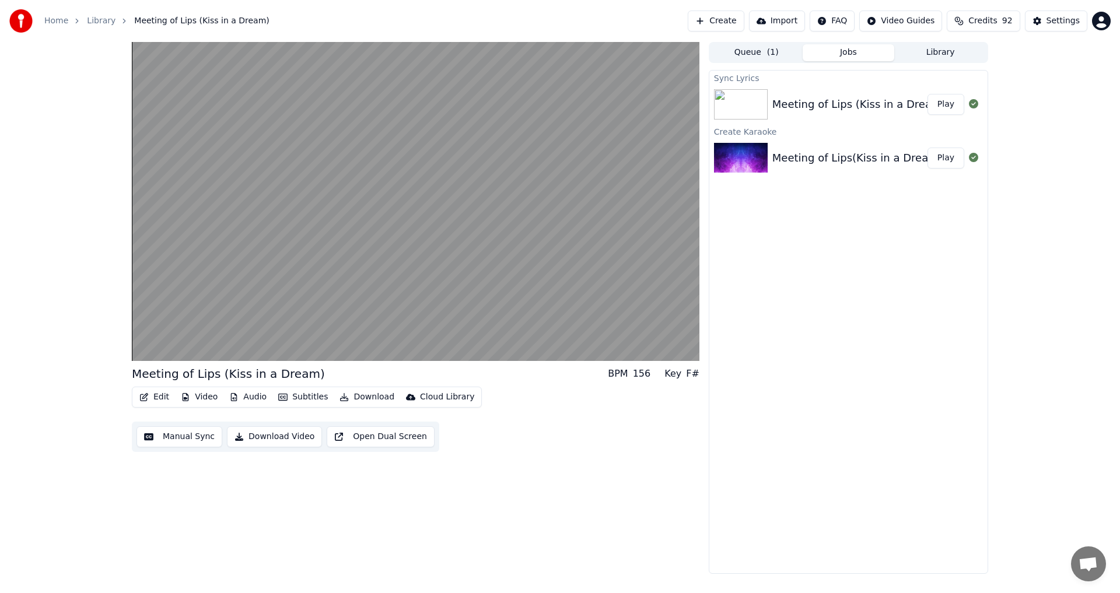
click at [513, 475] on div "Meeting of Lips (Kiss in a Dream) BPM 156 Key F# Edit Video Audio Subtitles Dow…" at bounding box center [416, 308] width 568 height 532
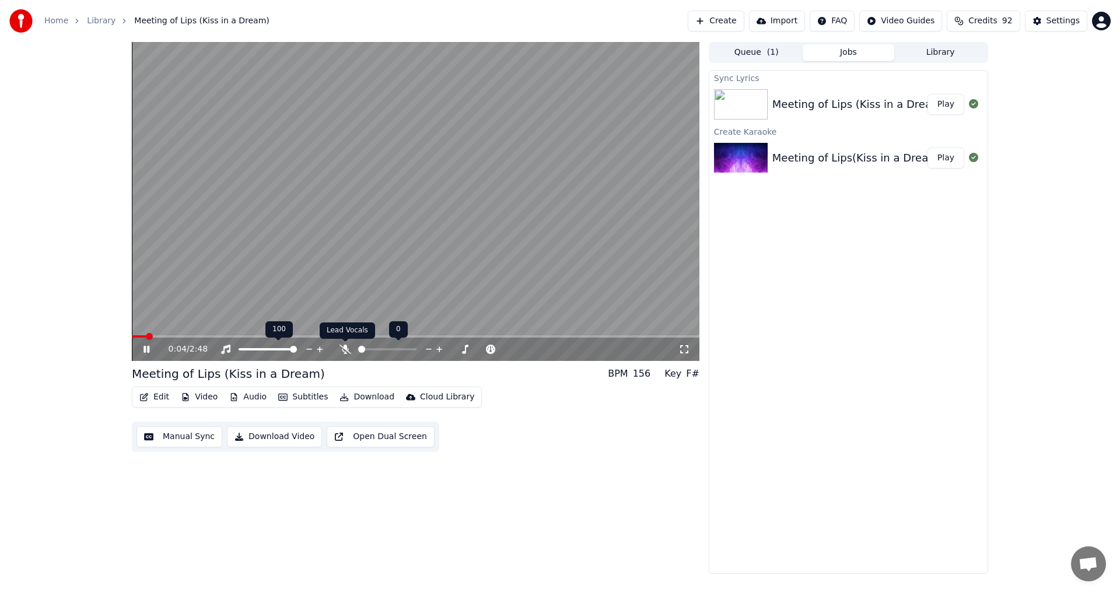
click at [345, 350] on icon at bounding box center [346, 349] width 12 height 9
drag, startPoint x: 158, startPoint y: 333, endPoint x: 125, endPoint y: 333, distance: 32.1
click at [114, 333] on div "0:06 / 2:48 Meeting of Lips (Kiss in a Dream) BPM 156 Key F# Edit Video Audio S…" at bounding box center [560, 308] width 1120 height 532
click at [132, 333] on span at bounding box center [135, 336] width 7 height 7
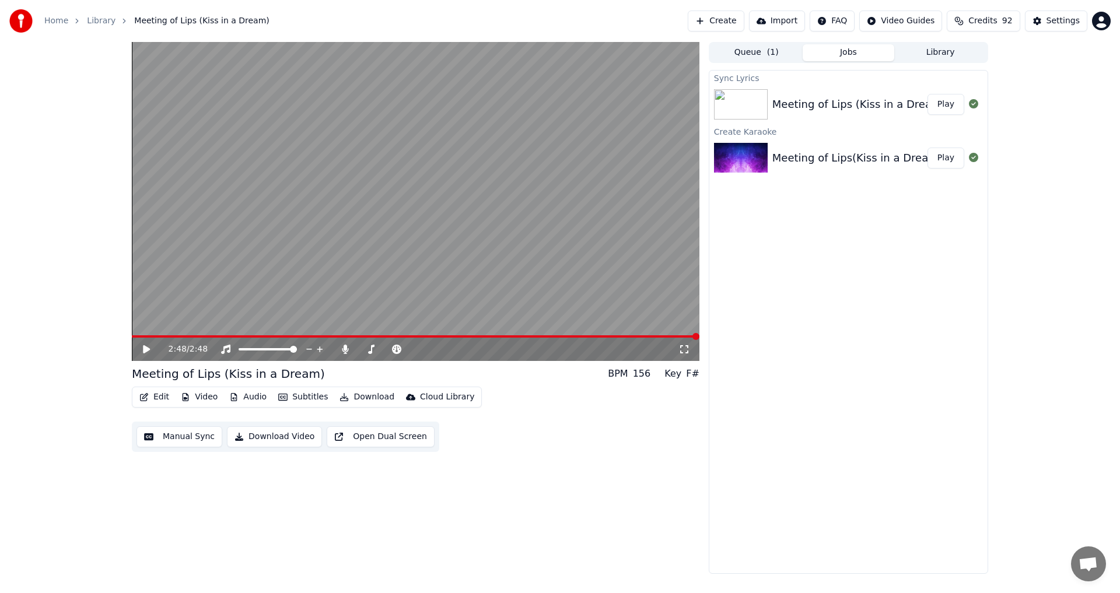
click at [358, 400] on button "Download" at bounding box center [367, 397] width 64 height 16
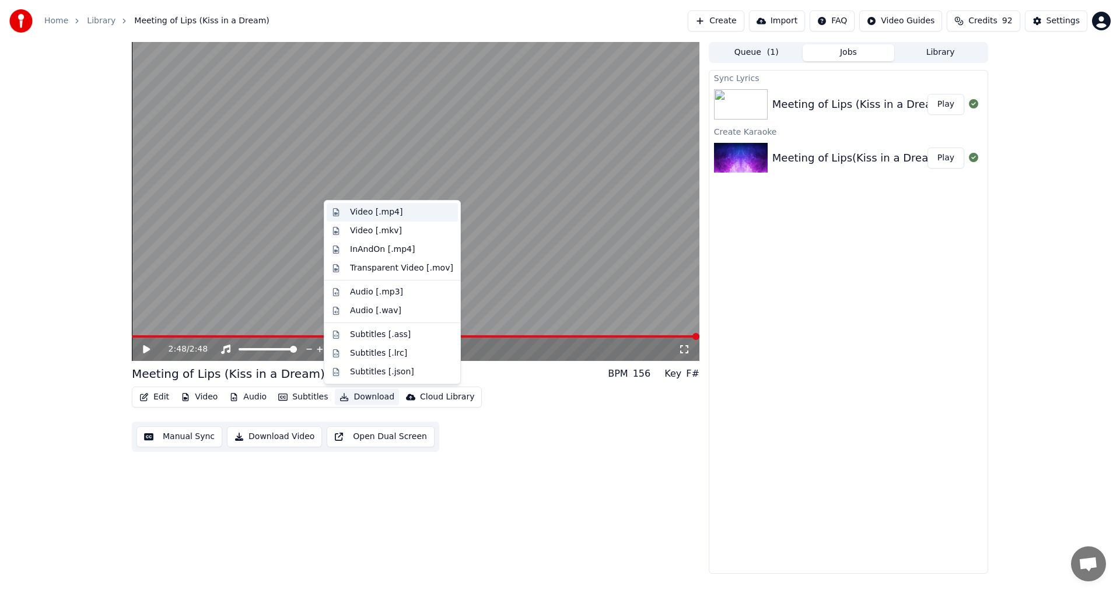
click at [399, 211] on div "Video [.mp4]" at bounding box center [401, 213] width 103 height 12
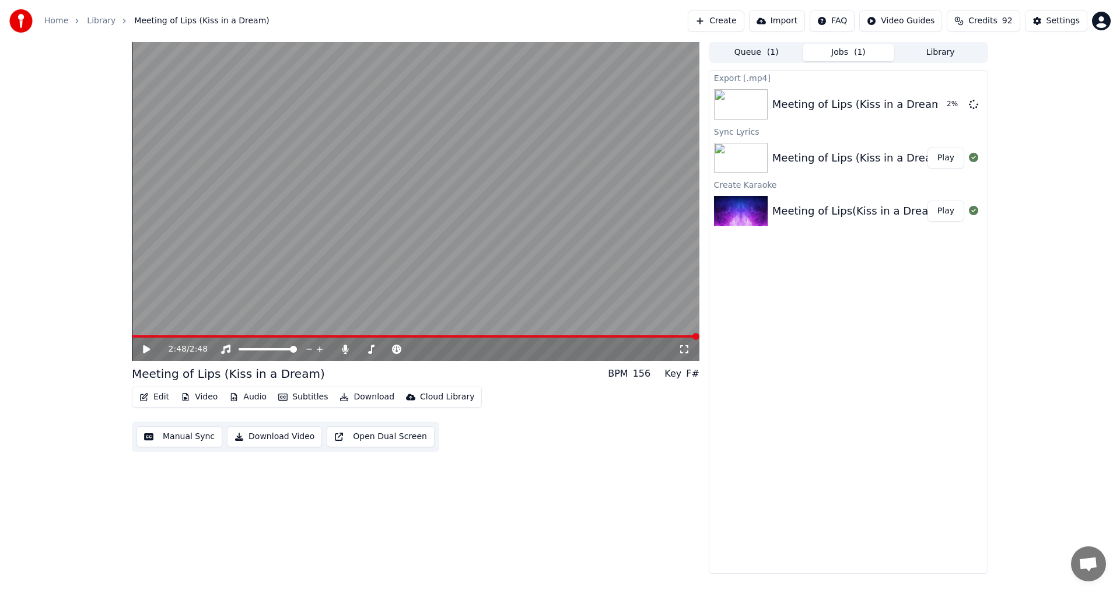
click at [740, 26] on button "Create" at bounding box center [716, 21] width 57 height 21
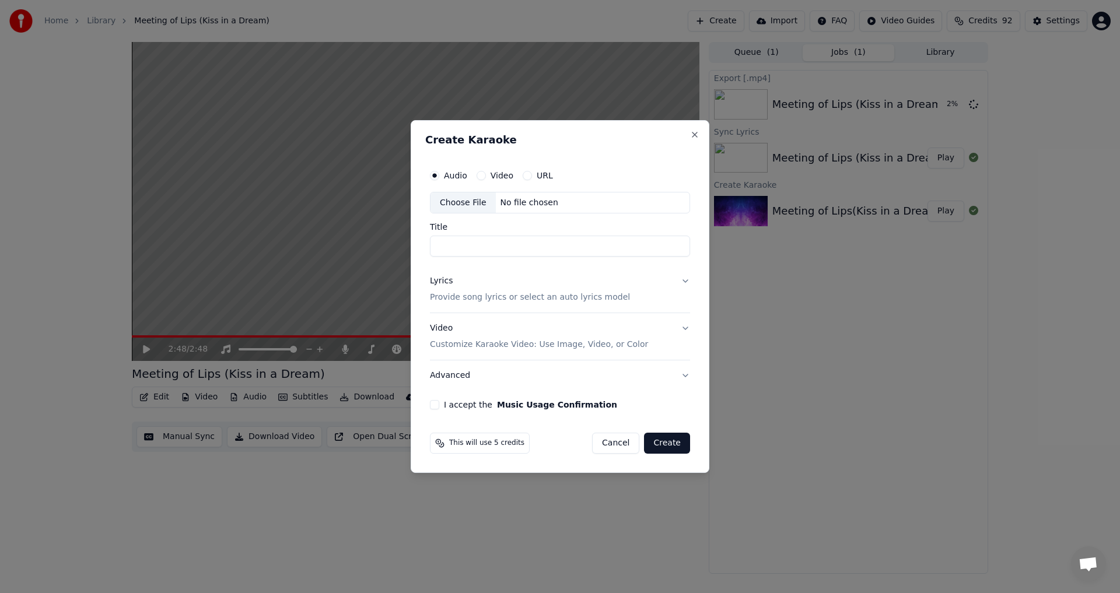
click at [517, 208] on div "No file chosen" at bounding box center [529, 203] width 67 height 12
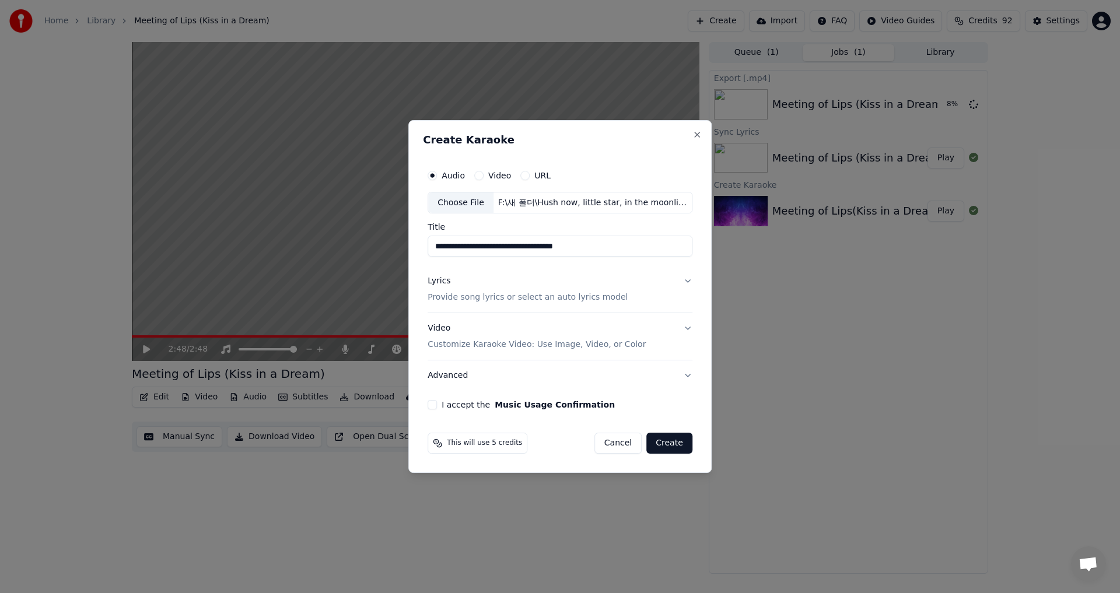
click at [615, 250] on input "**********" at bounding box center [560, 246] width 265 height 21
type input "**********"
click at [691, 279] on div "**********" at bounding box center [560, 287] width 274 height 256
click at [678, 277] on button "Lyrics Provide song lyrics or select an auto lyrics model" at bounding box center [560, 290] width 265 height 47
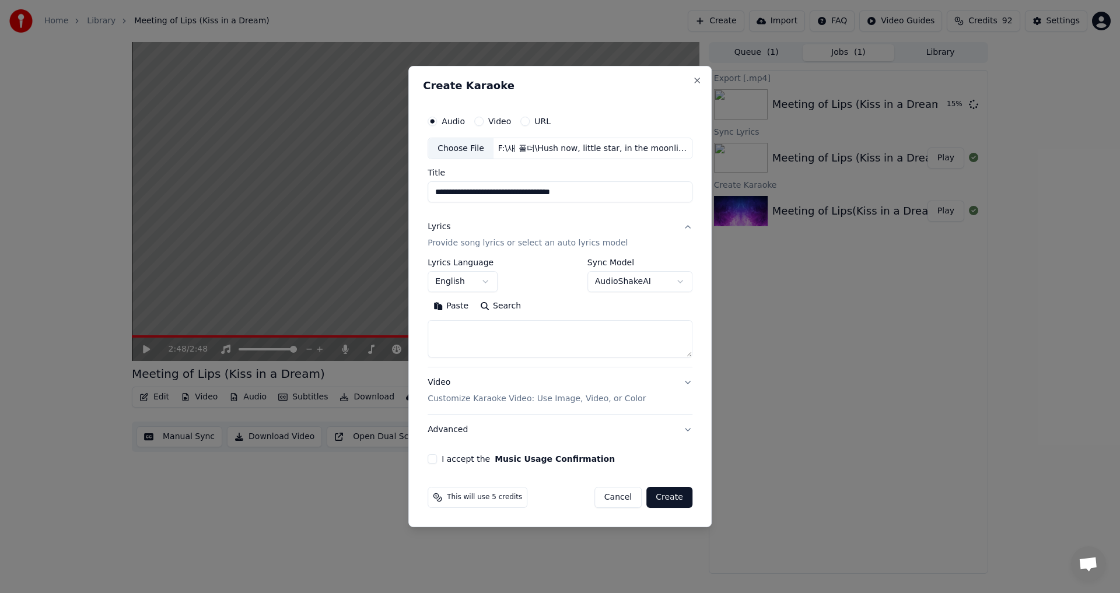
click at [516, 329] on textarea at bounding box center [560, 339] width 265 height 37
paste textarea "**********"
click at [433, 326] on textarea at bounding box center [558, 339] width 261 height 37
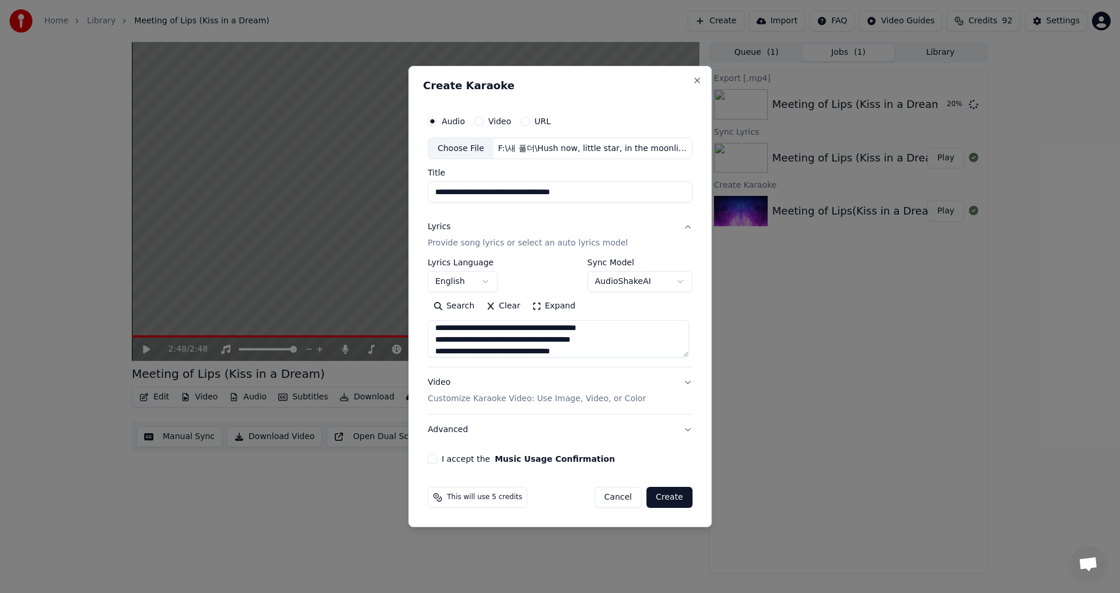
type textarea "**********"
click at [687, 382] on button "Video Customize Karaoke Video: Use Image, Video, or Color" at bounding box center [560, 391] width 265 height 47
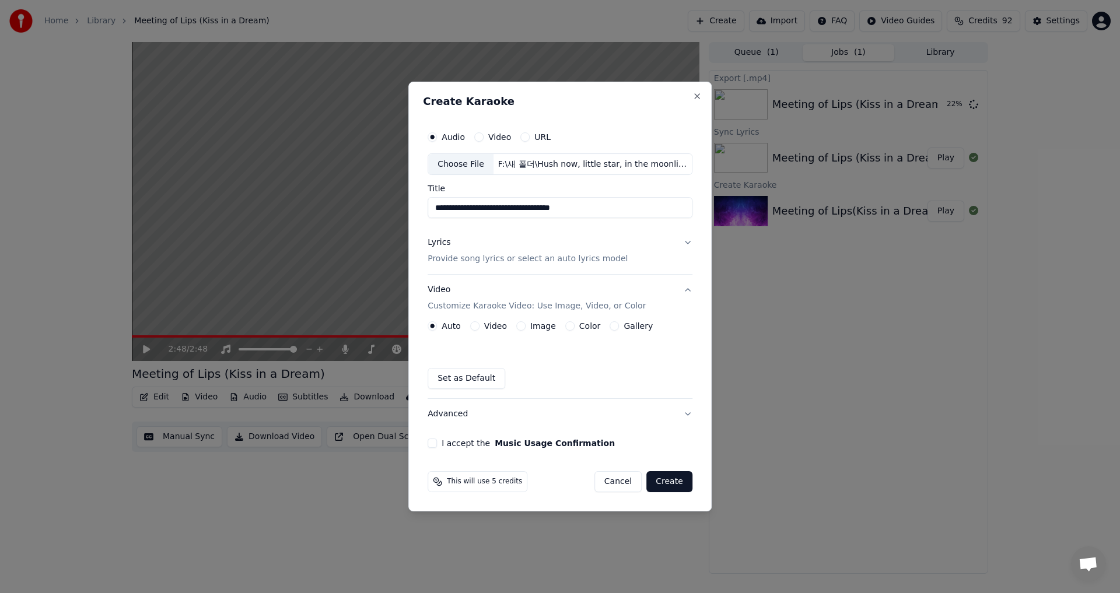
click at [473, 326] on button "Video" at bounding box center [474, 325] width 9 height 9
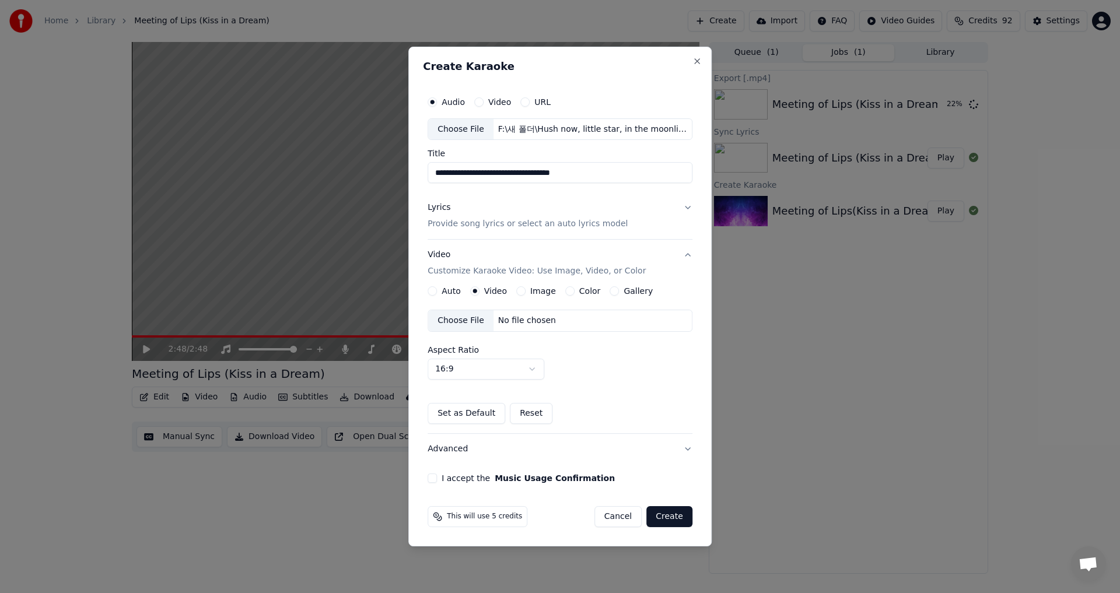
click at [564, 322] on div "Choose File No file chosen" at bounding box center [560, 321] width 265 height 22
click at [527, 362] on body "**********" at bounding box center [560, 296] width 1120 height 593
click at [536, 326] on div "No file chosen" at bounding box center [527, 321] width 67 height 12
click at [534, 370] on body "**********" at bounding box center [560, 296] width 1120 height 593
select select "***"
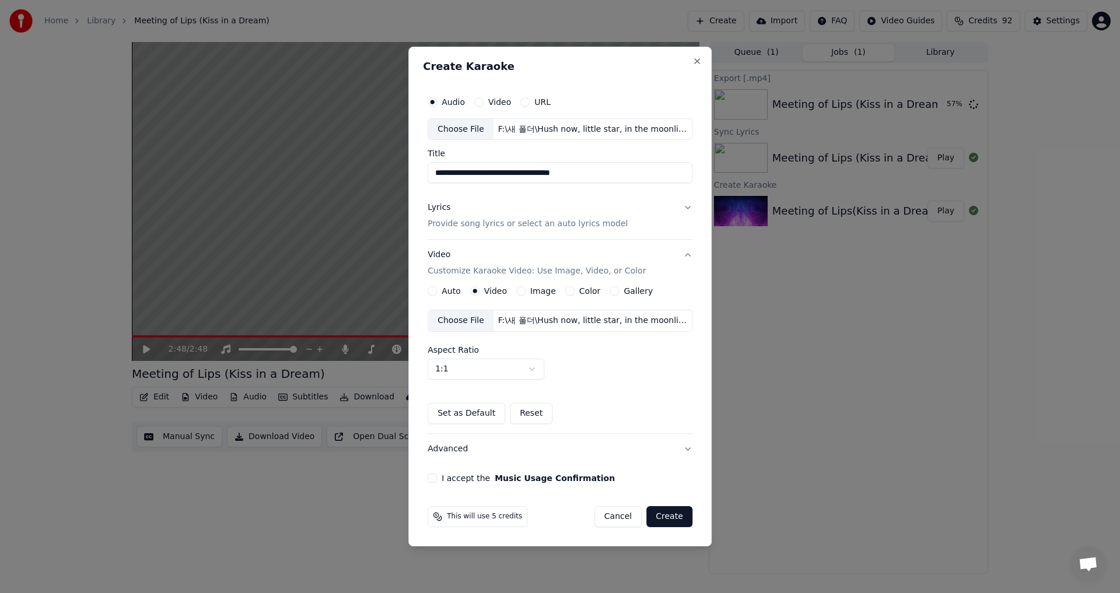
click at [432, 476] on button "I accept the Music Usage Confirmation" at bounding box center [432, 478] width 9 height 9
click at [684, 517] on button "Create" at bounding box center [669, 516] width 46 height 21
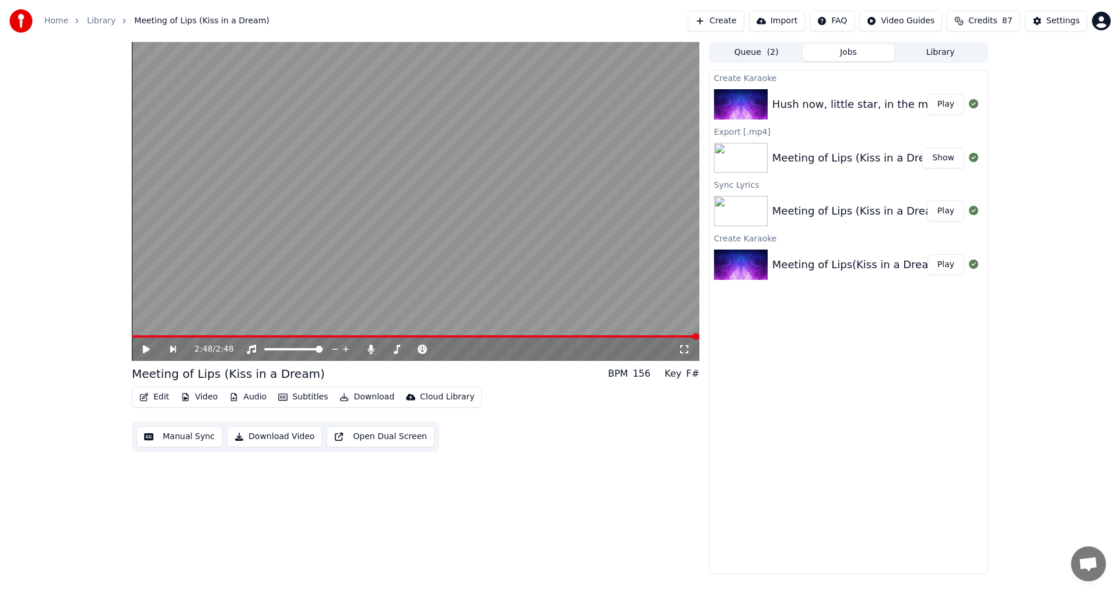
click at [809, 114] on div "Hush now, little star, in the moonlight Play" at bounding box center [848, 105] width 278 height 40
click at [933, 107] on button "Play" at bounding box center [946, 104] width 37 height 21
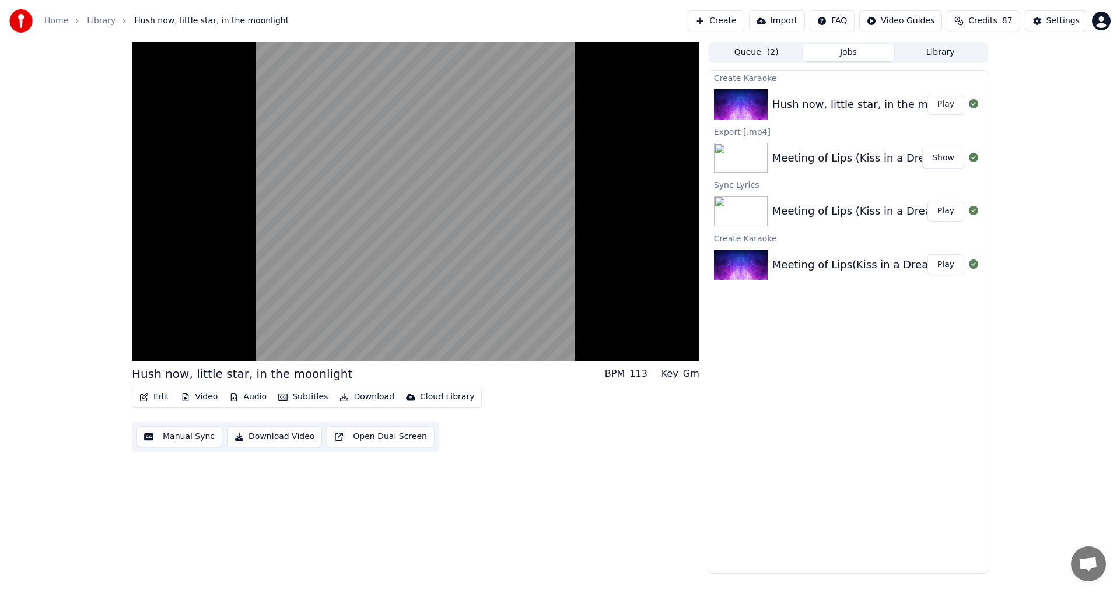
click at [160, 399] on button "Edit" at bounding box center [154, 397] width 39 height 16
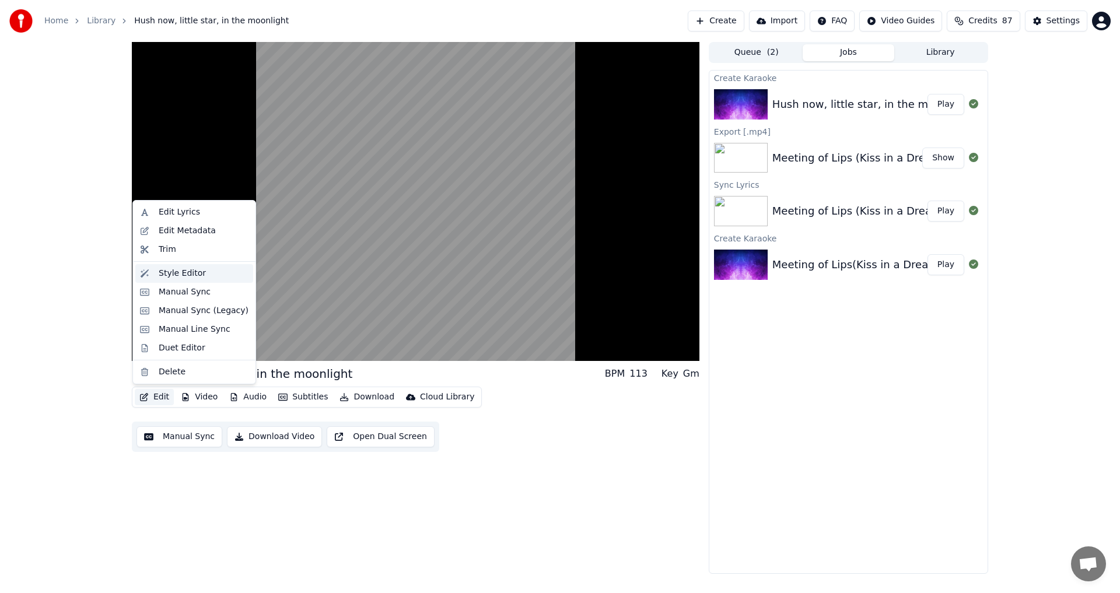
click at [190, 278] on div "Style Editor" at bounding box center [182, 274] width 47 height 12
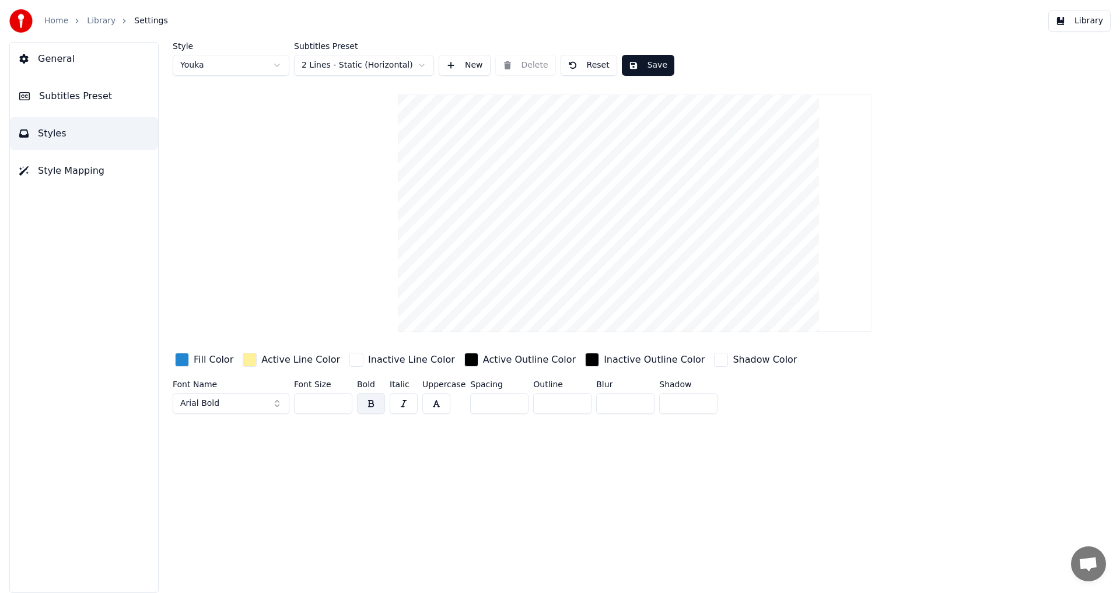
click at [650, 169] on video at bounding box center [635, 213] width 474 height 237
click at [338, 404] on input "**" at bounding box center [323, 403] width 58 height 21
click at [339, 404] on input "**" at bounding box center [323, 403] width 58 height 21
click at [339, 403] on input "**" at bounding box center [323, 403] width 58 height 21
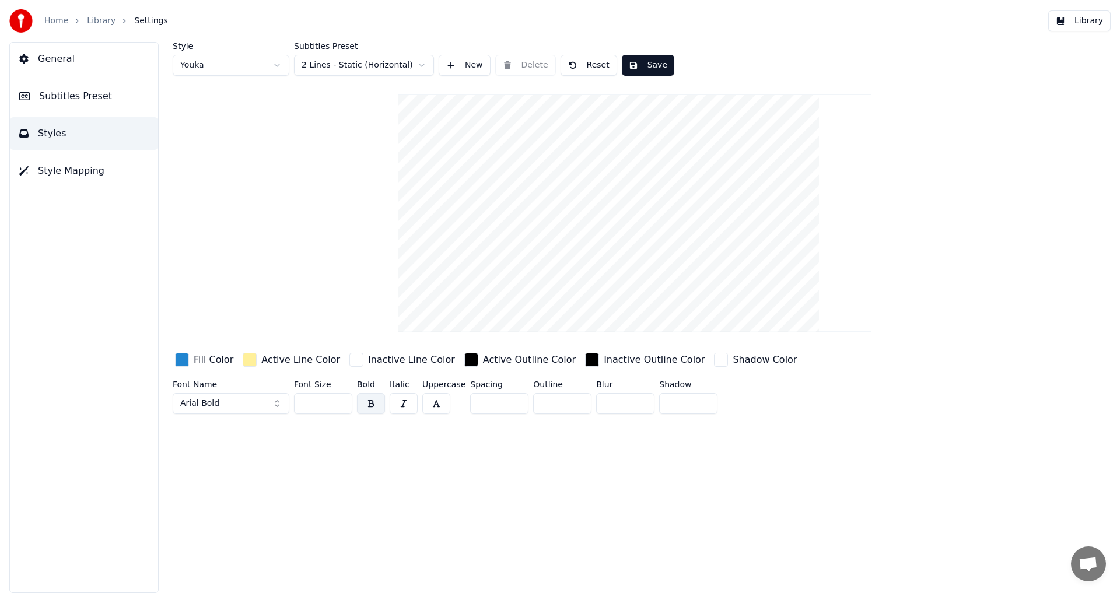
type input "**"
click at [339, 403] on input "**" at bounding box center [323, 403] width 58 height 21
click at [1085, 19] on button "Library" at bounding box center [1079, 21] width 62 height 21
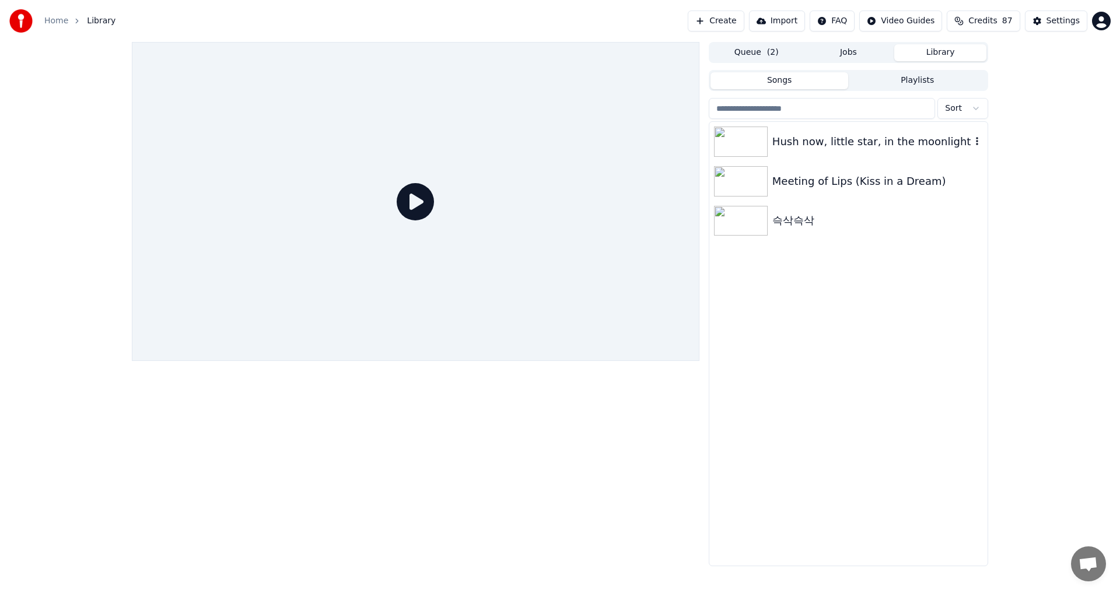
click at [903, 139] on div "Hush now, little star, in the moonlight" at bounding box center [871, 142] width 199 height 16
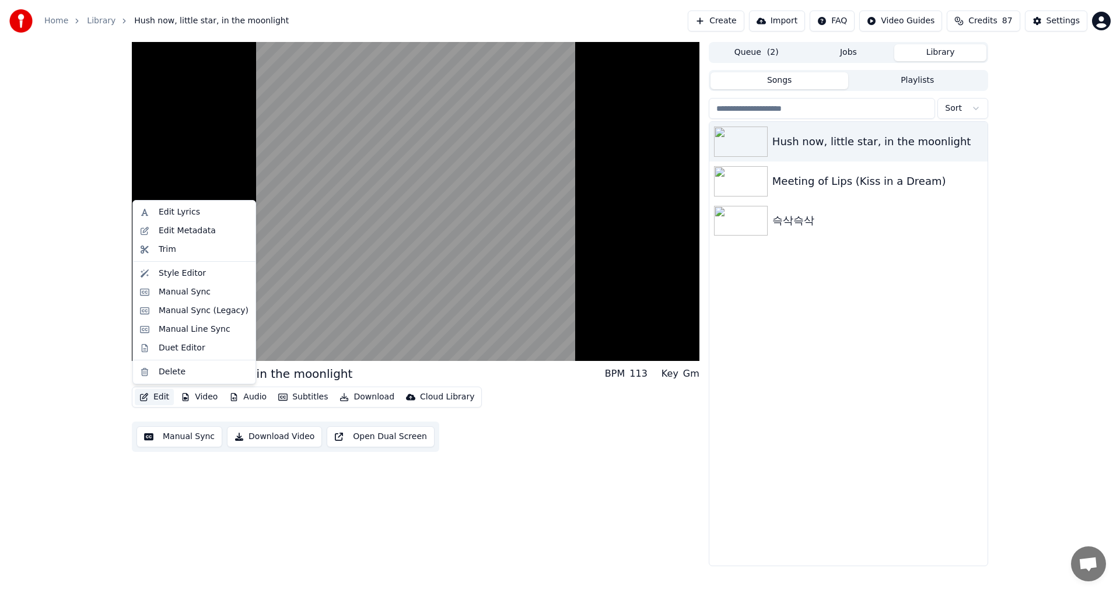
click at [155, 396] on button "Edit" at bounding box center [154, 397] width 39 height 16
click at [191, 274] on div "Style Editor" at bounding box center [182, 274] width 47 height 12
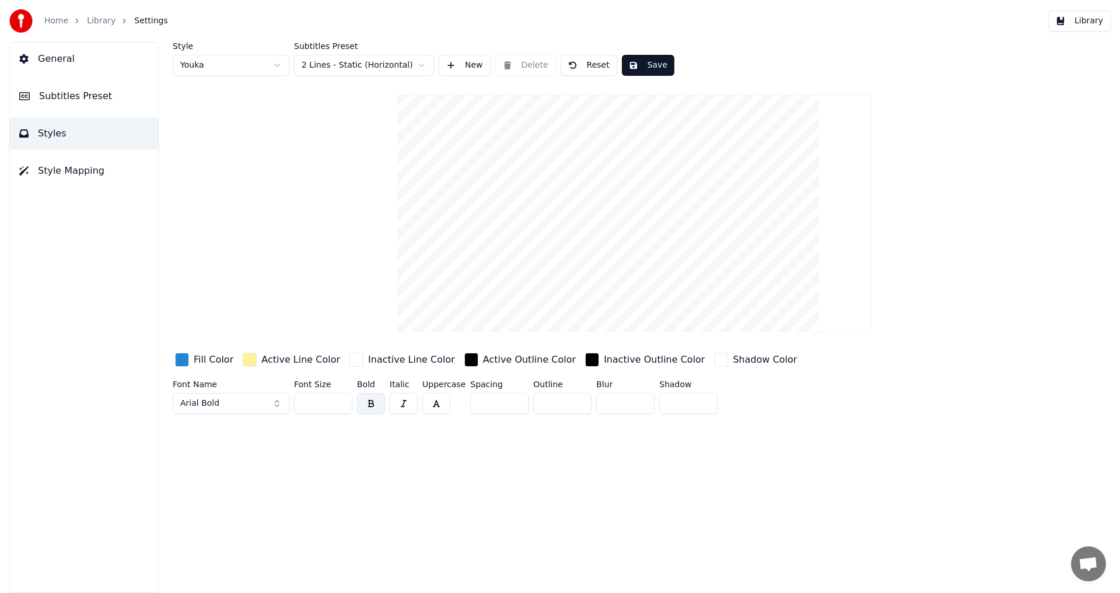
click at [342, 404] on input "**" at bounding box center [323, 403] width 58 height 21
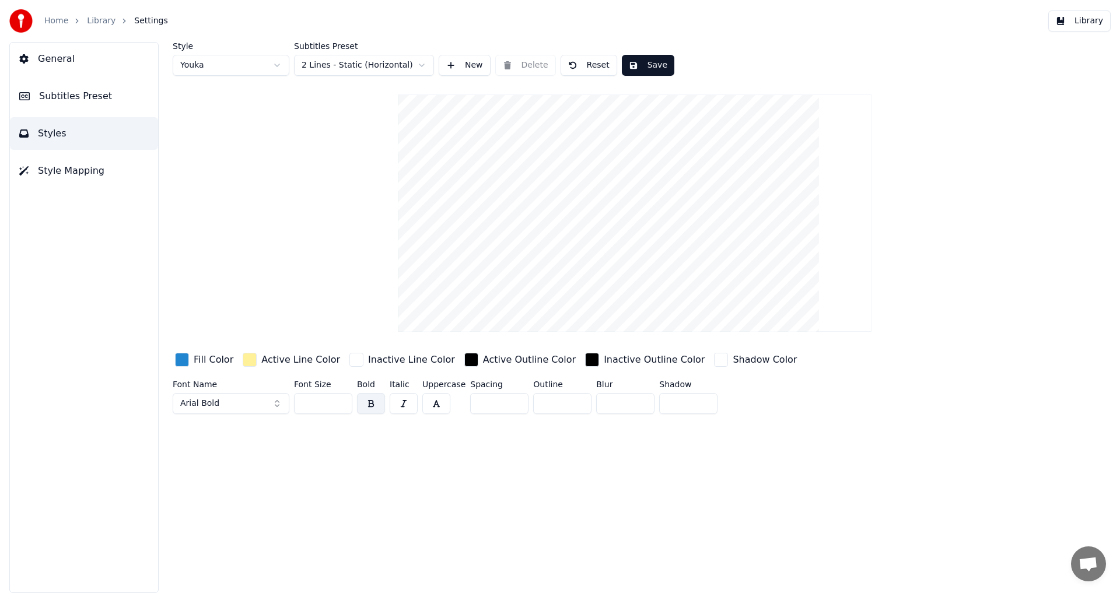
click at [342, 404] on input "**" at bounding box center [323, 403] width 58 height 21
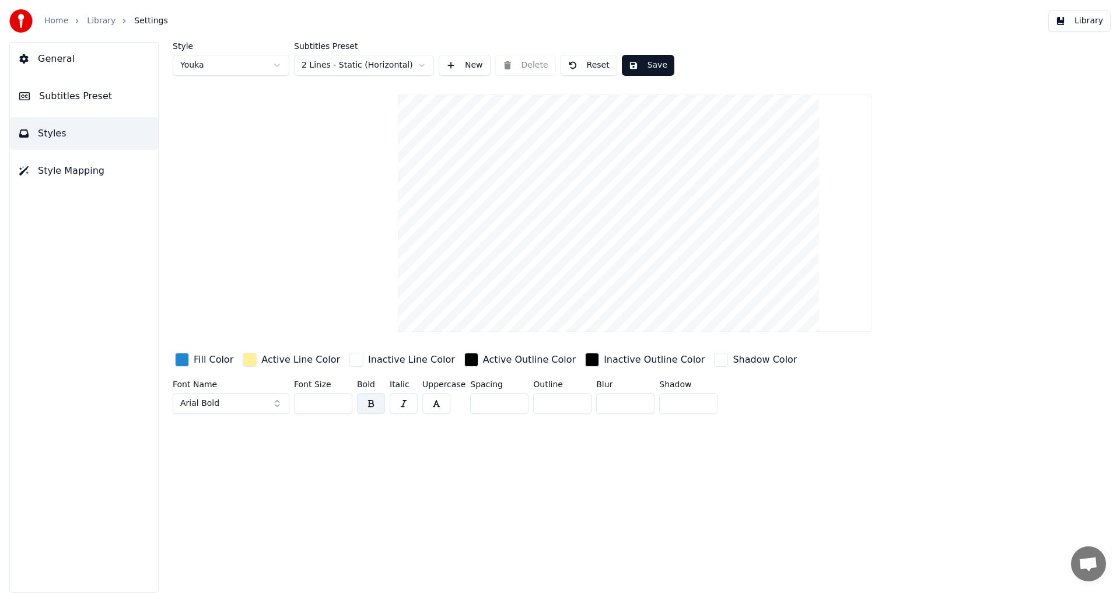
click at [342, 404] on input "**" at bounding box center [323, 403] width 58 height 21
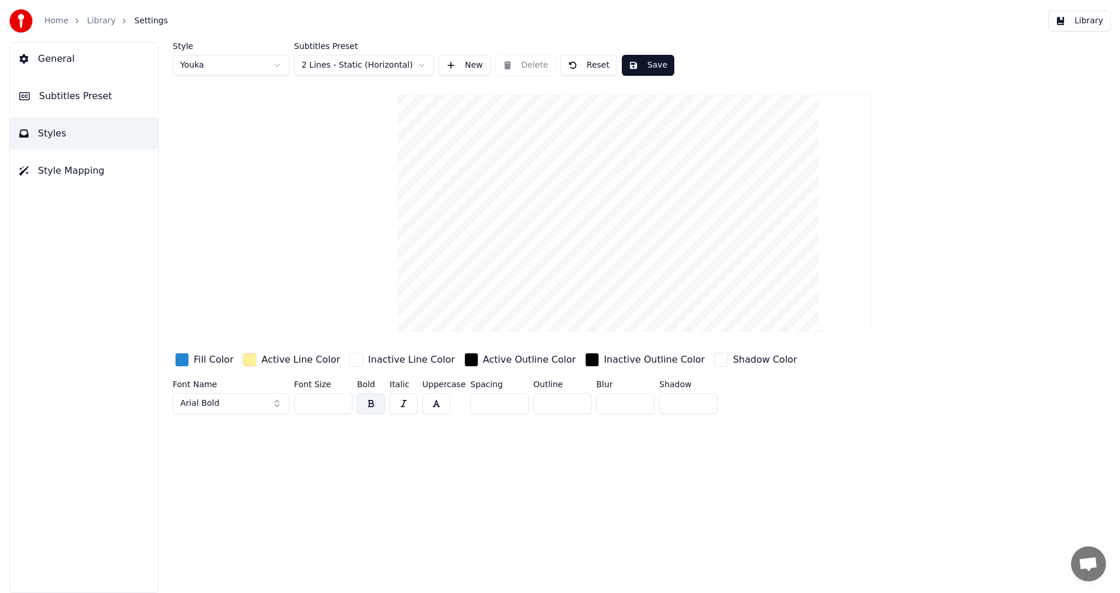
type input "**"
click at [342, 404] on input "**" at bounding box center [323, 403] width 58 height 21
click at [656, 69] on button "Save" at bounding box center [648, 65] width 53 height 21
click at [1097, 22] on button "Library" at bounding box center [1079, 21] width 62 height 21
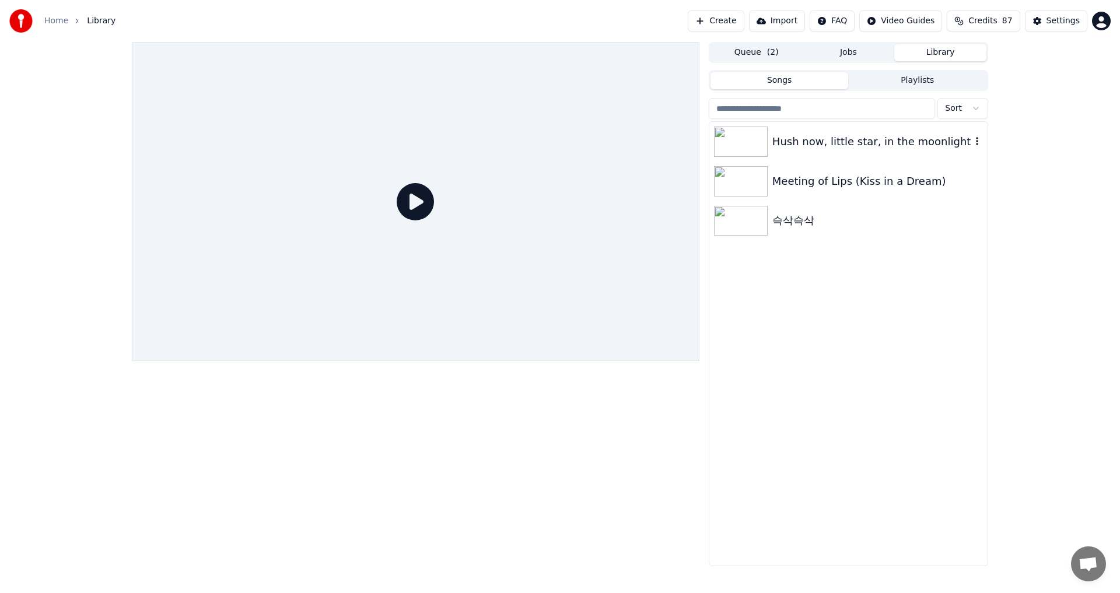
click at [816, 142] on div "Hush now, little star, in the moonlight" at bounding box center [871, 142] width 199 height 16
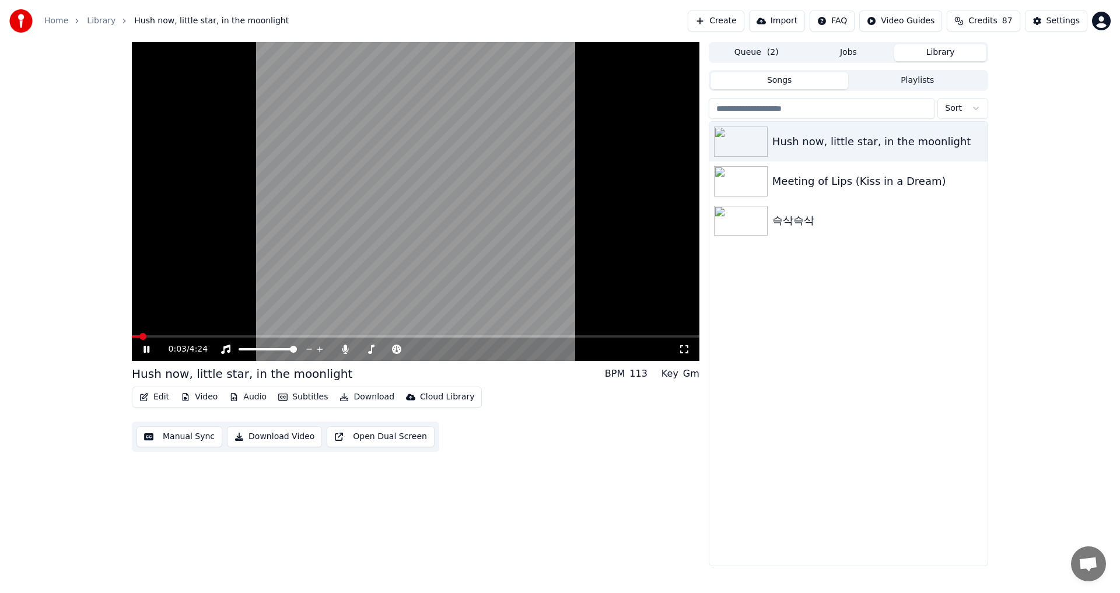
drag, startPoint x: 152, startPoint y: 335, endPoint x: 189, endPoint y: 340, distance: 37.0
click at [189, 340] on div "0:03 / 4:24" at bounding box center [416, 201] width 568 height 319
click at [168, 335] on span at bounding box center [171, 336] width 7 height 7
click at [151, 334] on span at bounding box center [154, 336] width 7 height 7
click at [142, 350] on icon at bounding box center [154, 349] width 27 height 9
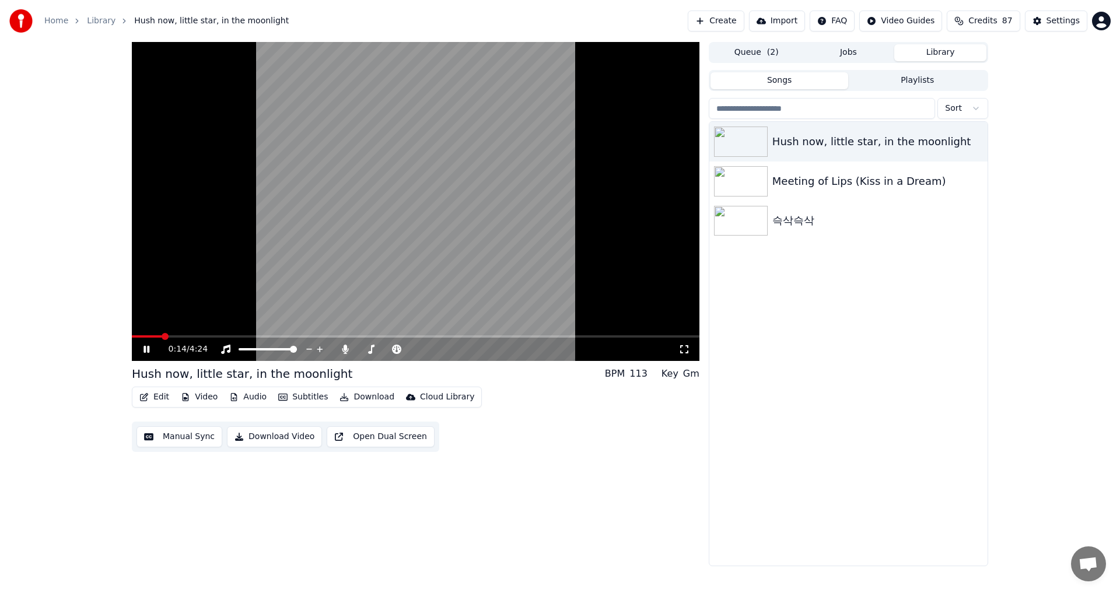
click at [169, 336] on span at bounding box center [165, 336] width 7 height 7
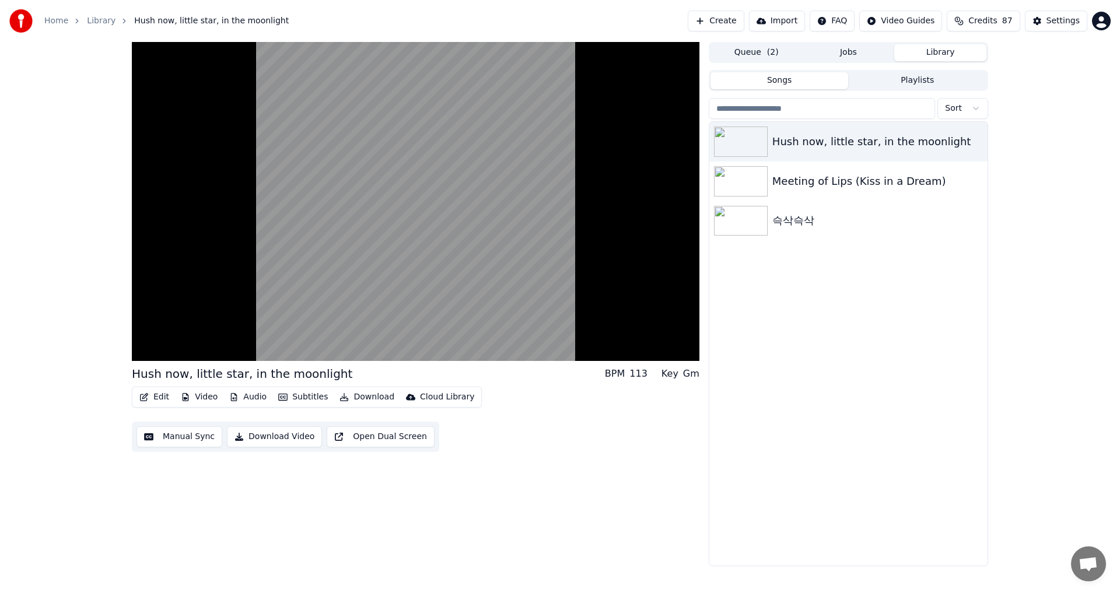
click at [160, 397] on button "Edit" at bounding box center [154, 397] width 39 height 16
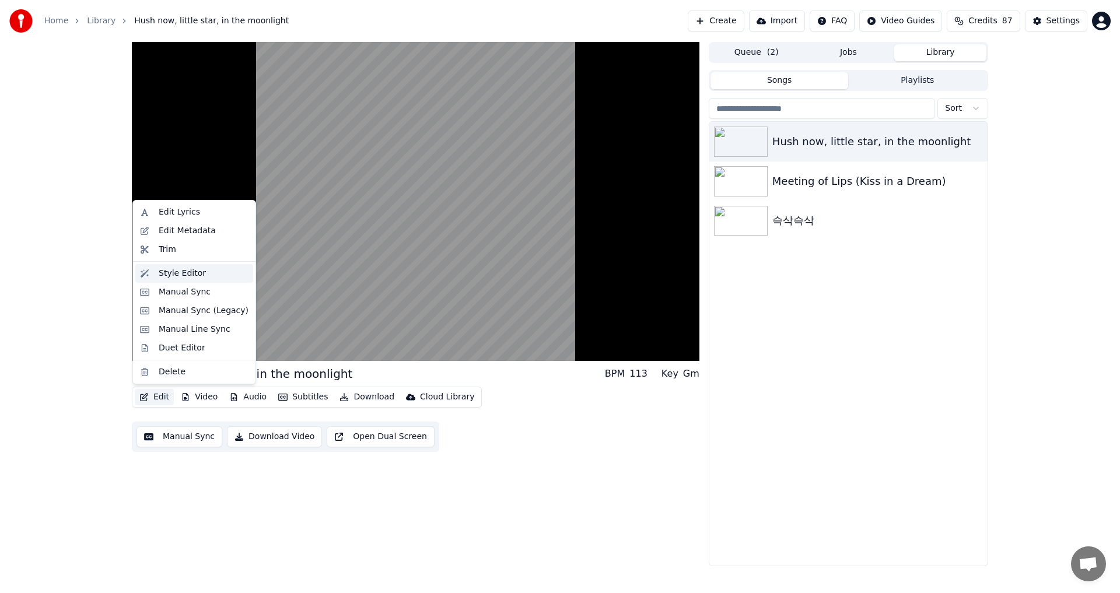
click at [192, 278] on div "Style Editor" at bounding box center [182, 274] width 47 height 12
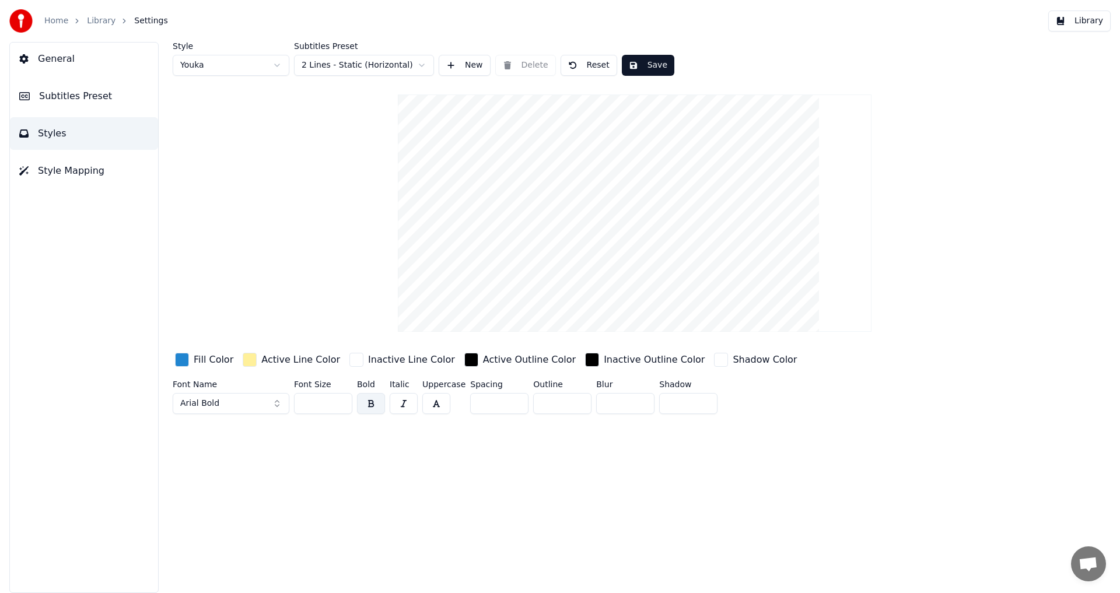
drag, startPoint x: 312, startPoint y: 403, endPoint x: 272, endPoint y: 410, distance: 40.2
click at [286, 405] on div "Font Name Arial Bold Font Size ** Bold Italic Uppercase Spacing * Outline * Blu…" at bounding box center [565, 399] width 784 height 39
type input "**"
click at [403, 483] on div "Style Youka Subtitles Preset 2 Lines - Static (Horizontal) New Delete Reset Sav…" at bounding box center [634, 317] width 971 height 551
click at [650, 64] on button "Save" at bounding box center [648, 65] width 53 height 21
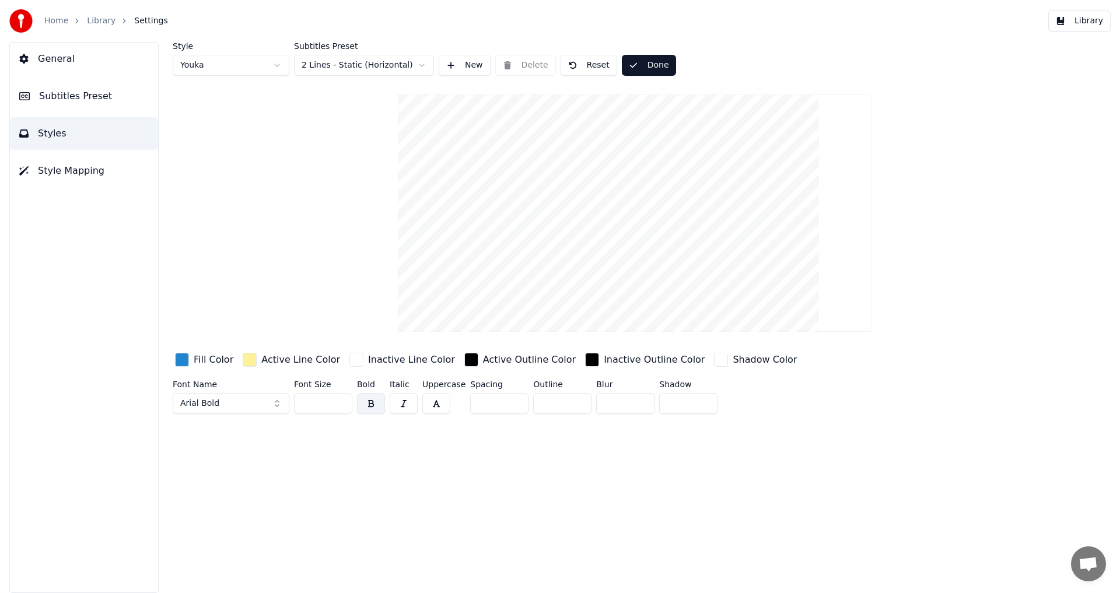
click at [1084, 18] on button "Library" at bounding box center [1079, 21] width 62 height 21
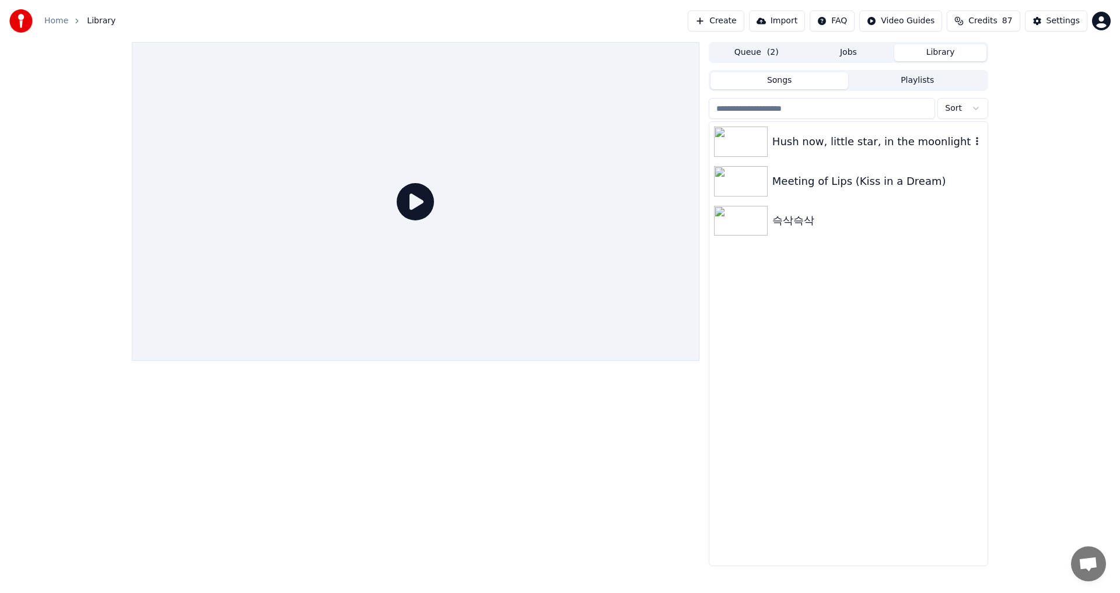
click at [872, 137] on div "Hush now, little star, in the moonlight" at bounding box center [871, 142] width 199 height 16
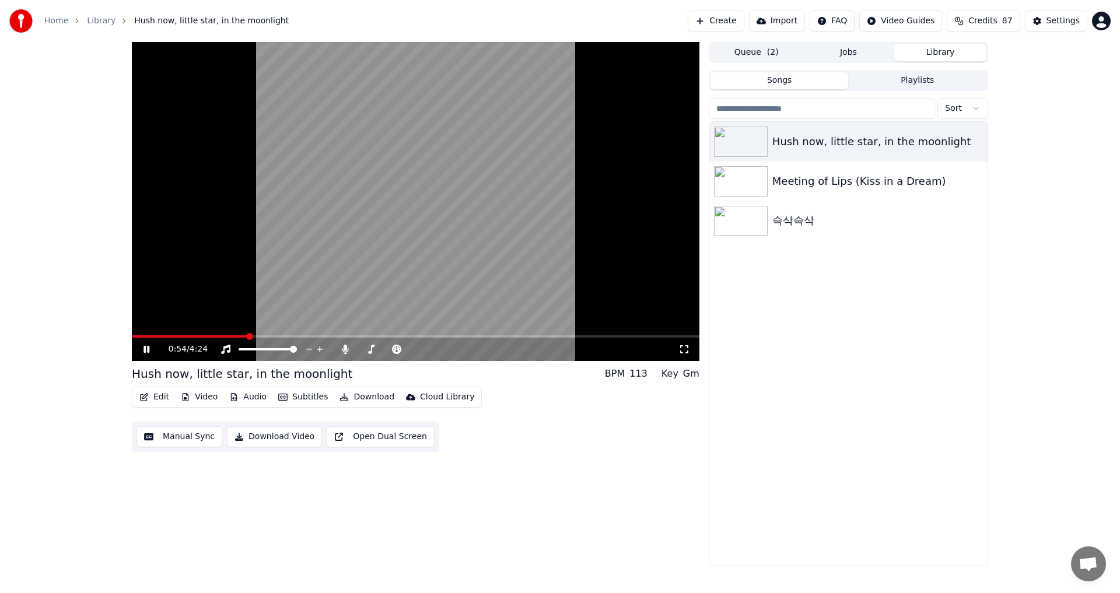
click at [248, 340] on span at bounding box center [249, 336] width 7 height 7
click at [279, 336] on span at bounding box center [281, 336] width 7 height 7
click at [278, 339] on span at bounding box center [281, 336] width 7 height 7
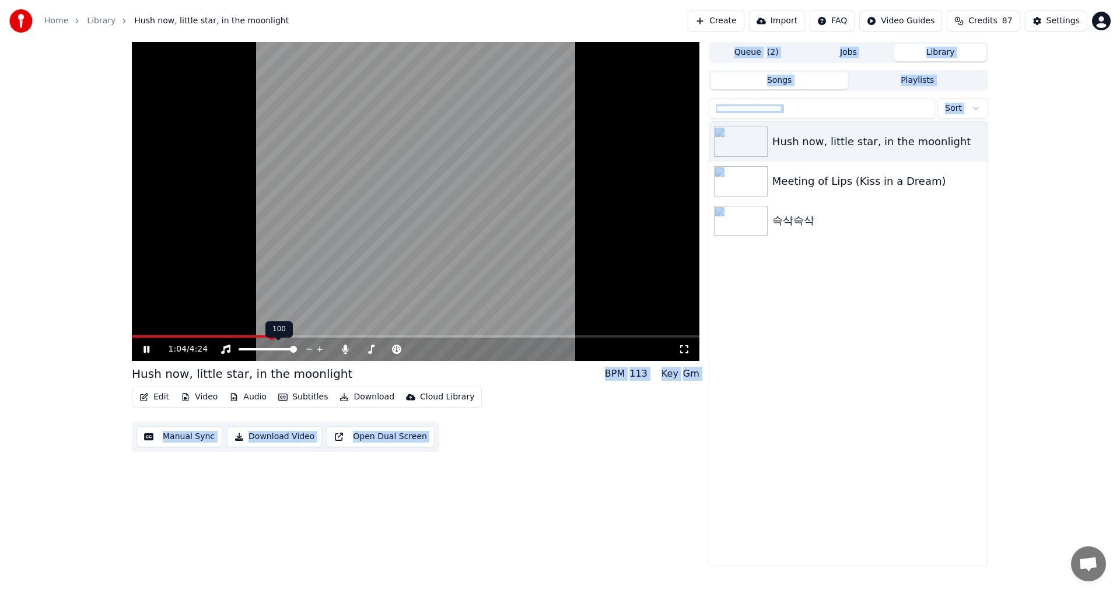
click at [257, 337] on body "Home Library Hush now, little star, in the moonlight Create Import FAQ Video Gu…" at bounding box center [560, 296] width 1120 height 593
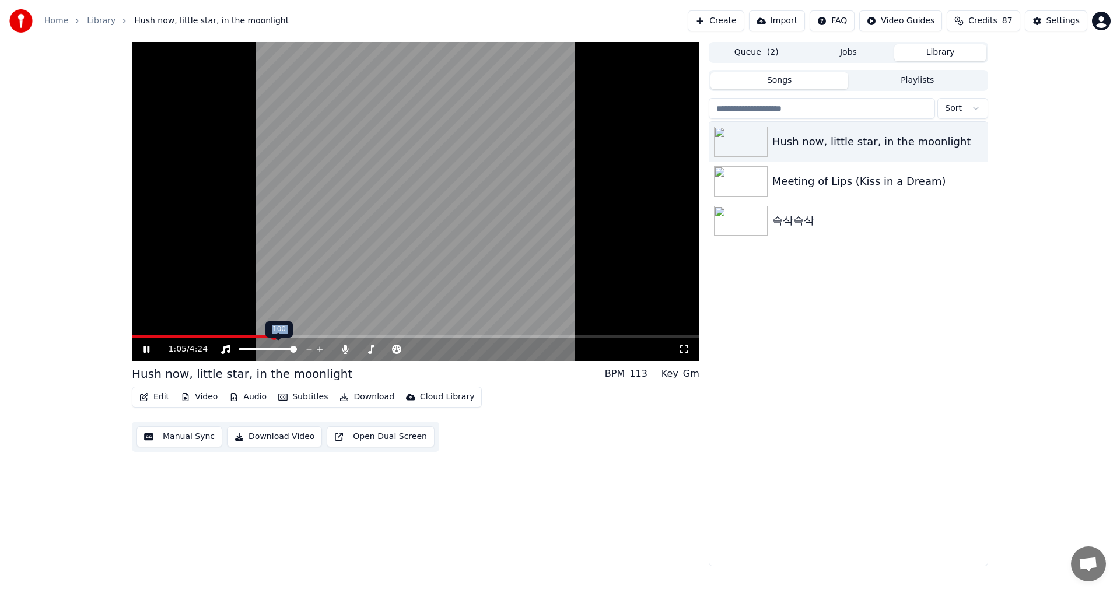
click at [270, 337] on div "100 100" at bounding box center [278, 329] width 27 height 16
click at [590, 509] on div "1:06 / 4:24 Hush now, little star, in the moonlight BPM 113 Key Gm Edit Video A…" at bounding box center [416, 304] width 568 height 524
click at [257, 340] on span at bounding box center [260, 336] width 7 height 7
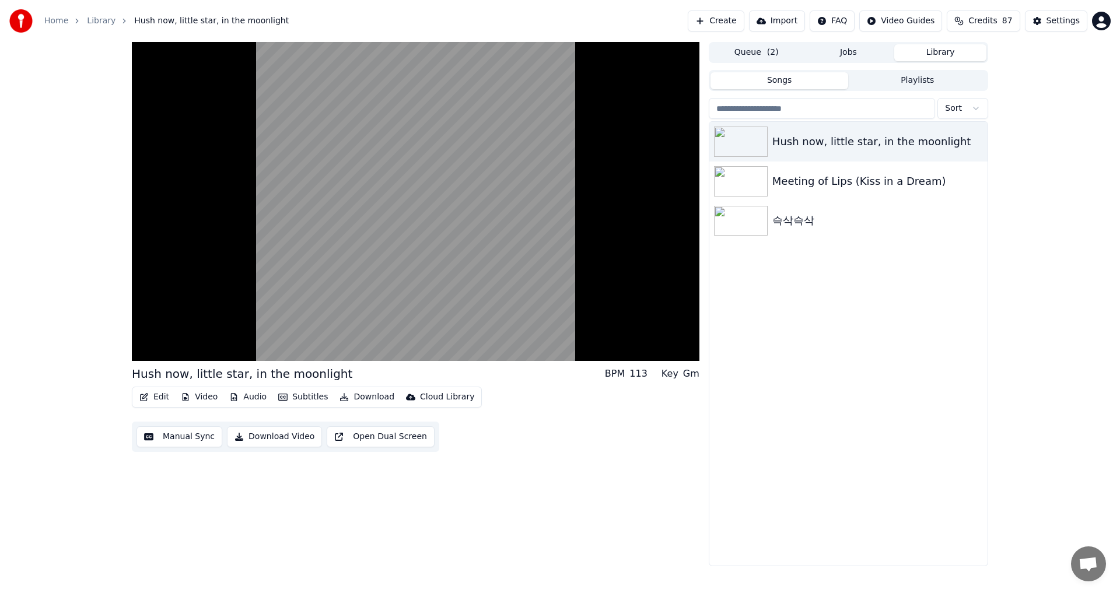
click at [306, 396] on button "Subtitles" at bounding box center [303, 397] width 59 height 16
click at [692, 476] on div "Hush now, little star, in the moonlight BPM 113 Key Gm Edit Video Audio Subtitl…" at bounding box center [416, 304] width 568 height 524
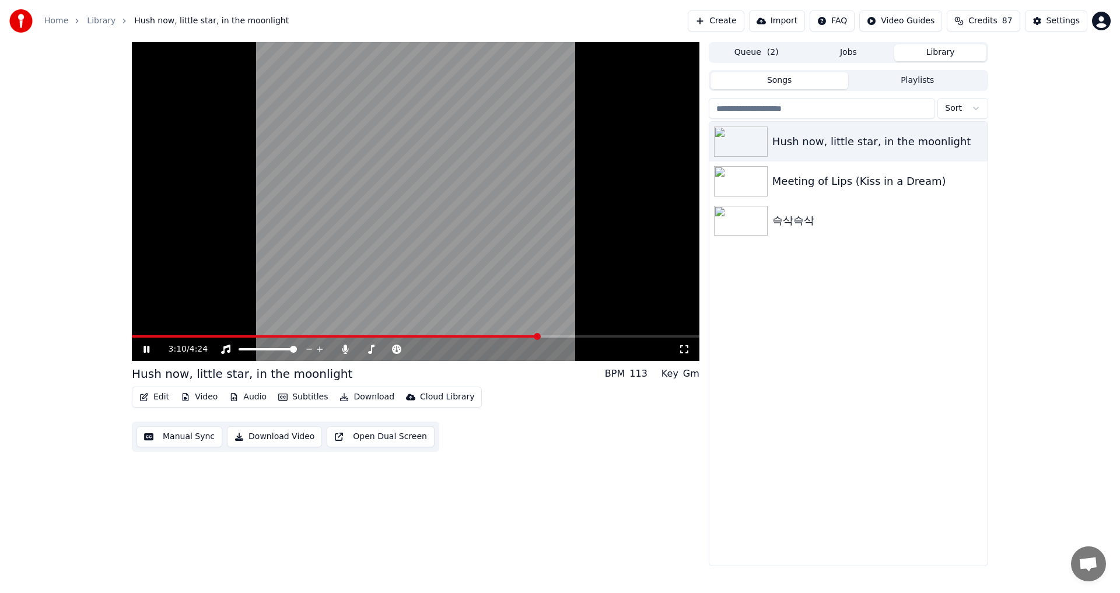
click at [539, 337] on span at bounding box center [416, 336] width 568 height 2
click at [475, 333] on span at bounding box center [478, 336] width 7 height 7
click at [438, 337] on span at bounding box center [439, 336] width 7 height 7
click at [444, 337] on span at bounding box center [440, 336] width 7 height 7
click at [502, 338] on span at bounding box center [501, 336] width 7 height 7
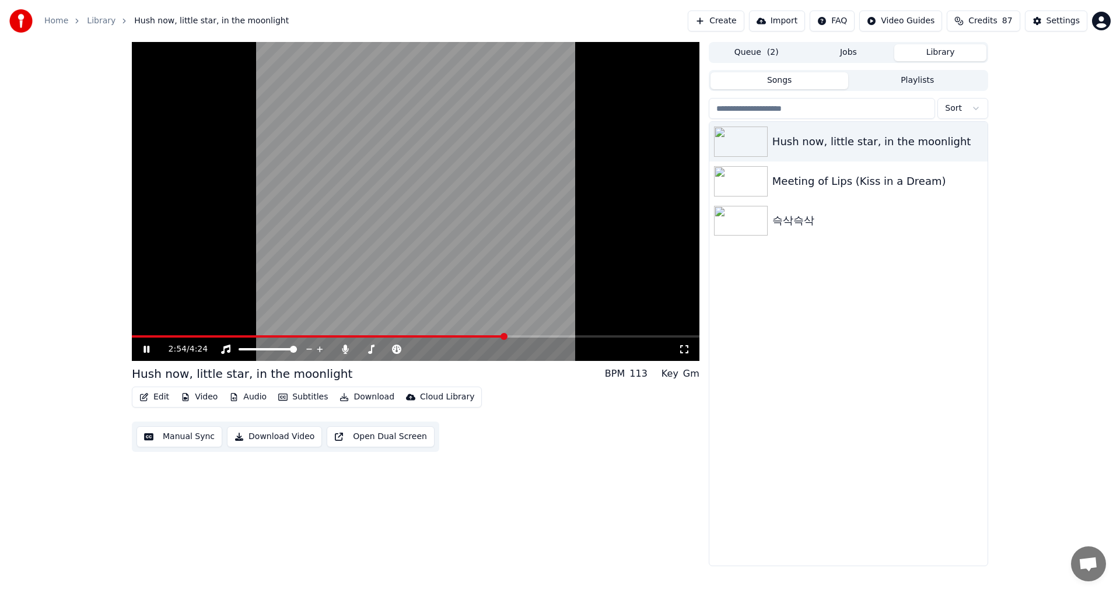
drag, startPoint x: 505, startPoint y: 333, endPoint x: 547, endPoint y: 334, distance: 41.4
click at [547, 334] on video at bounding box center [416, 201] width 568 height 319
click at [546, 340] on span at bounding box center [543, 336] width 7 height 7
click at [477, 311] on video at bounding box center [416, 201] width 568 height 319
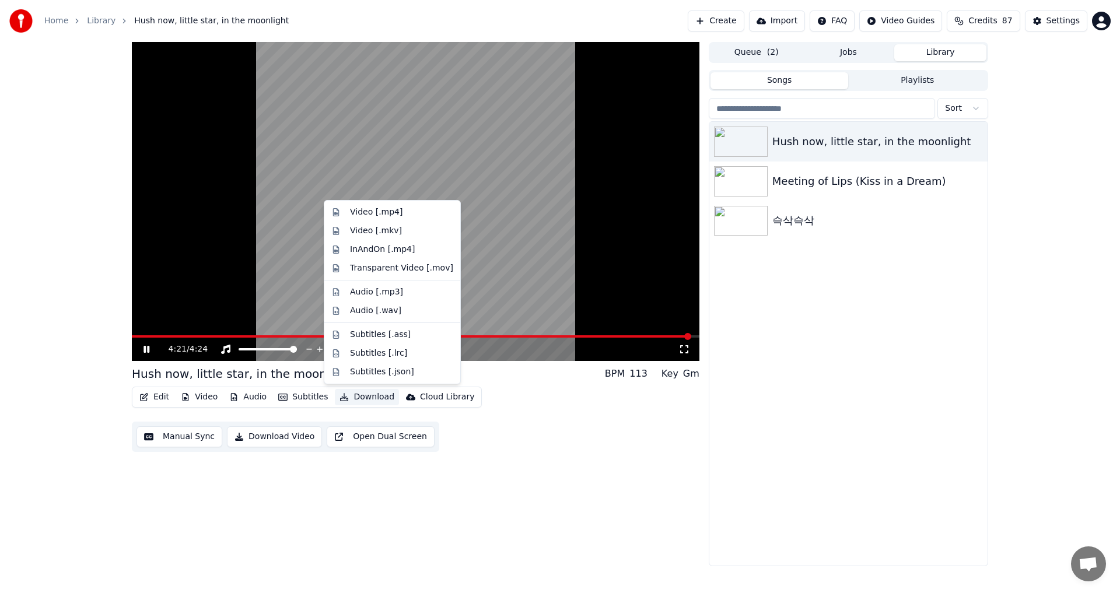
click at [369, 395] on button "Download" at bounding box center [367, 397] width 64 height 16
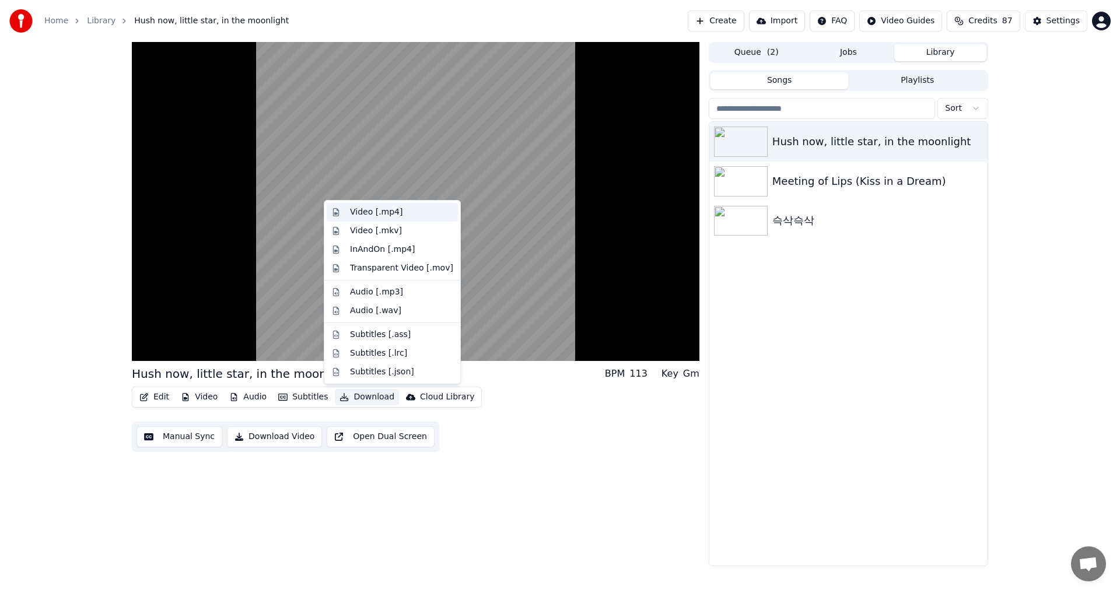
click at [373, 213] on div "Video [.mp4]" at bounding box center [376, 213] width 53 height 12
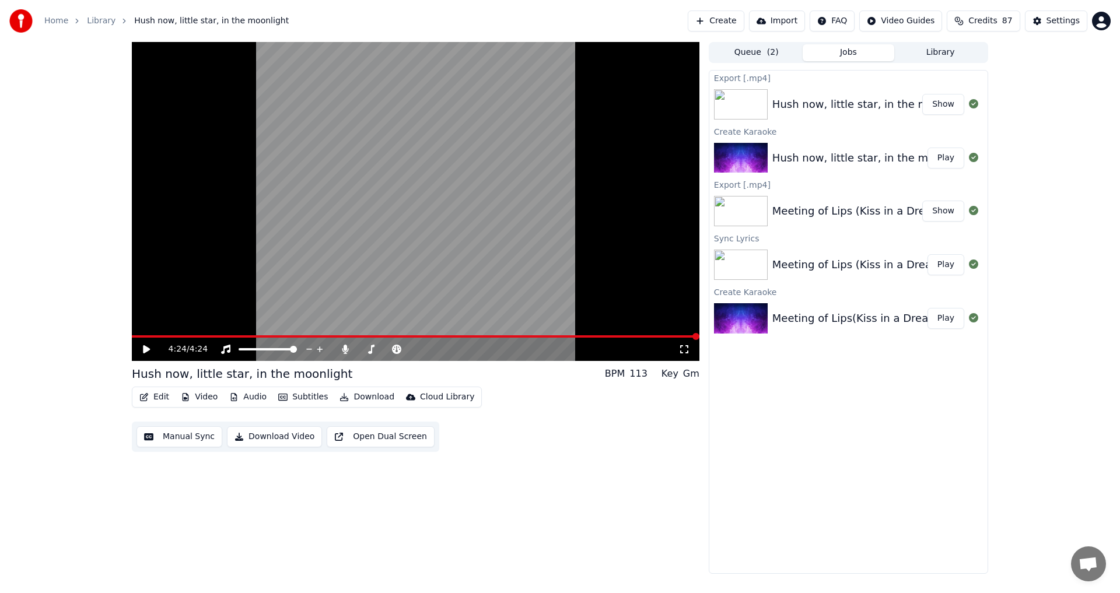
click at [837, 319] on div "Meeting of Lips(Kiss in a Dream)" at bounding box center [857, 318] width 170 height 16
click at [770, 54] on span "( 2 )" at bounding box center [773, 53] width 12 height 12
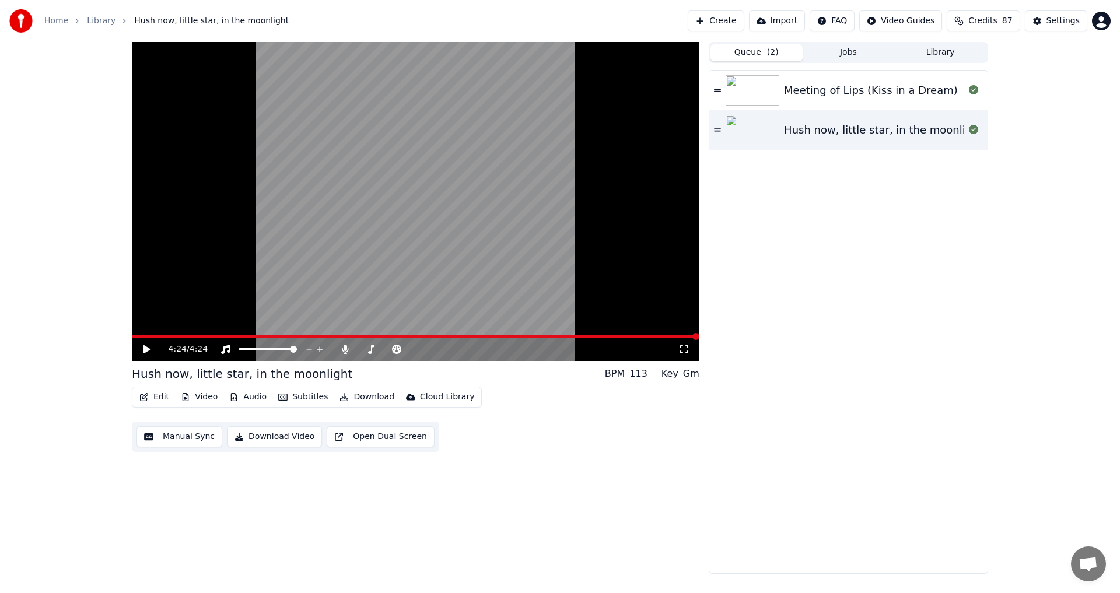
click at [835, 51] on button "Jobs" at bounding box center [849, 52] width 92 height 17
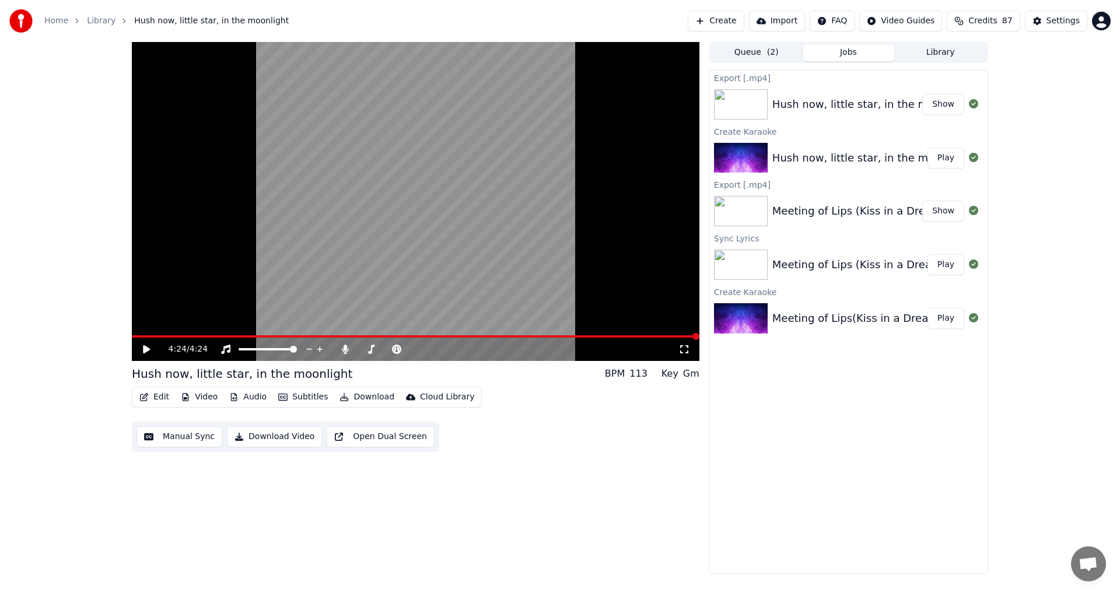
click at [773, 53] on span "( 2 )" at bounding box center [773, 53] width 12 height 12
